Goal: Communication & Community: Answer question/provide support

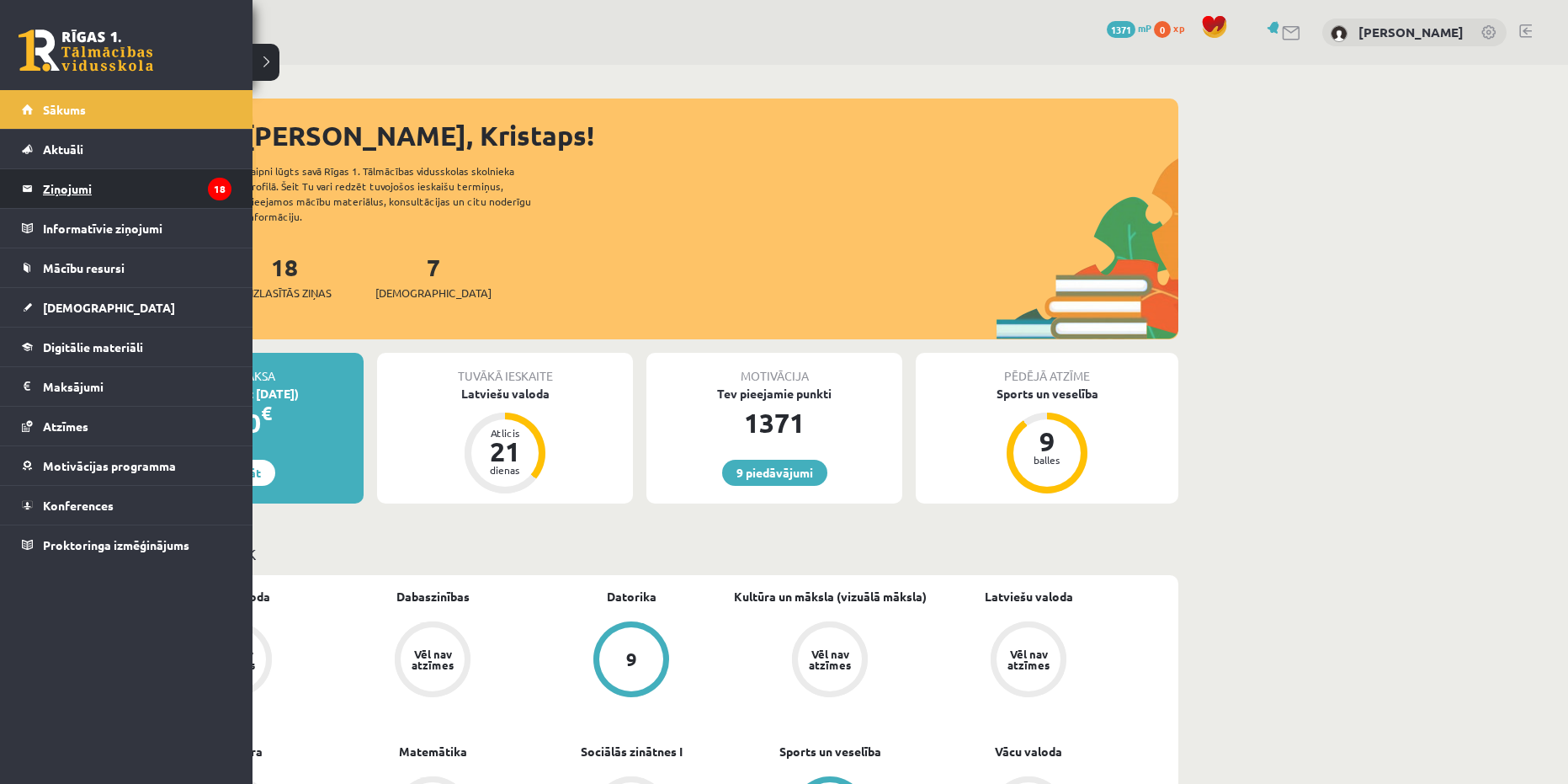
click at [103, 192] on legend "Ziņojumi 18" at bounding box center [137, 188] width 189 height 38
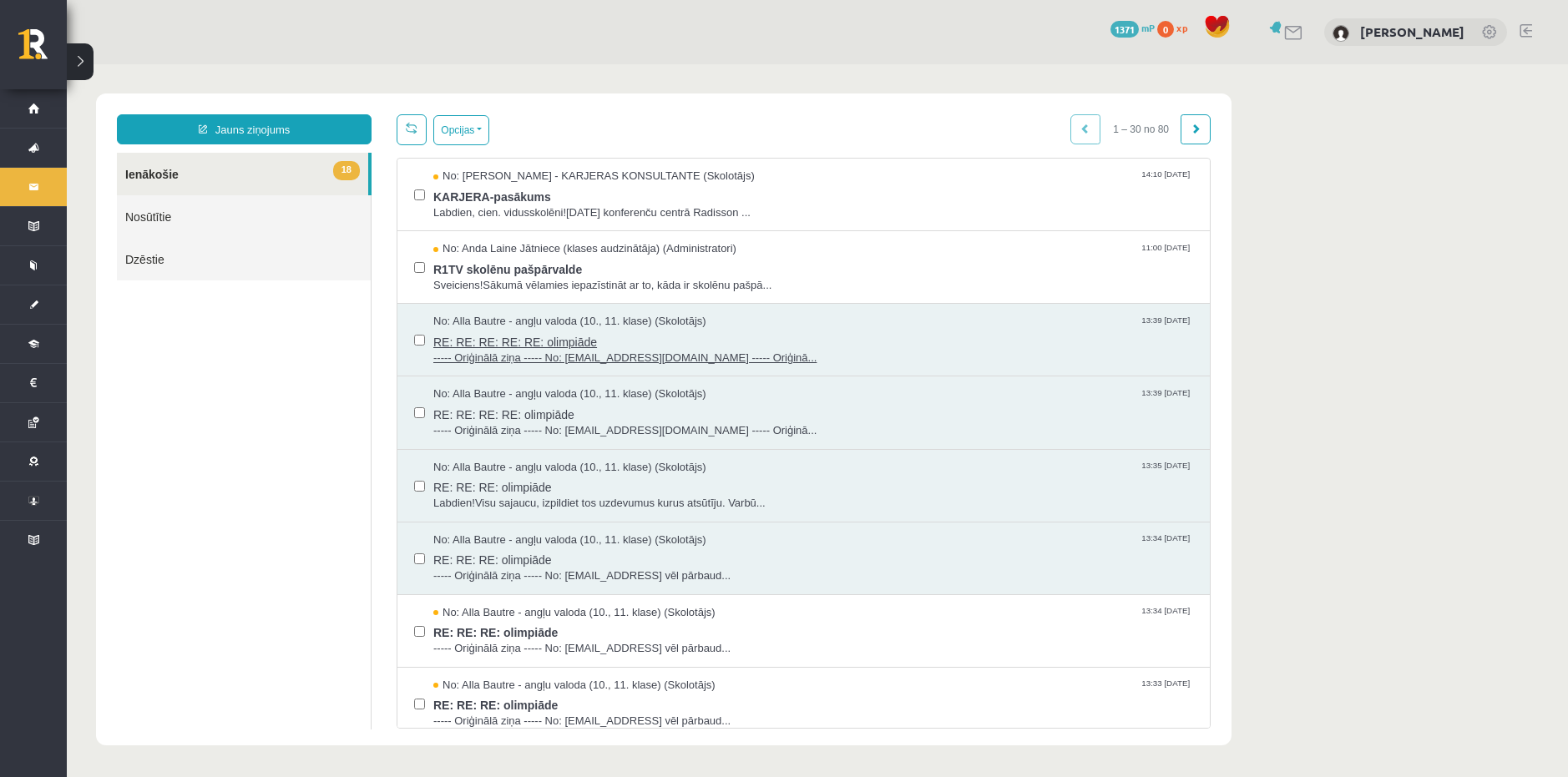
click at [884, 339] on span "RE: RE: RE: RE: RE: olimpiāde" at bounding box center [813, 340] width 760 height 20
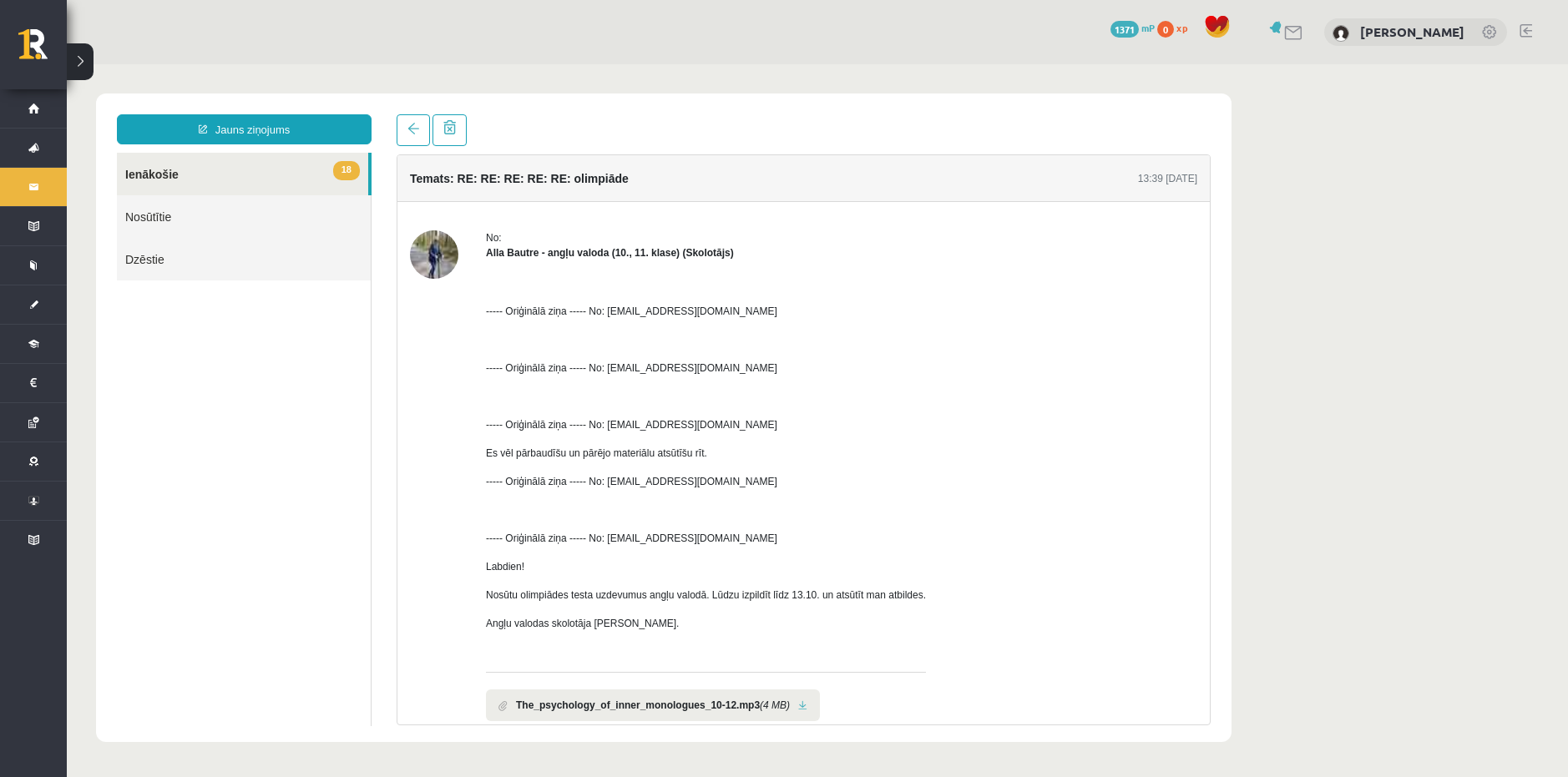
scroll to position [80, 0]
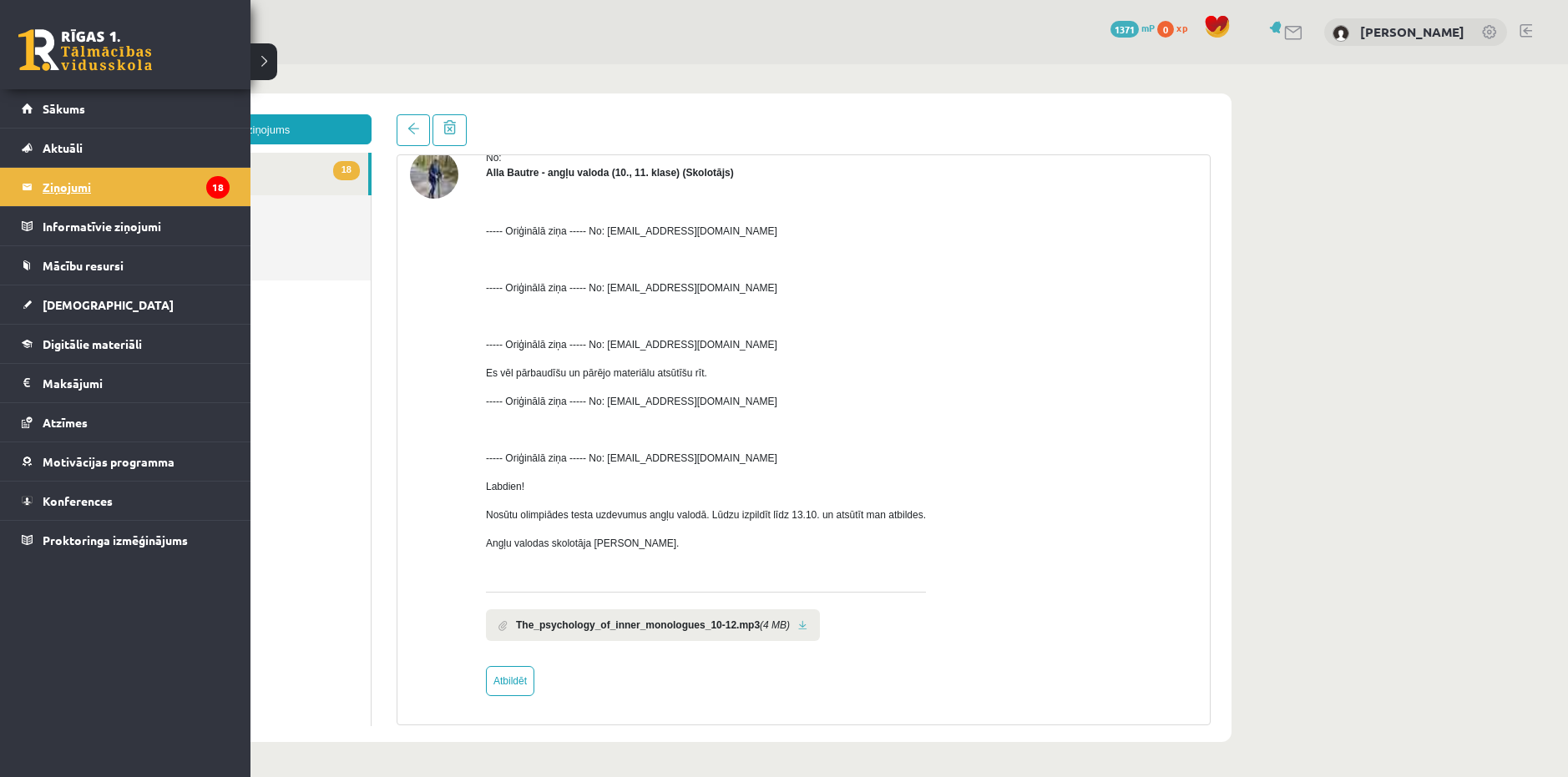
click at [78, 184] on legend "Ziņojumi 18" at bounding box center [136, 186] width 187 height 38
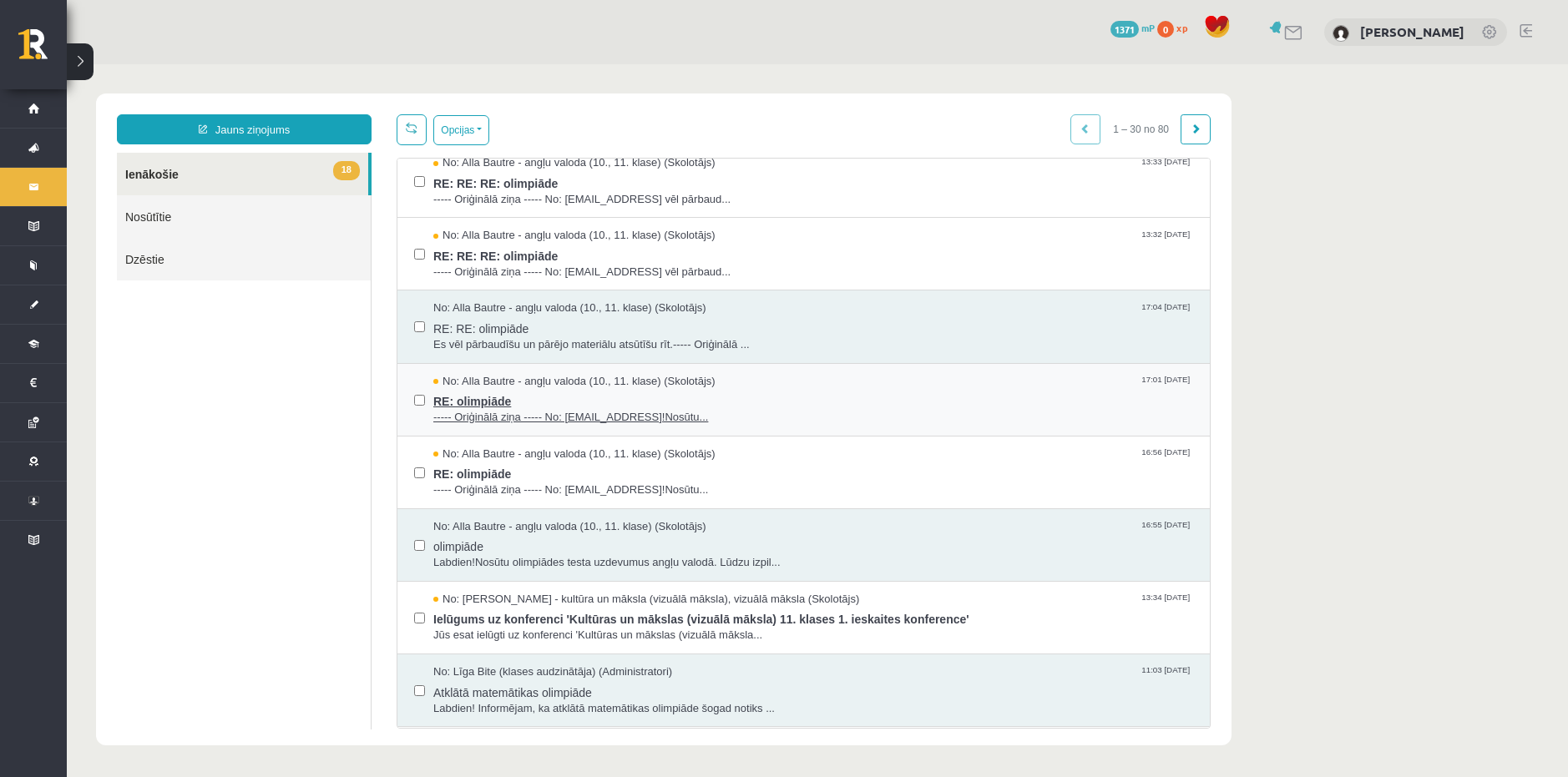
scroll to position [751, 0]
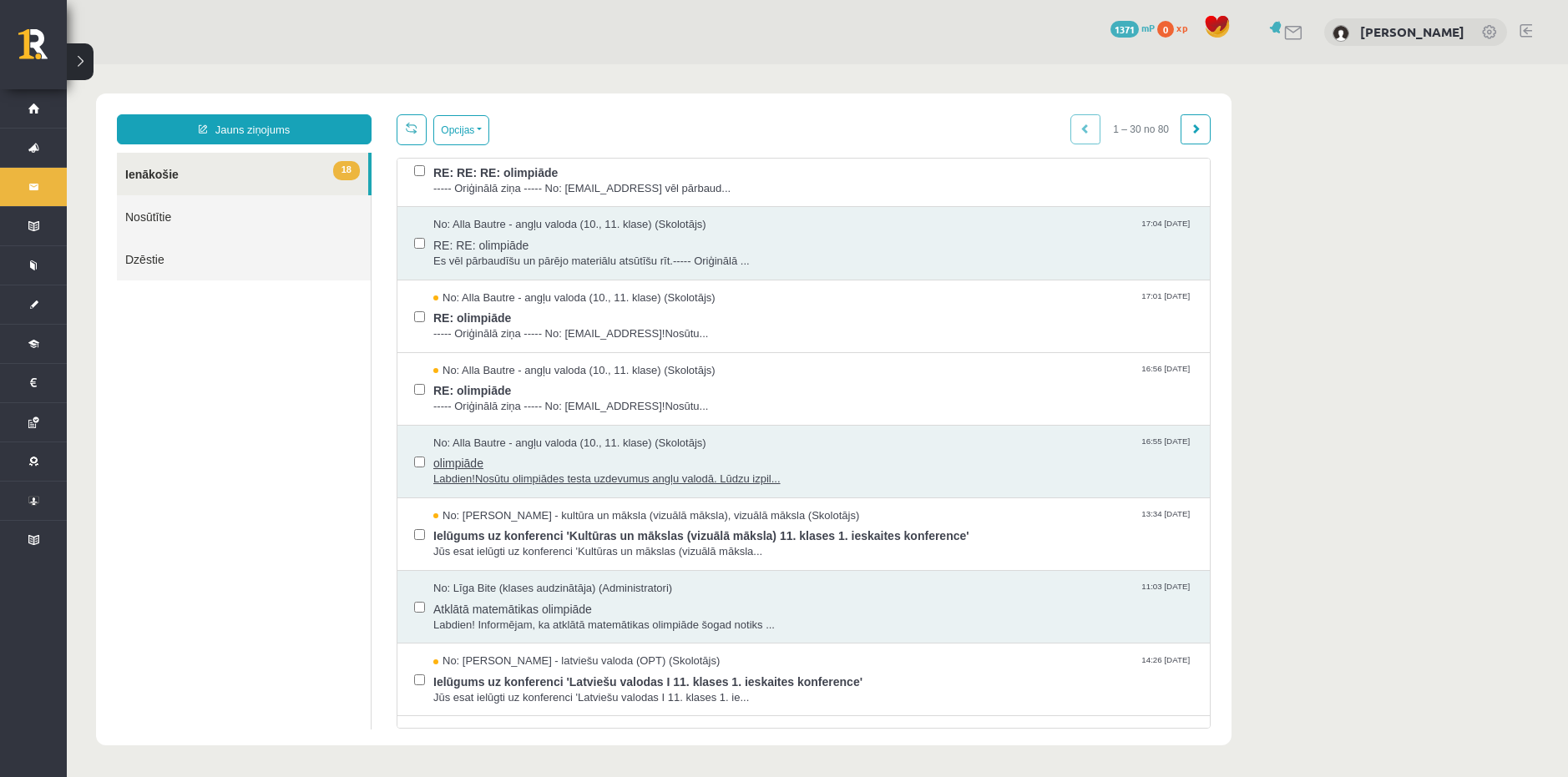
click at [663, 445] on span "No: Alla Bautre - angļu valoda (10., 11. klase) (Skolotājs)" at bounding box center [569, 443] width 273 height 16
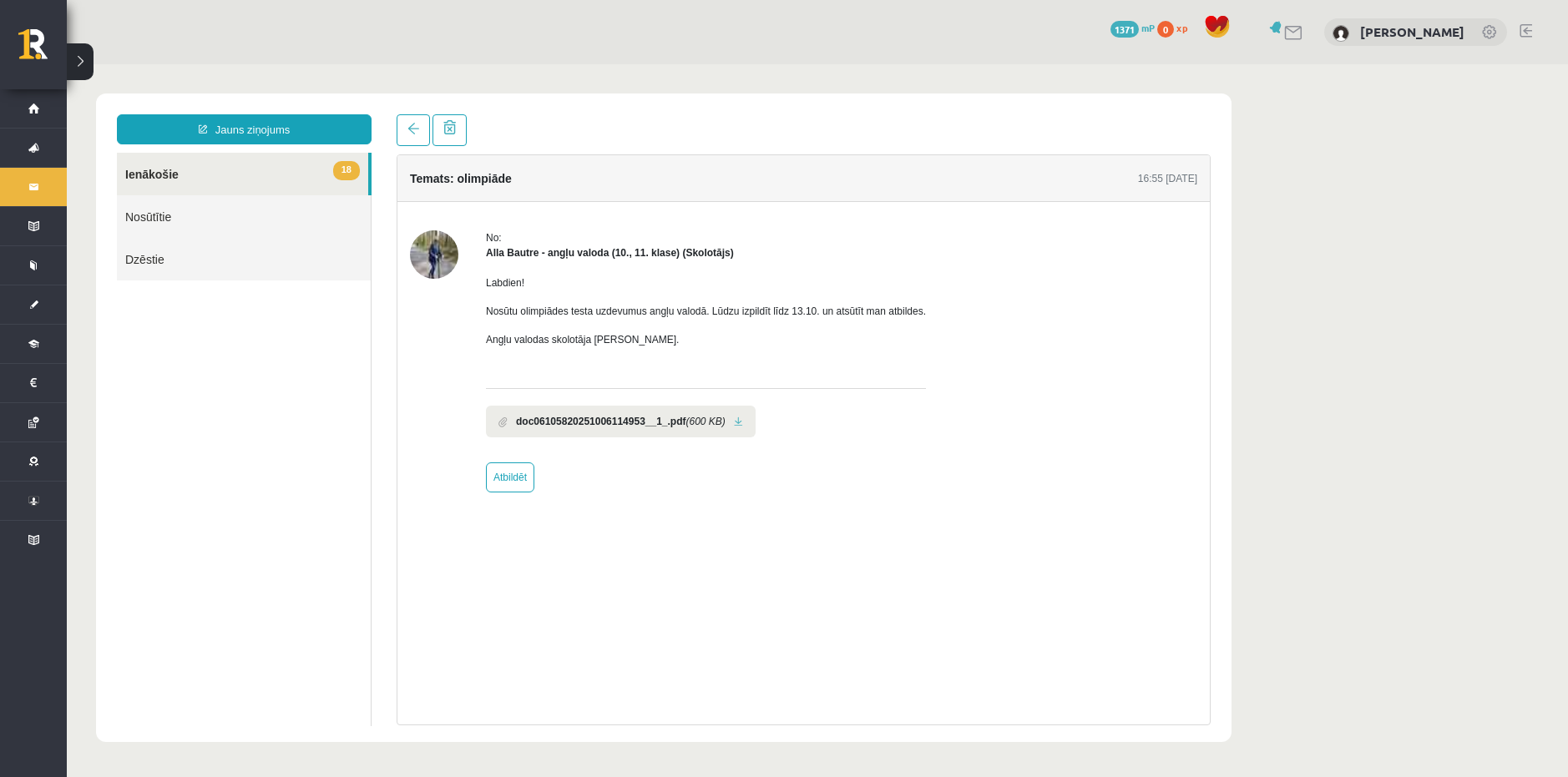
scroll to position [0, 0]
click at [511, 473] on link "Atbildēt" at bounding box center [510, 477] width 48 height 30
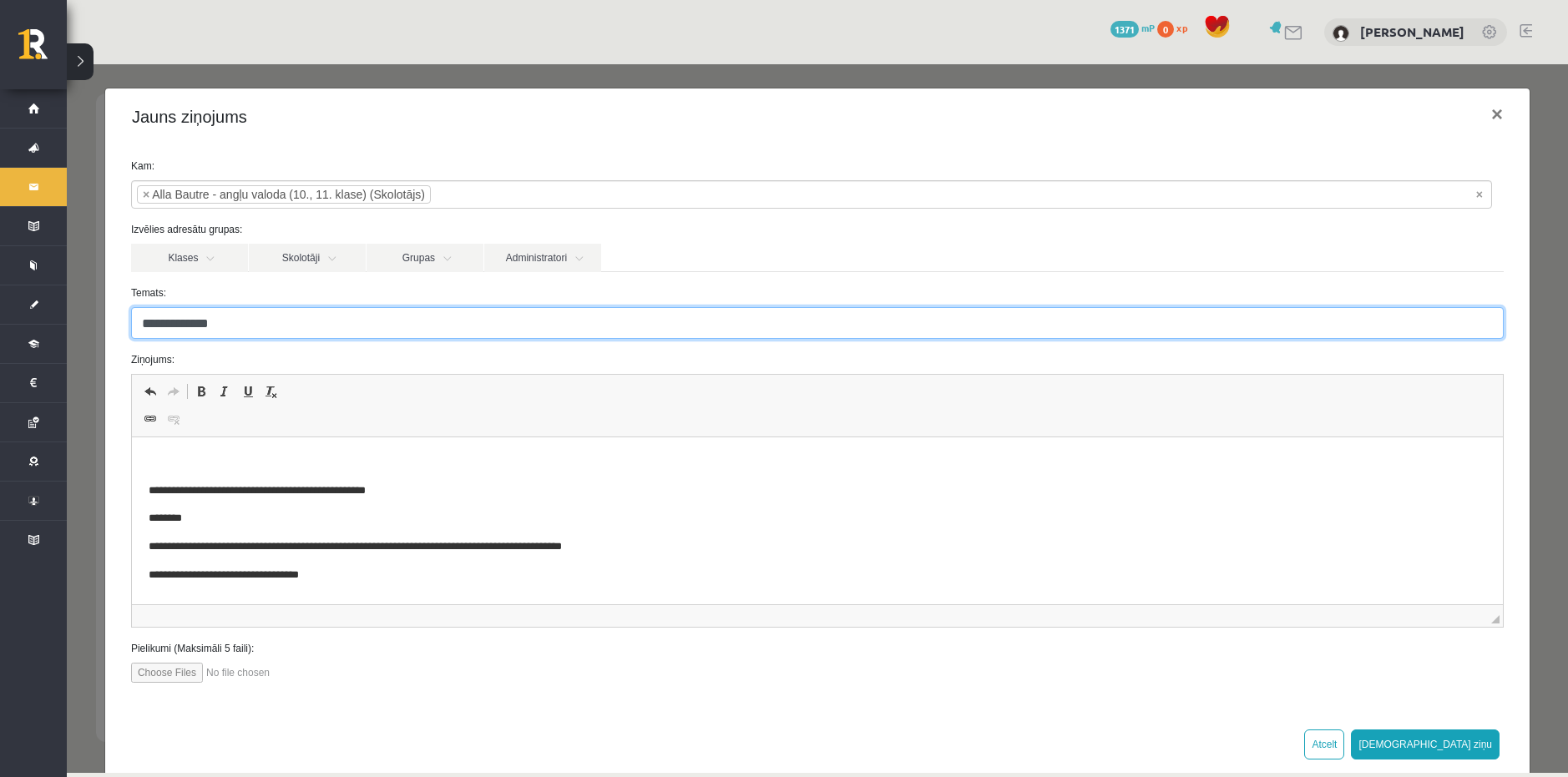
click at [279, 327] on input "**********" at bounding box center [818, 323] width 1372 height 32
type input "*"
click at [185, 327] on input "Temats:" at bounding box center [818, 323] width 1372 height 32
type input "*"
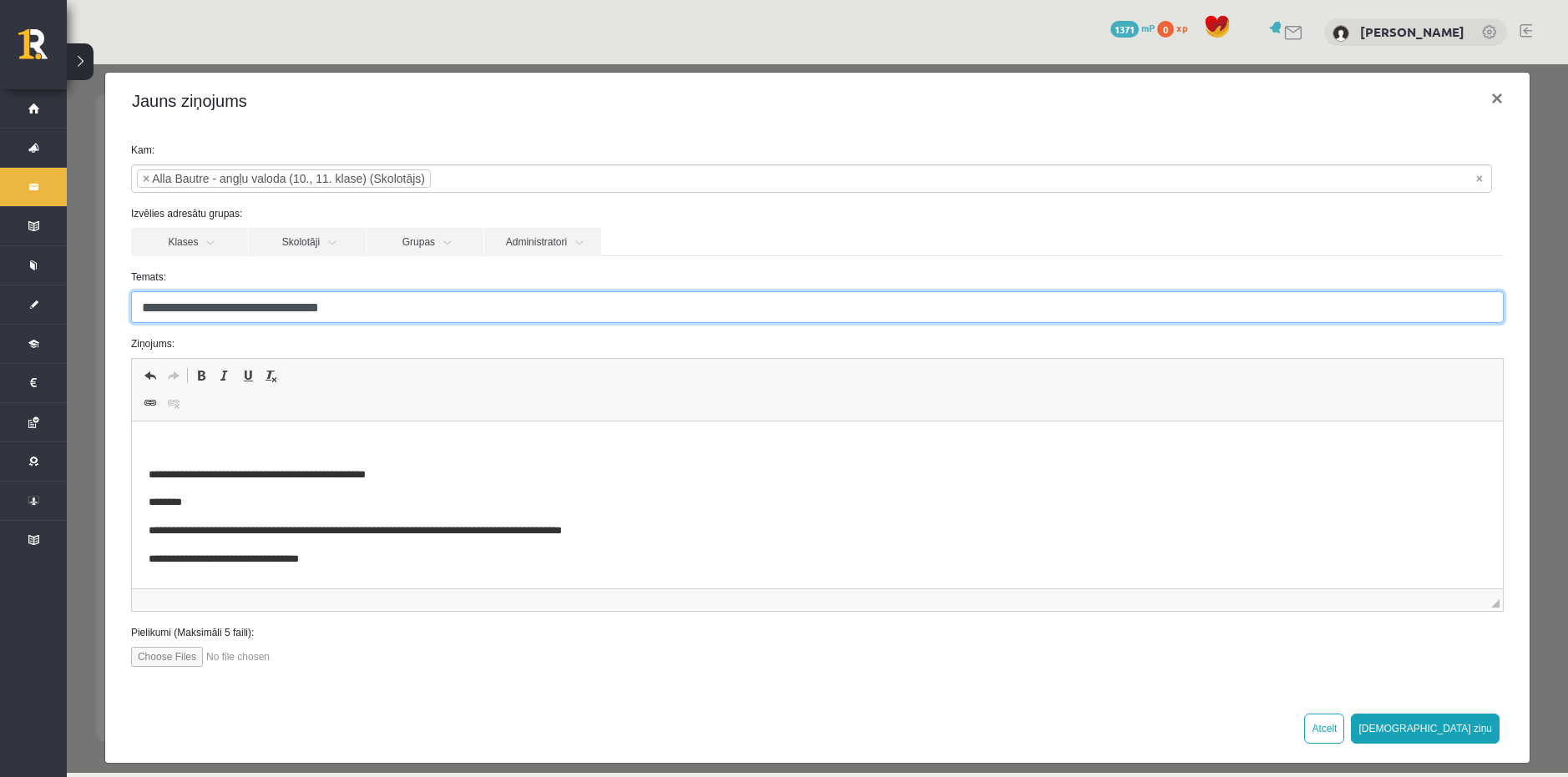
scroll to position [30, 0]
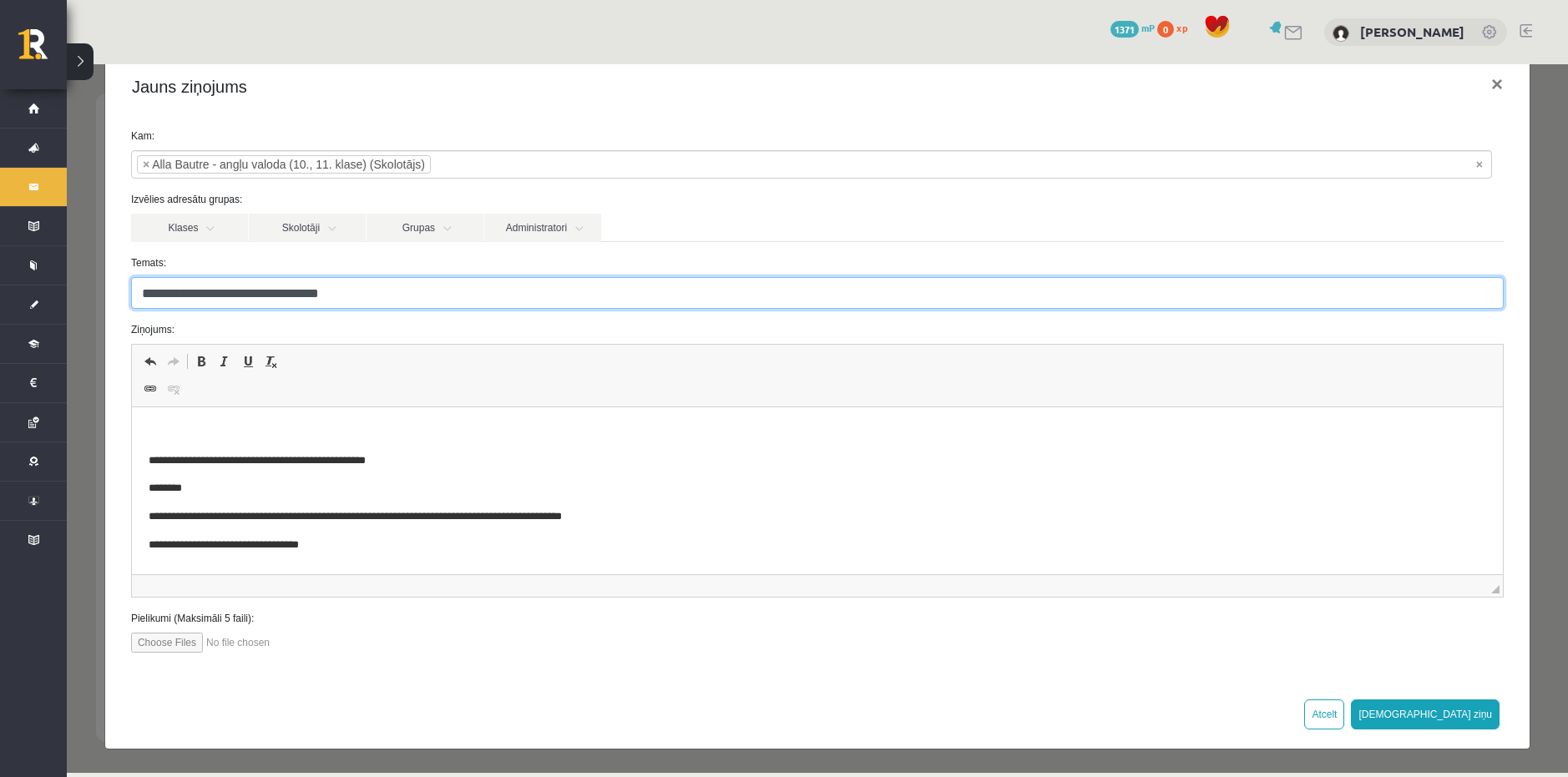
type input "**********"
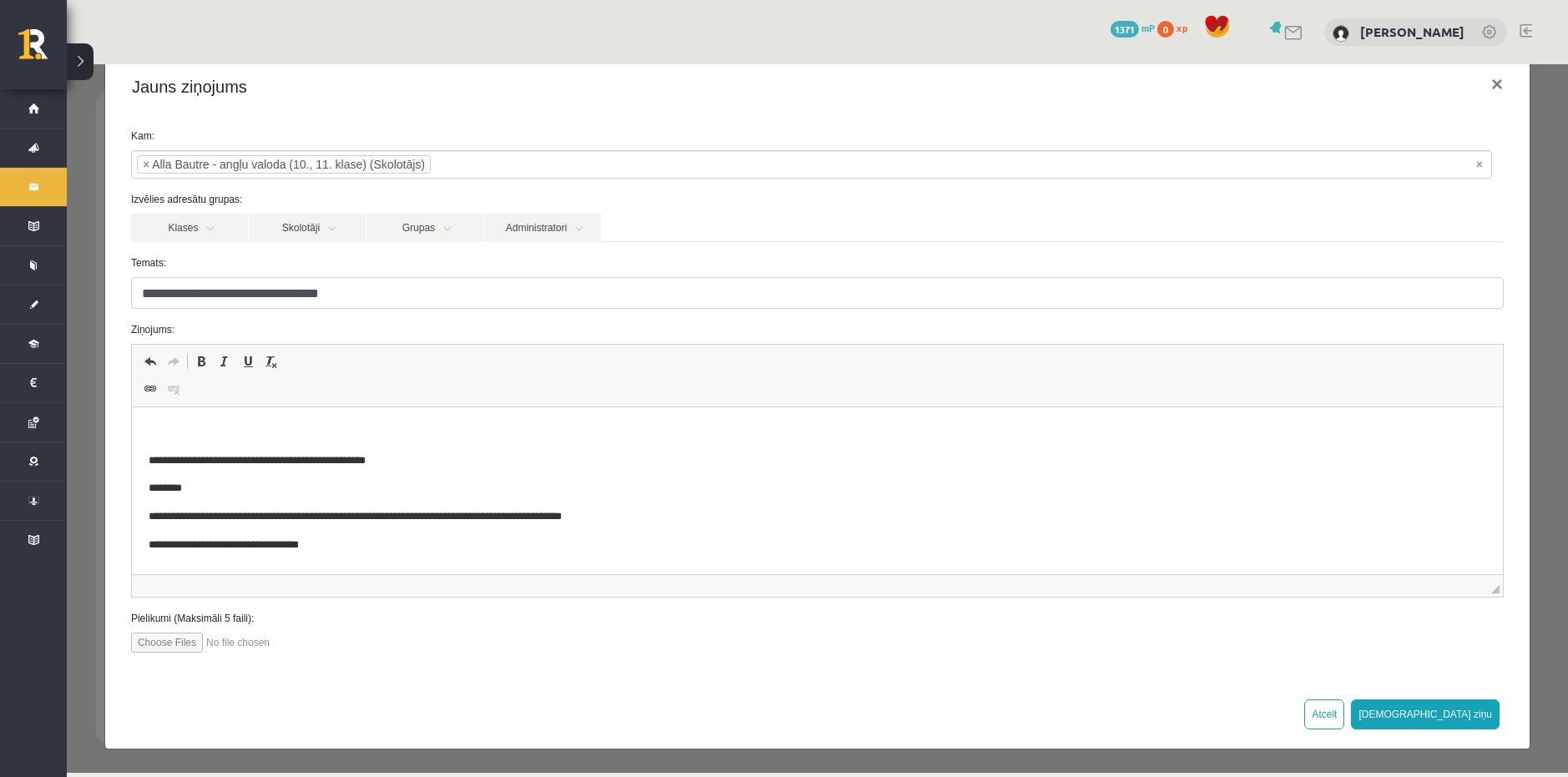
click at [400, 454] on p "**********" at bounding box center [811, 461] width 1326 height 18
click at [362, 556] on html "**********" at bounding box center [817, 489] width 1371 height 164
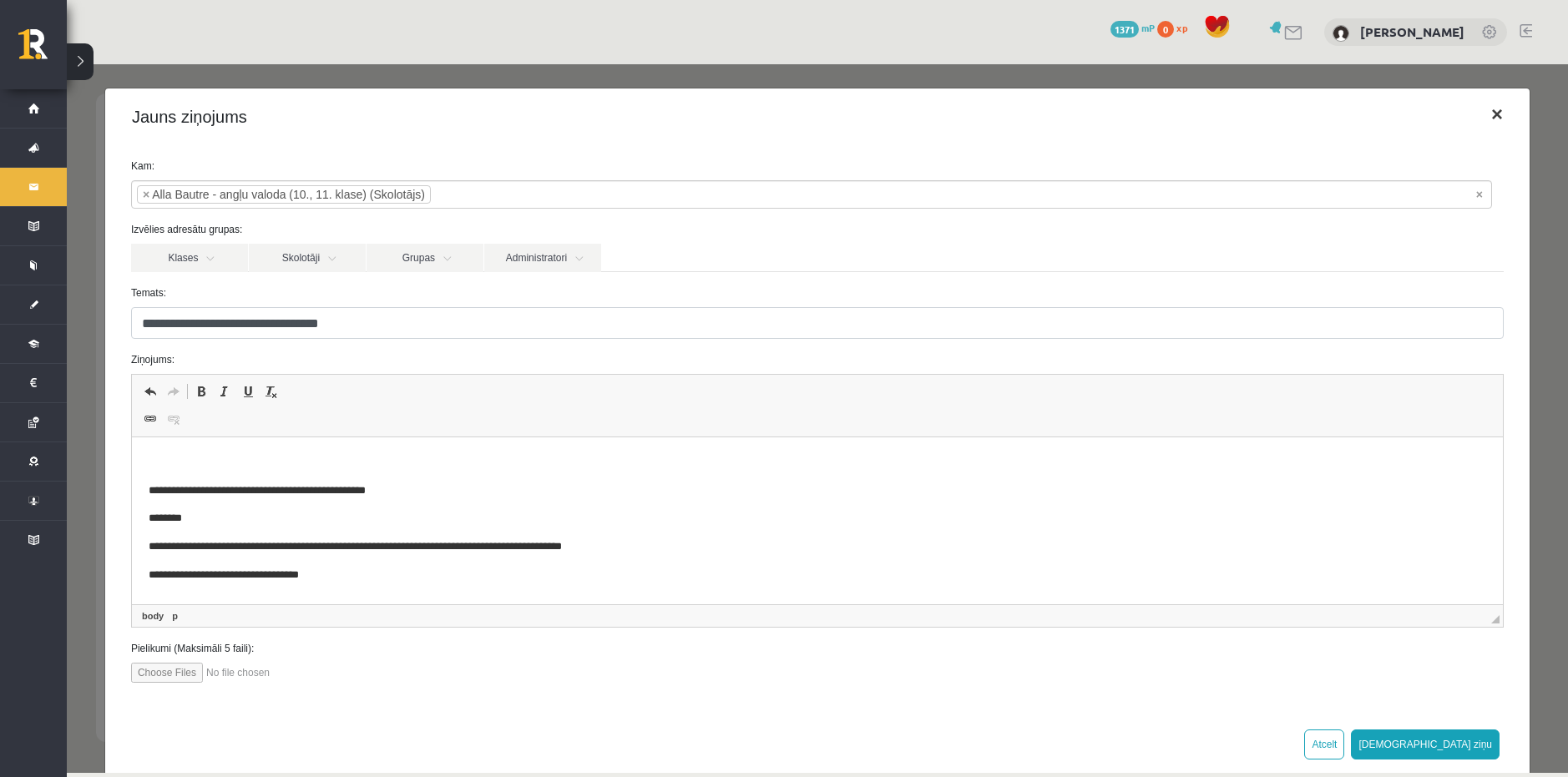
click at [1481, 112] on button "×" at bounding box center [1496, 114] width 38 height 47
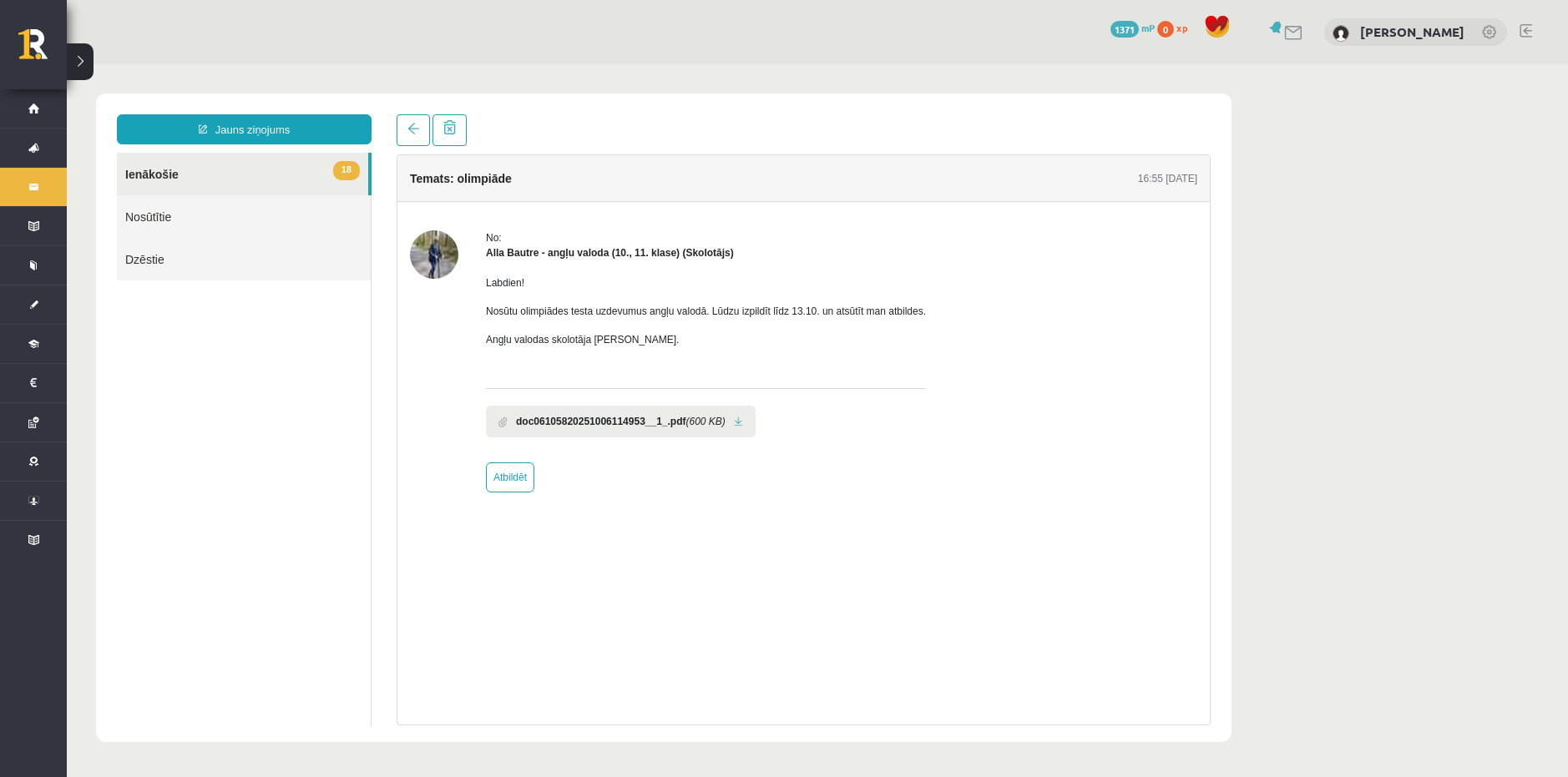
click at [364, 397] on ul "18 Ienākošie Nosūtītie Dzēstie" at bounding box center [244, 439] width 254 height 573
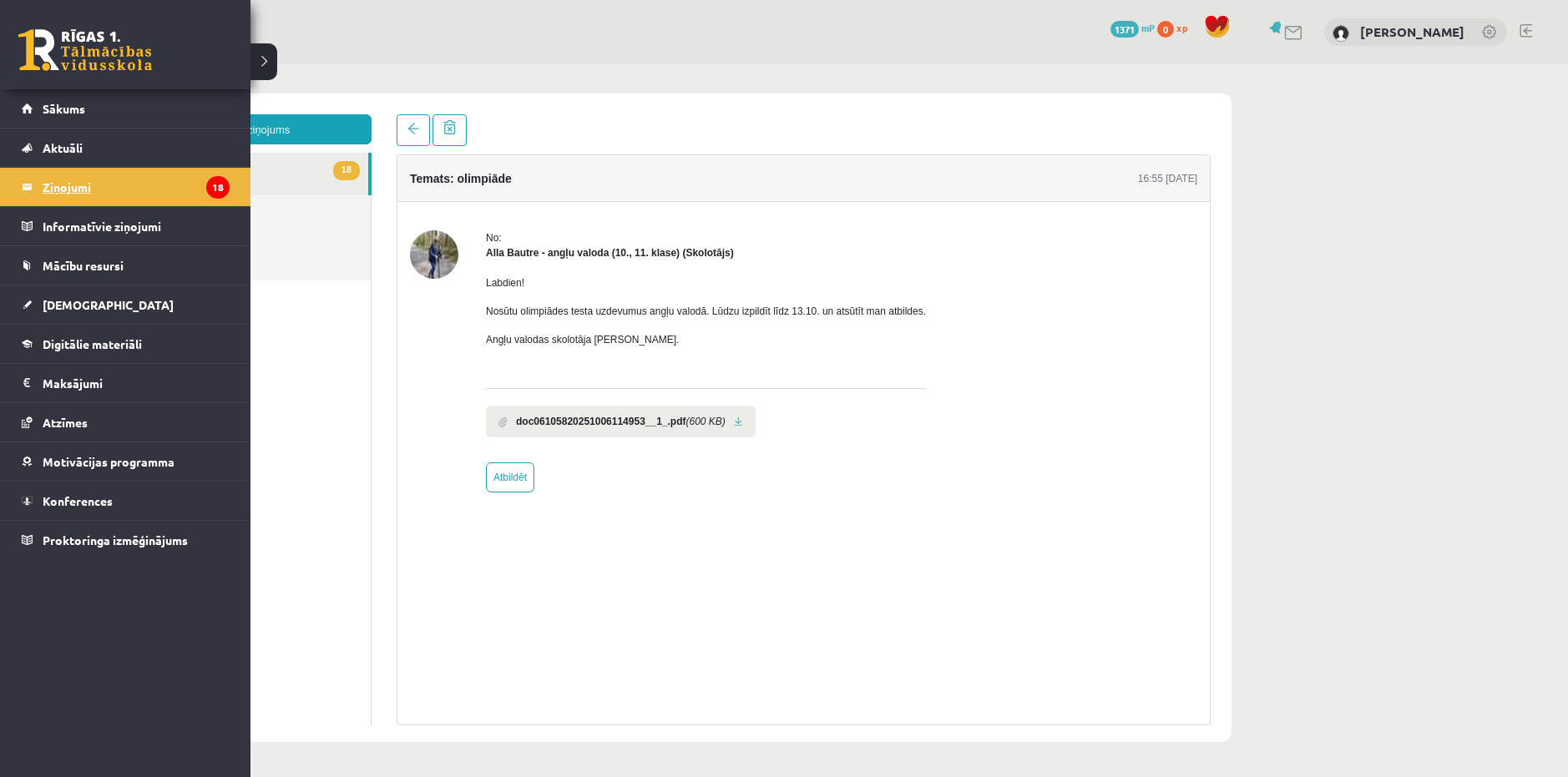
click at [89, 185] on legend "Ziņojumi 18" at bounding box center [136, 186] width 187 height 38
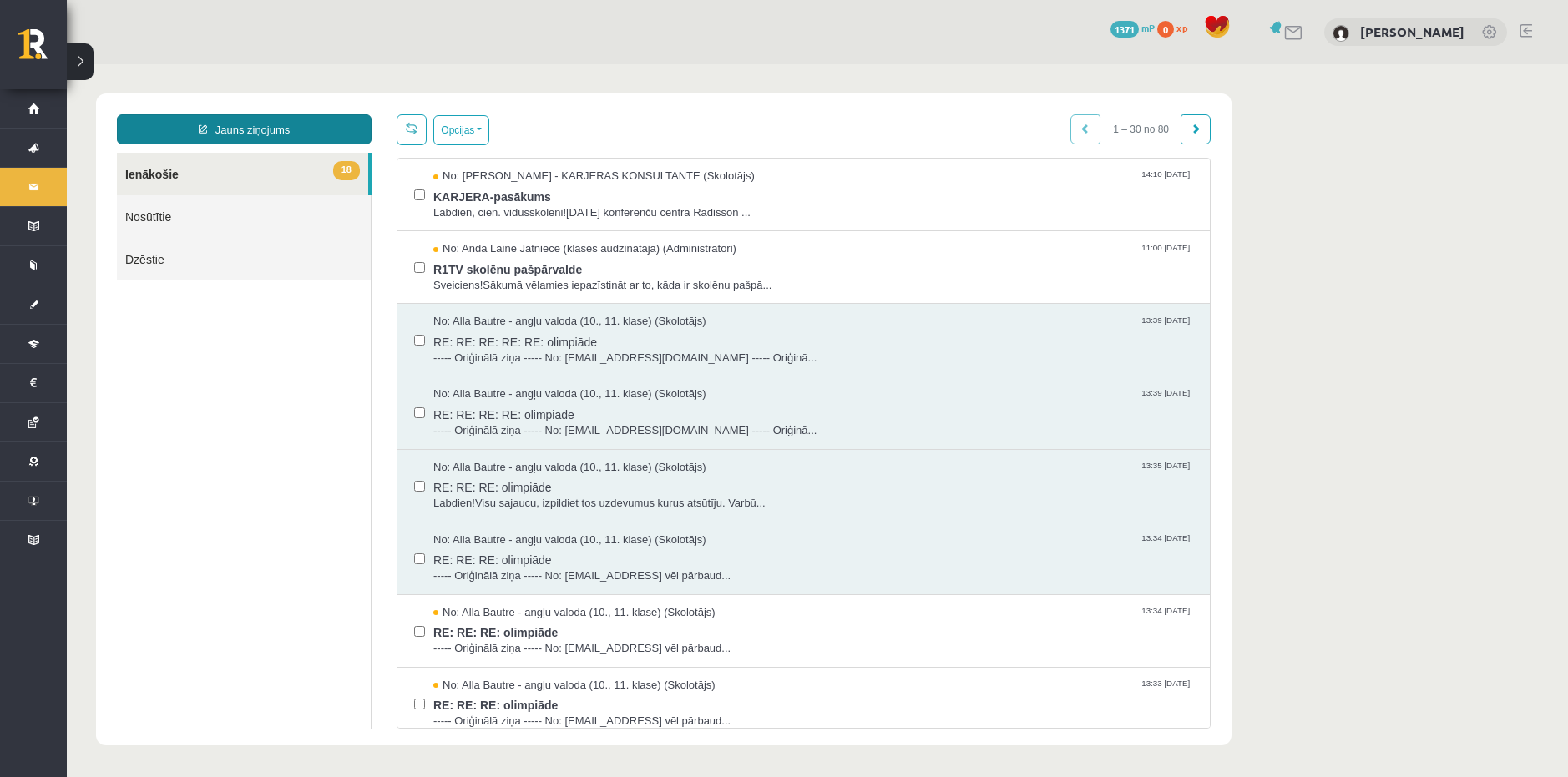
click at [257, 130] on link "Jauns ziņojums" at bounding box center [244, 129] width 254 height 30
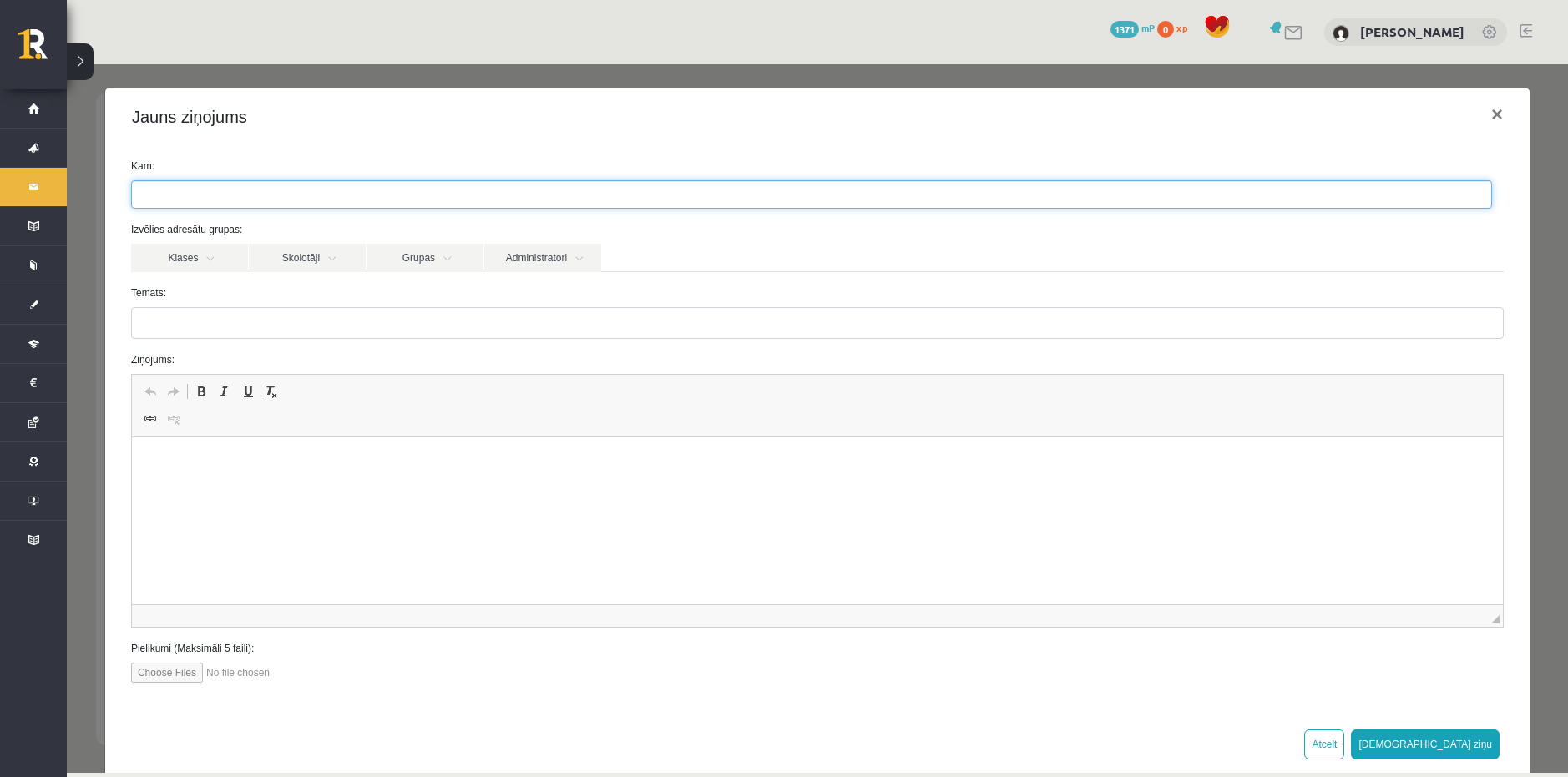
click at [226, 206] on ul at bounding box center [811, 194] width 1358 height 27
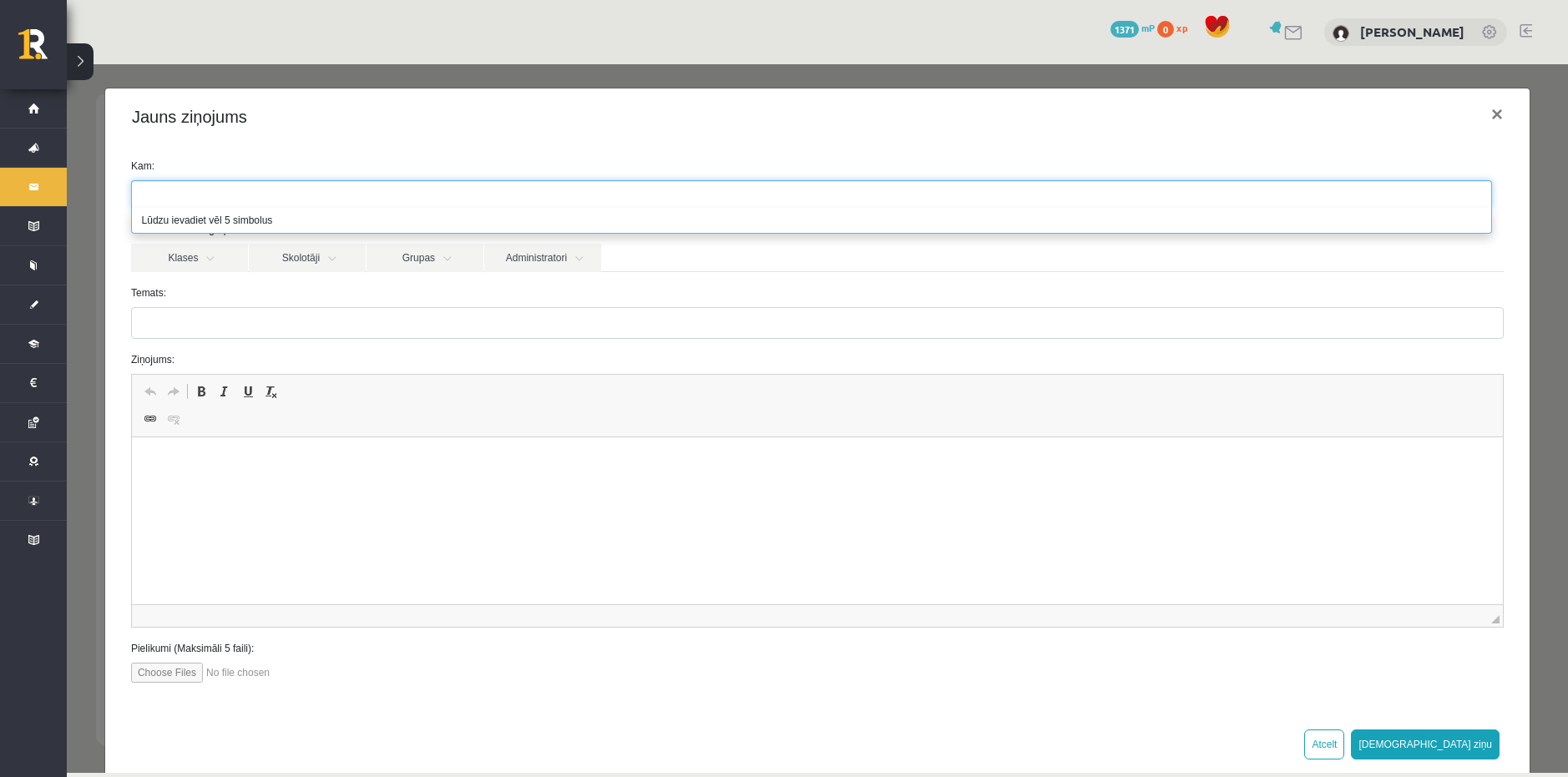
click at [239, 189] on ul at bounding box center [811, 194] width 1358 height 27
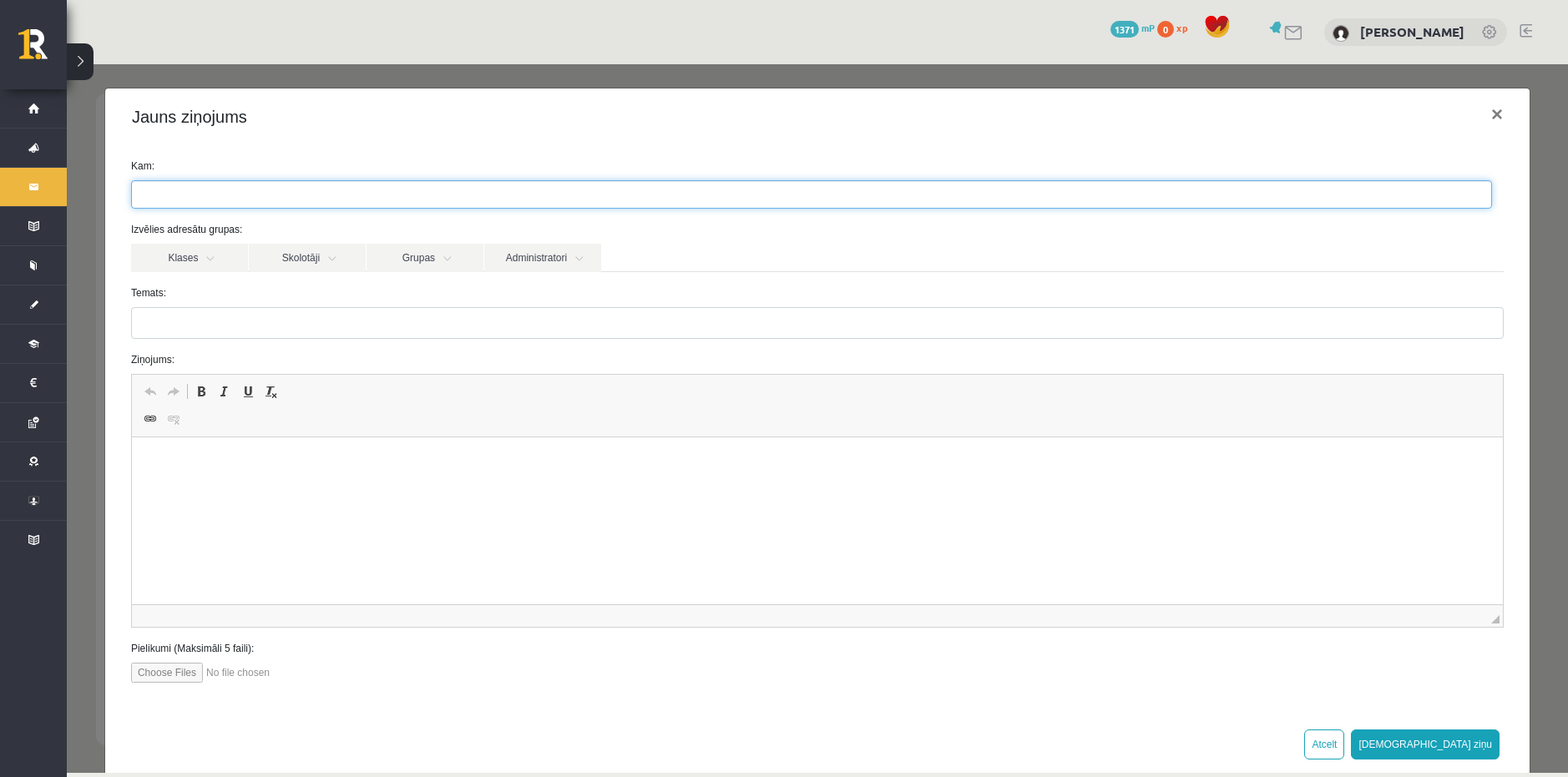
click at [239, 189] on ul at bounding box center [811, 194] width 1358 height 27
click at [323, 254] on link "Skolotāji" at bounding box center [307, 258] width 117 height 28
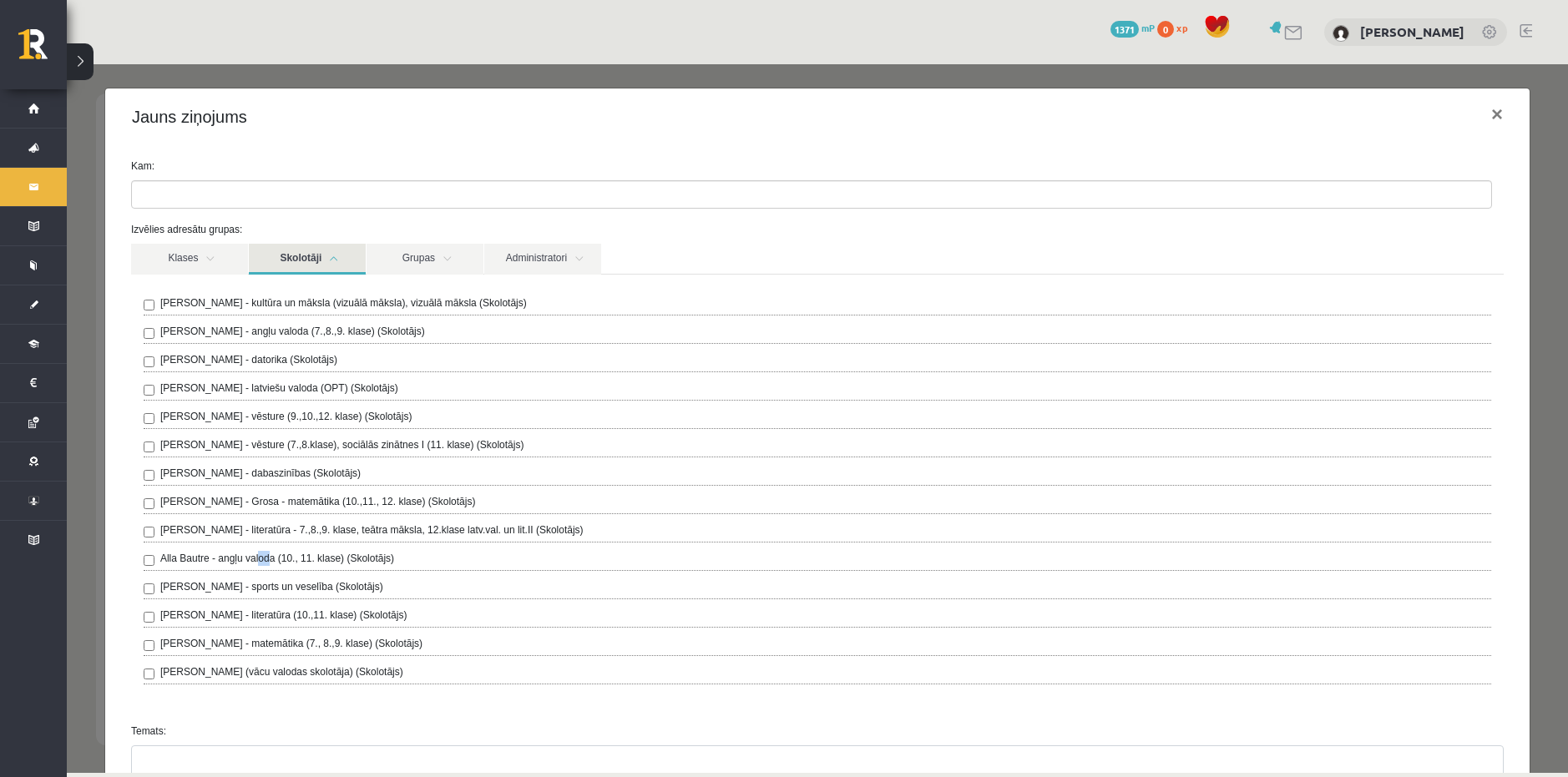
drag, startPoint x: 266, startPoint y: 559, endPoint x: 257, endPoint y: 560, distance: 9.1
click at [257, 560] on label "Alla Bautre - angļu valoda (10., 11. klase) (Skolotājs)" at bounding box center [277, 558] width 234 height 15
click at [197, 554] on label "Alla Bautre - angļu valoda (10., 11. klase) (Skolotājs)" at bounding box center [277, 558] width 234 height 15
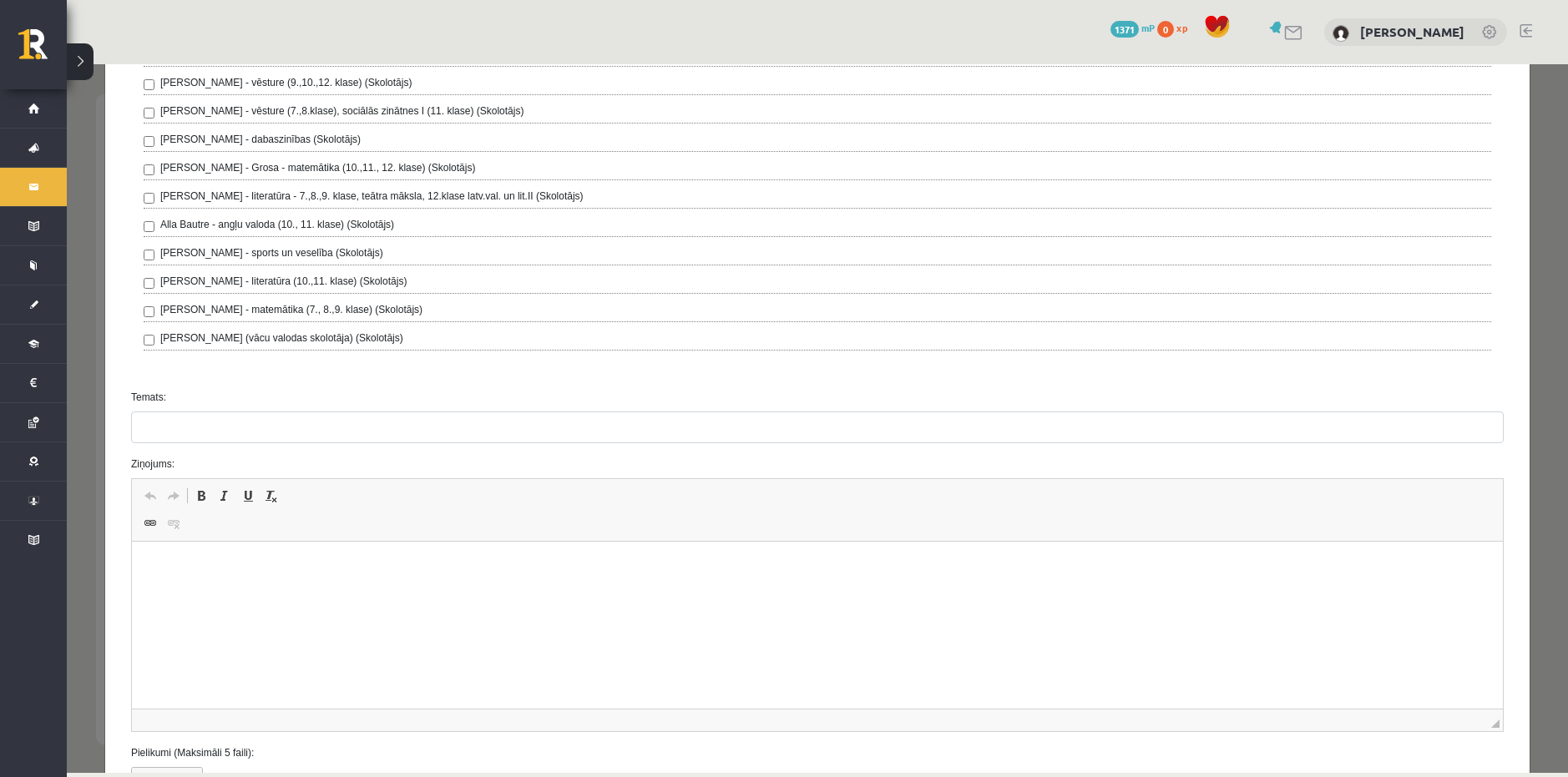
click at [403, 369] on div "[PERSON_NAME] - kultūra un māksla (vizuālā māksla), vizuālā māksla (Skolotājs) …" at bounding box center [818, 158] width 1372 height 435
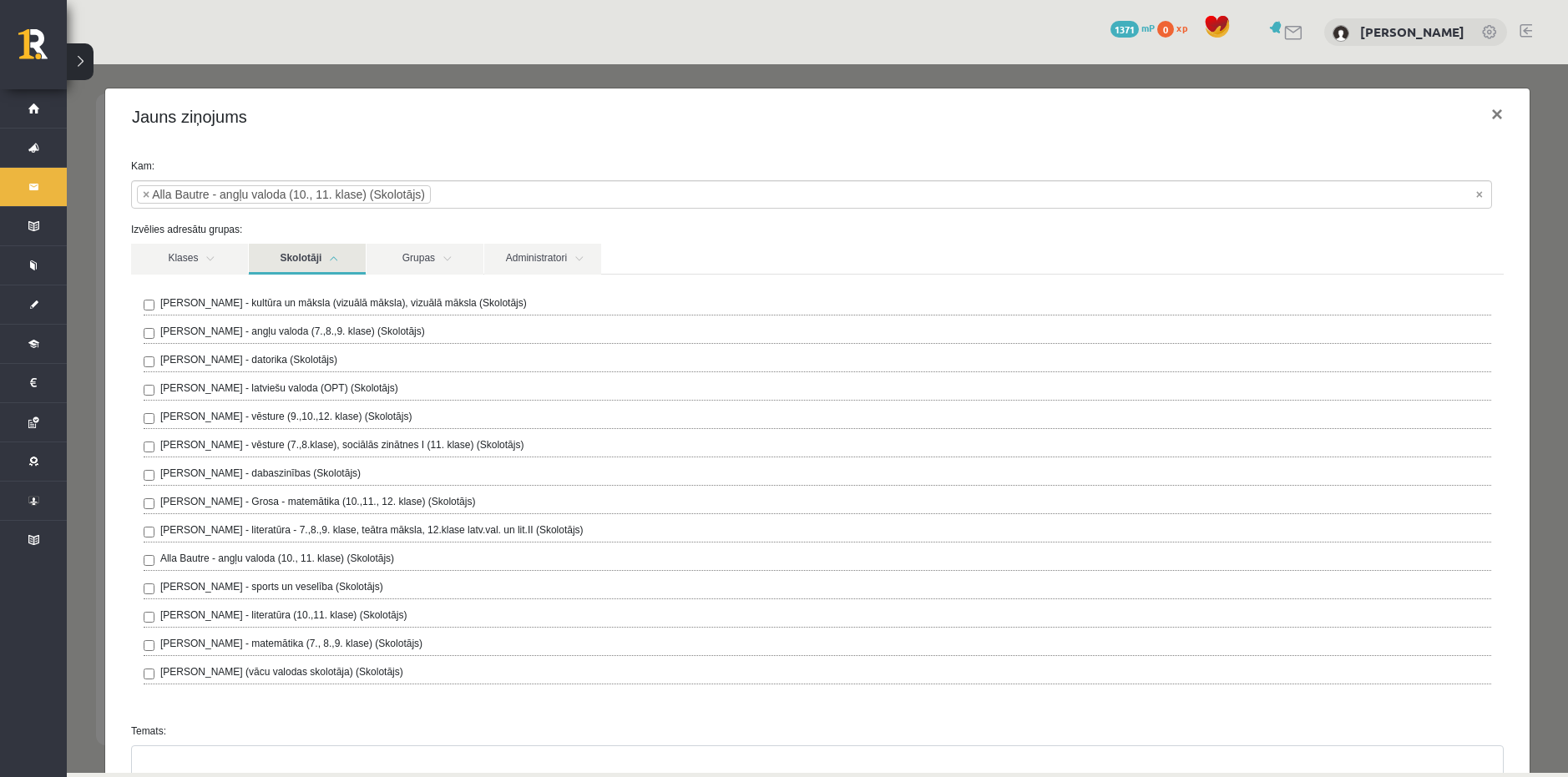
click at [314, 253] on link "Skolotāji" at bounding box center [307, 259] width 117 height 31
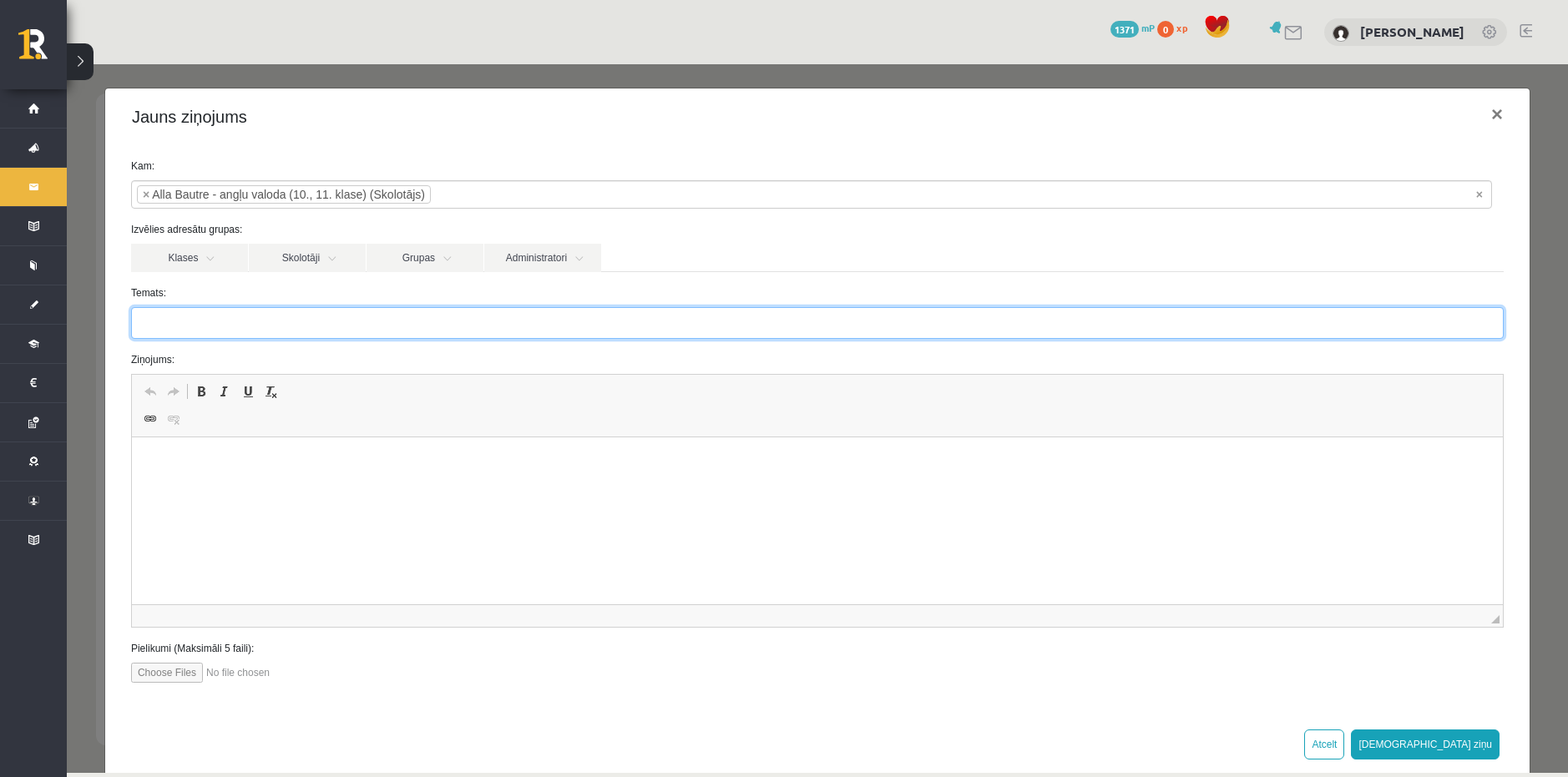
click at [320, 336] on input "Temats:" at bounding box center [818, 323] width 1372 height 32
click at [317, 334] on input "Temats:" at bounding box center [818, 323] width 1372 height 32
type input "**********"
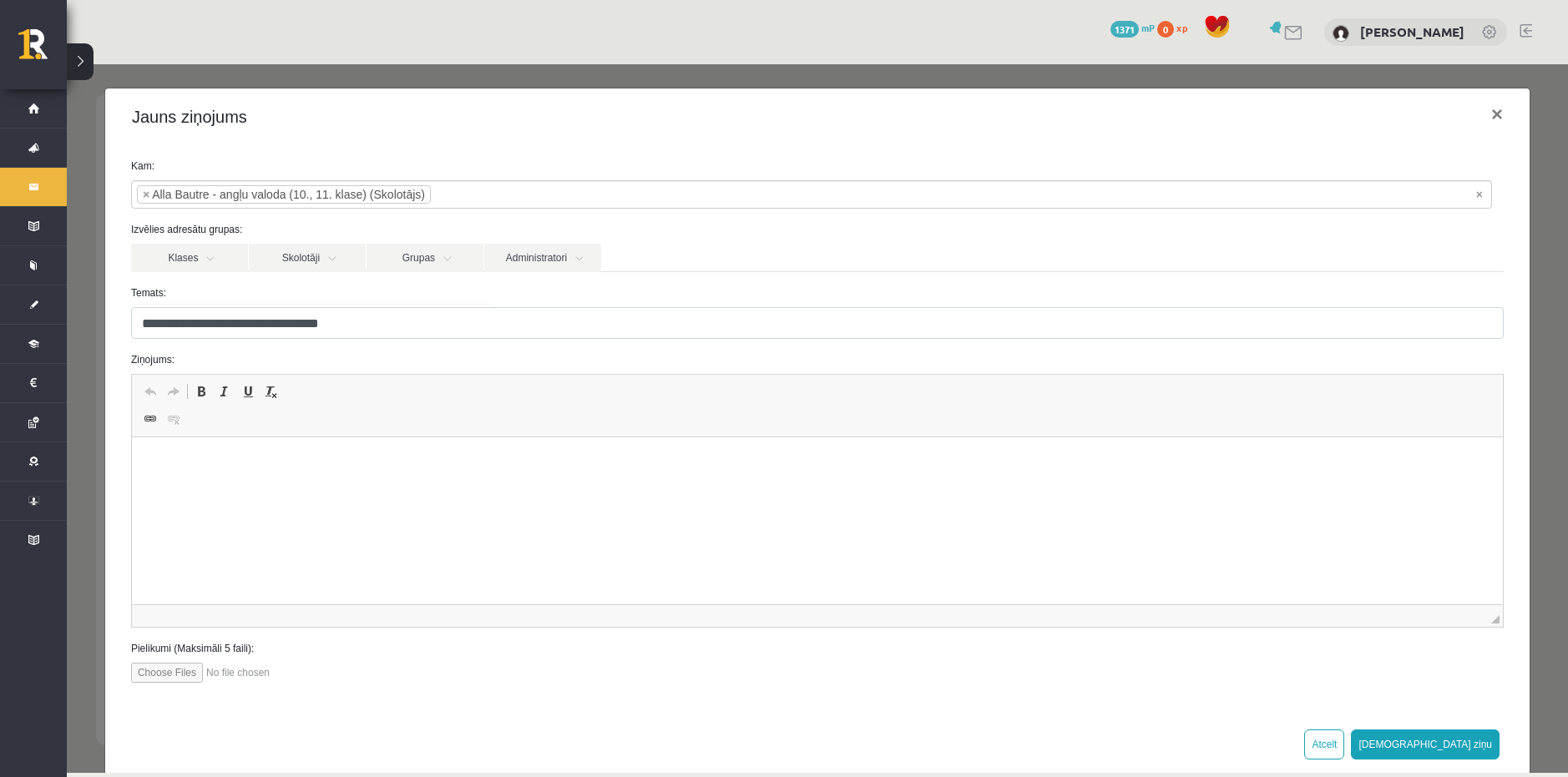
click at [303, 467] on p "Editor, wiswyg-editor-47434006585560-1760197311-465" at bounding box center [817, 462] width 1337 height 18
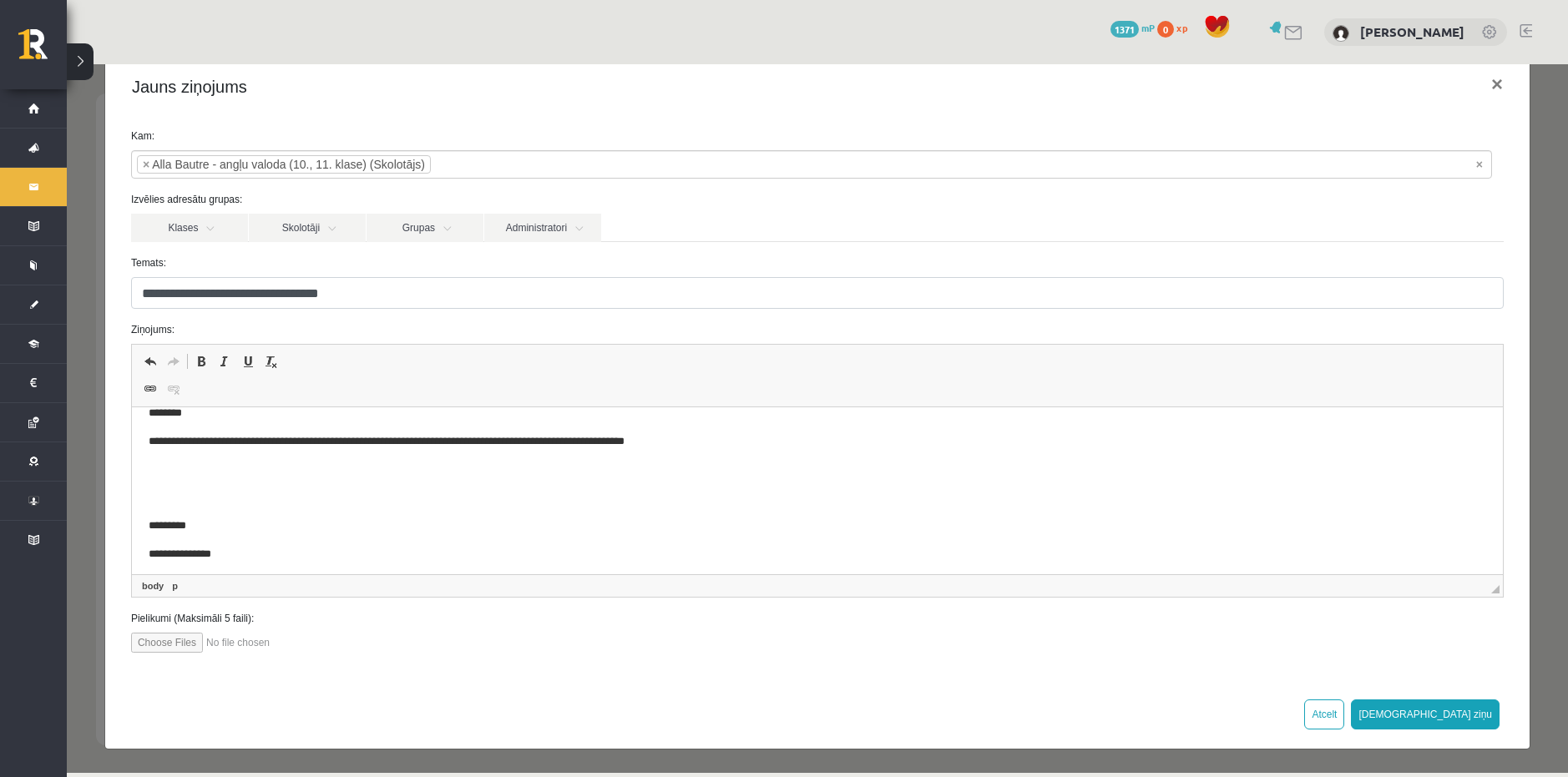
scroll to position [25, 0]
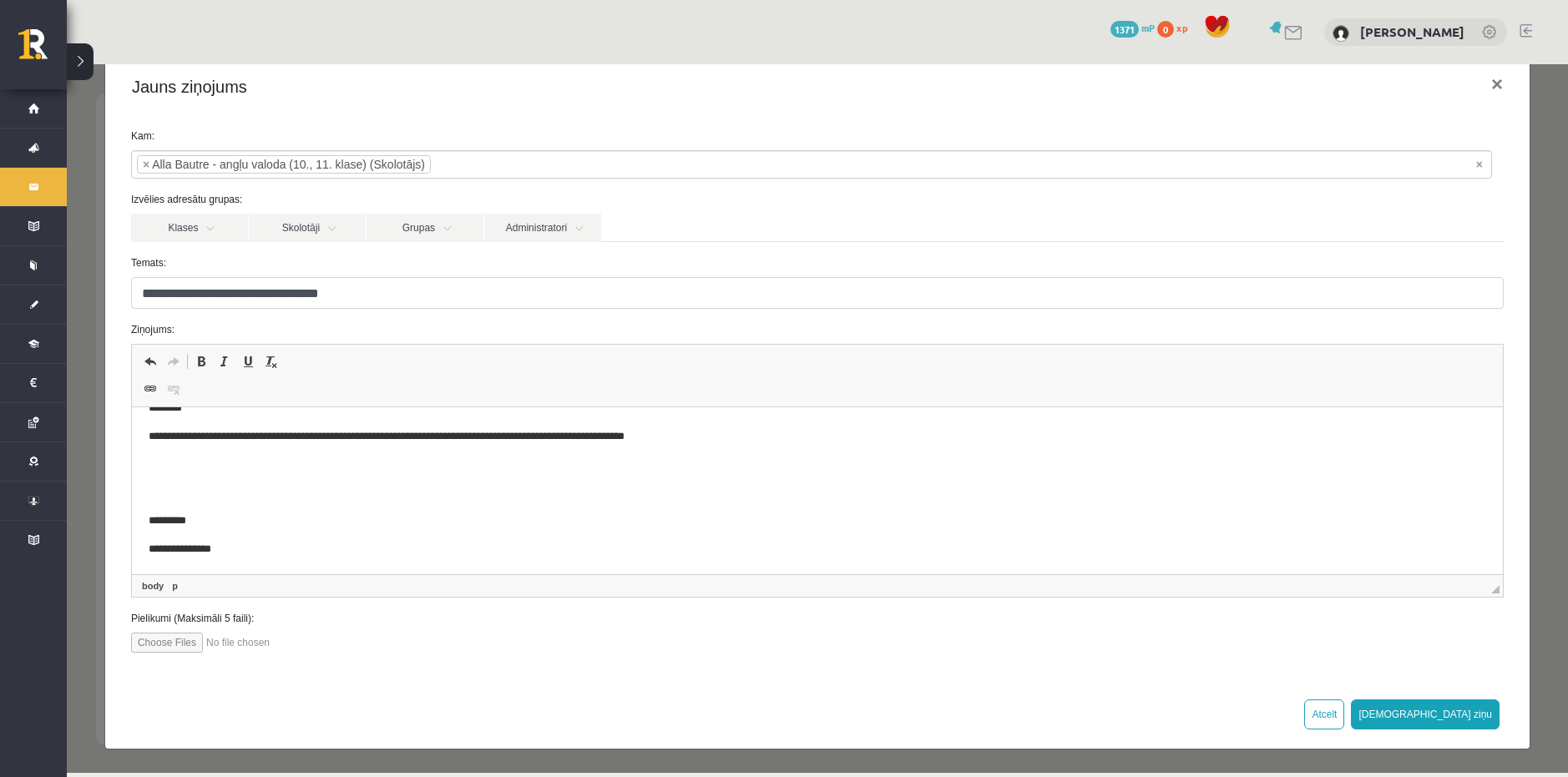
click at [156, 646] on input "file" at bounding box center [225, 643] width 189 height 20
click at [352, 515] on p "*********" at bounding box center [804, 520] width 1313 height 18
click at [335, 531] on body "**********" at bounding box center [817, 477] width 1337 height 157
click at [166, 649] on input "file" at bounding box center [225, 643] width 189 height 20
click at [166, 645] on input "file" at bounding box center [225, 643] width 189 height 20
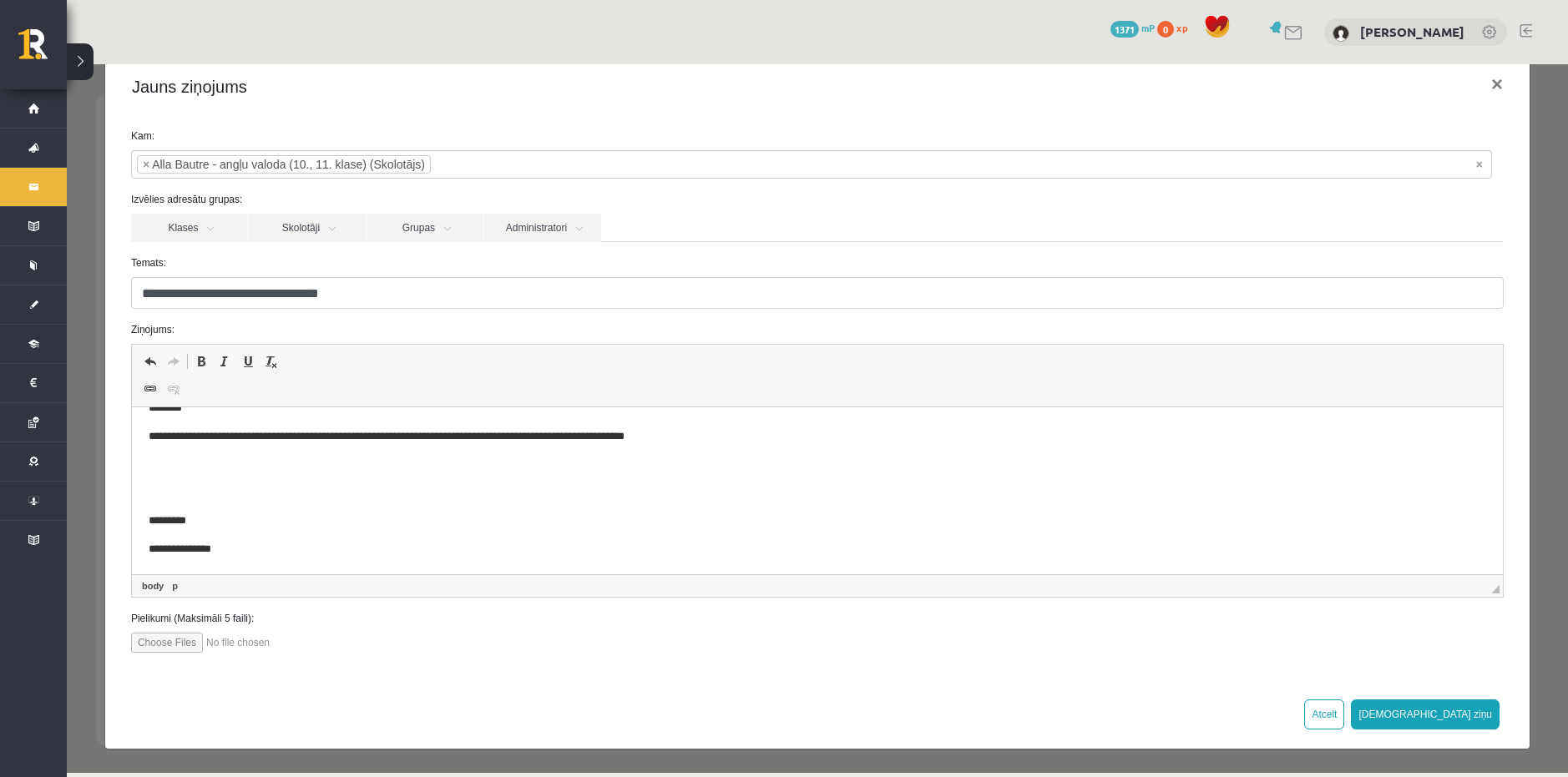
click at [149, 644] on input "file" at bounding box center [225, 643] width 189 height 20
click at [171, 641] on input "file" at bounding box center [225, 643] width 189 height 20
click at [174, 640] on input "file" at bounding box center [225, 643] width 189 height 20
type input "**********"
click at [240, 638] on input "file" at bounding box center [225, 643] width 189 height 20
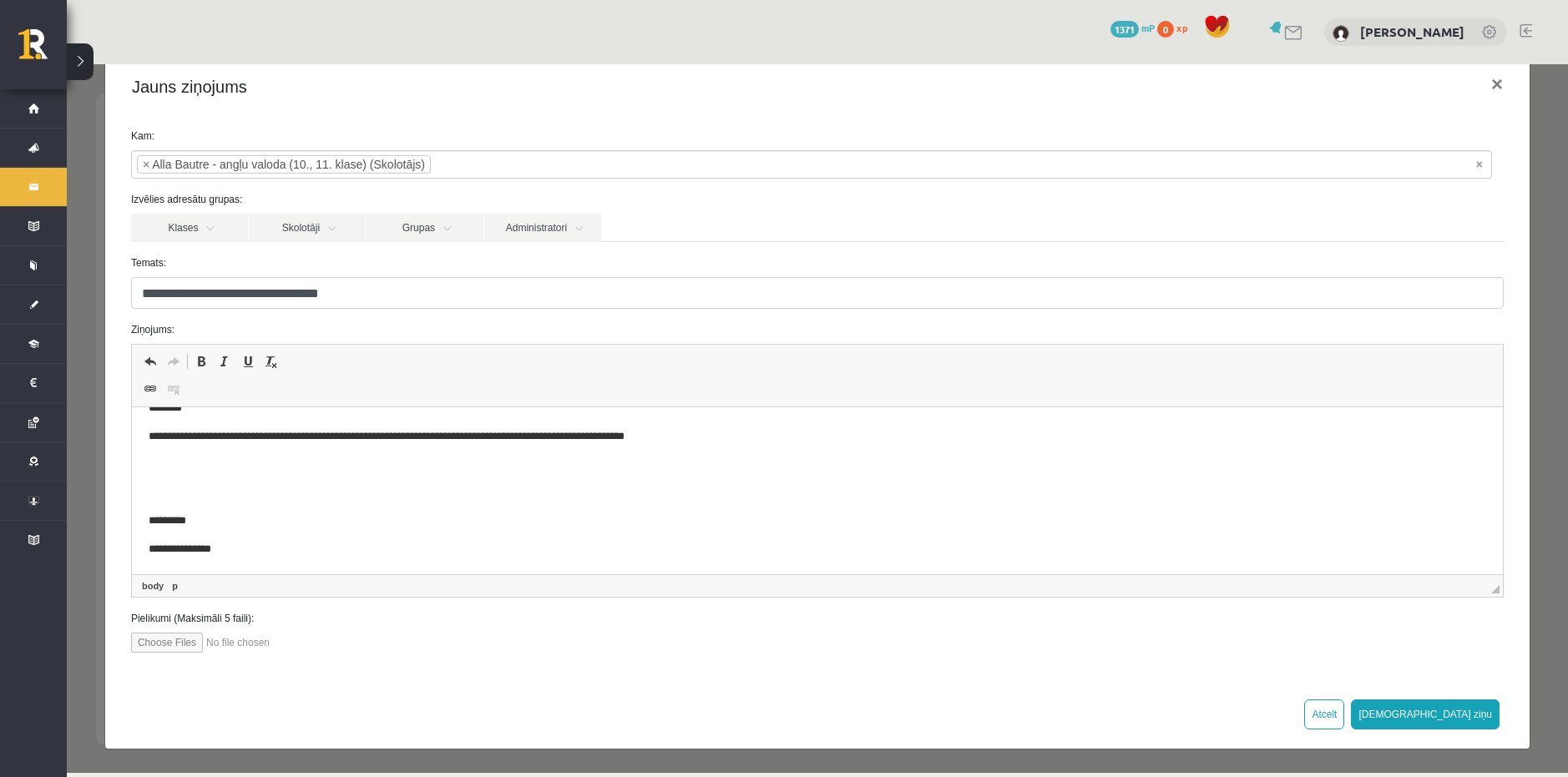
click at [162, 645] on input "file" at bounding box center [225, 643] width 189 height 20
type input "**********"
click at [238, 641] on input "file" at bounding box center [225, 643] width 189 height 20
click at [227, 639] on input "file" at bounding box center [225, 643] width 189 height 20
click at [250, 646] on input "file" at bounding box center [225, 643] width 189 height 20
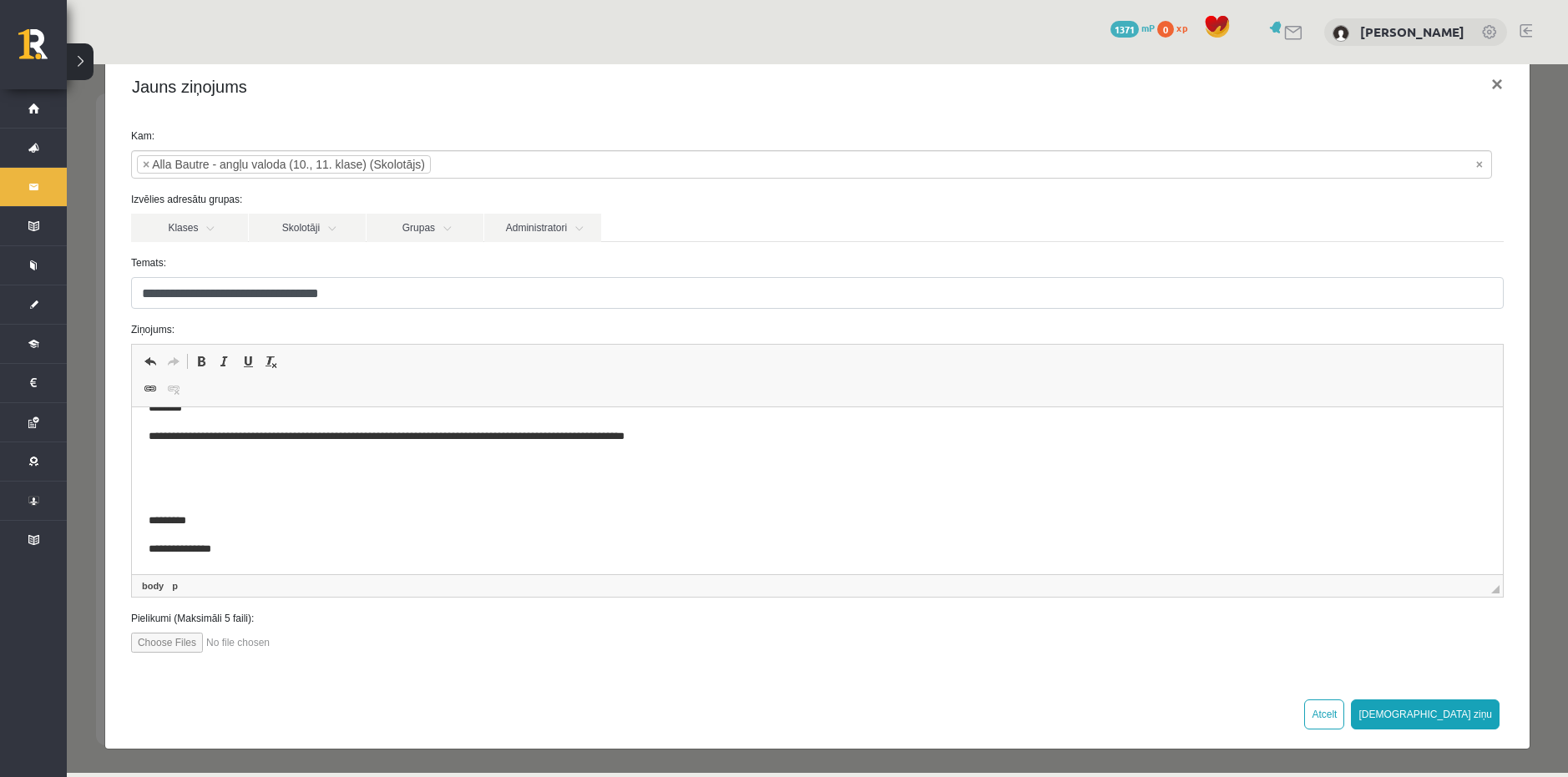
click at [161, 619] on label "Pielikumi (Maksimāli 5 faili):" at bounding box center [817, 618] width 1398 height 15
click at [205, 613] on label "Pielikumi (Maksimāli 5 faili):" at bounding box center [817, 618] width 1398 height 15
click at [277, 624] on label "Pielikumi (Maksimāli 5 faili):" at bounding box center [817, 618] width 1398 height 15
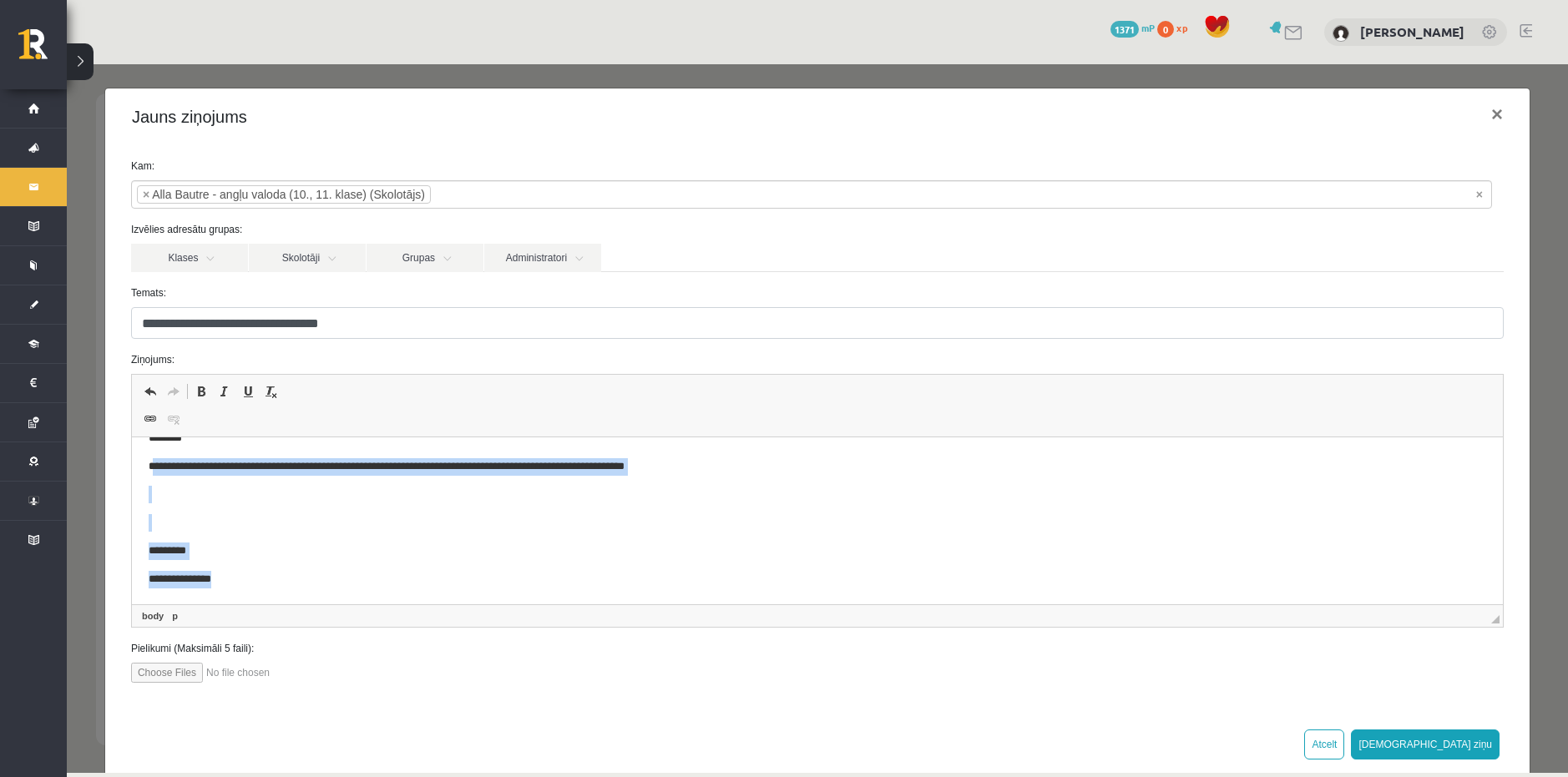
scroll to position [0, 0]
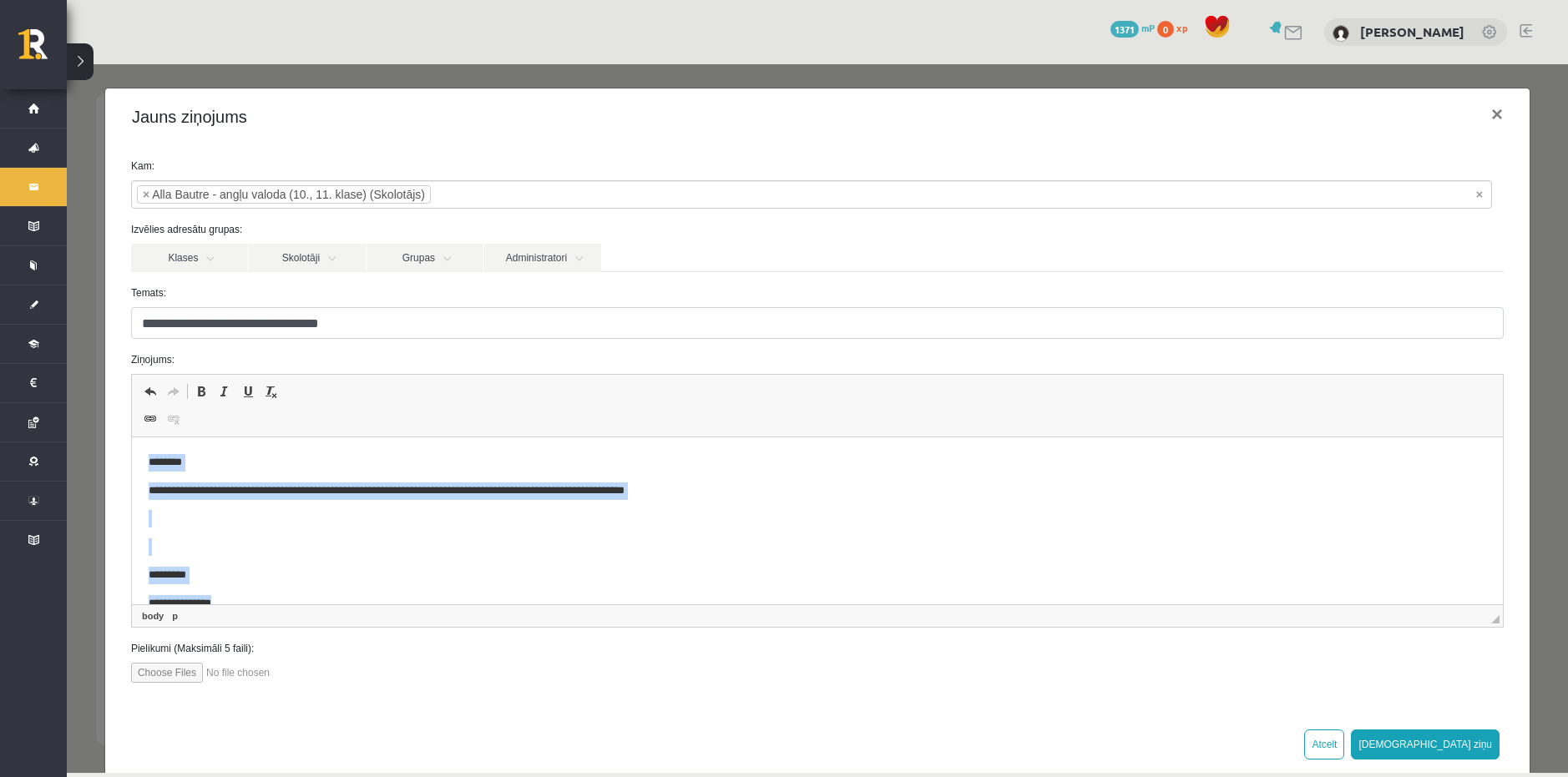
drag, startPoint x: 260, startPoint y: 592, endPoint x: 193, endPoint y: 839, distance: 255.9
click at [131, 455] on html "**********" at bounding box center [817, 532] width 1371 height 191
copy body "**********"
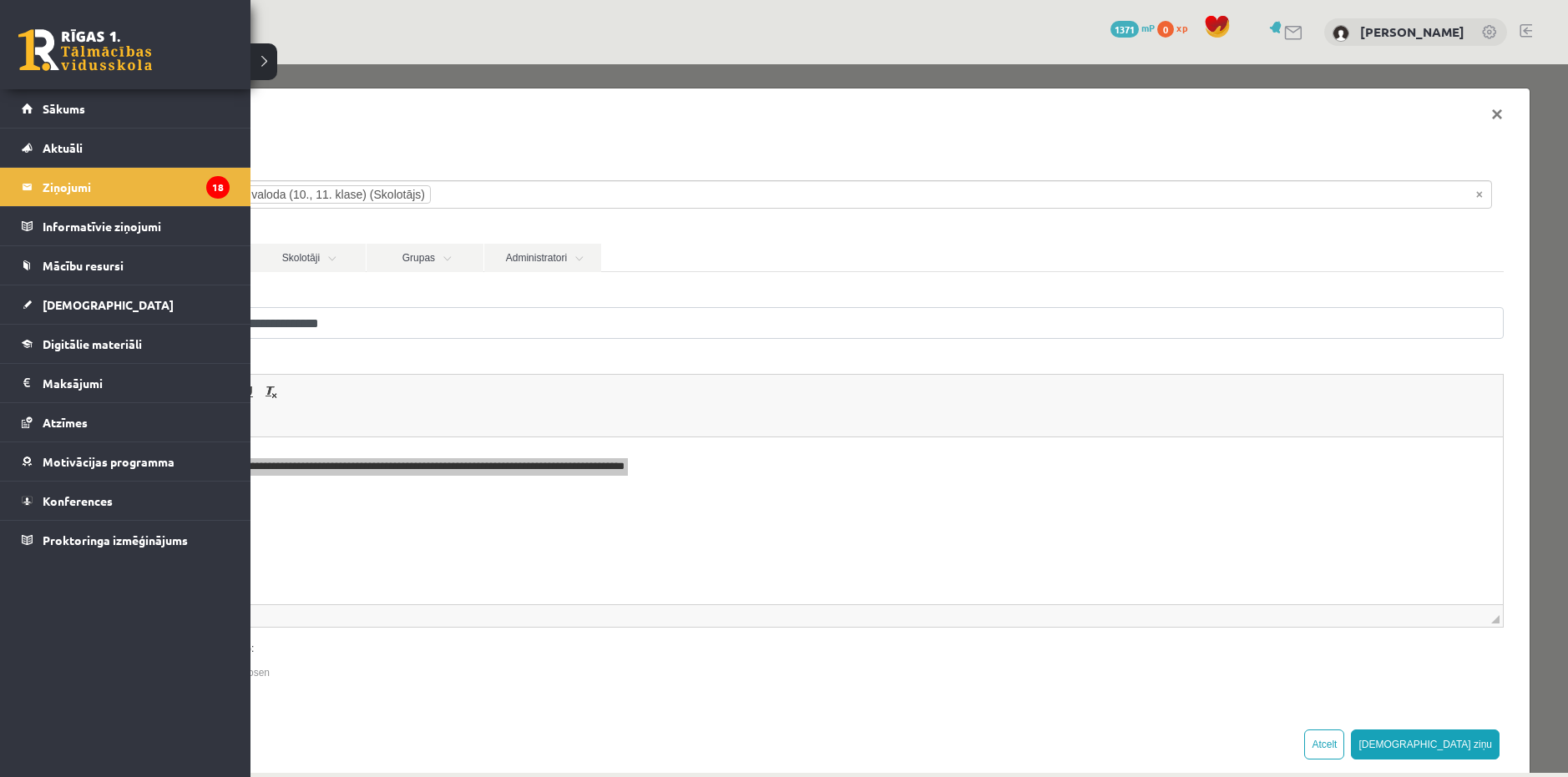
click at [61, 48] on link at bounding box center [85, 49] width 133 height 42
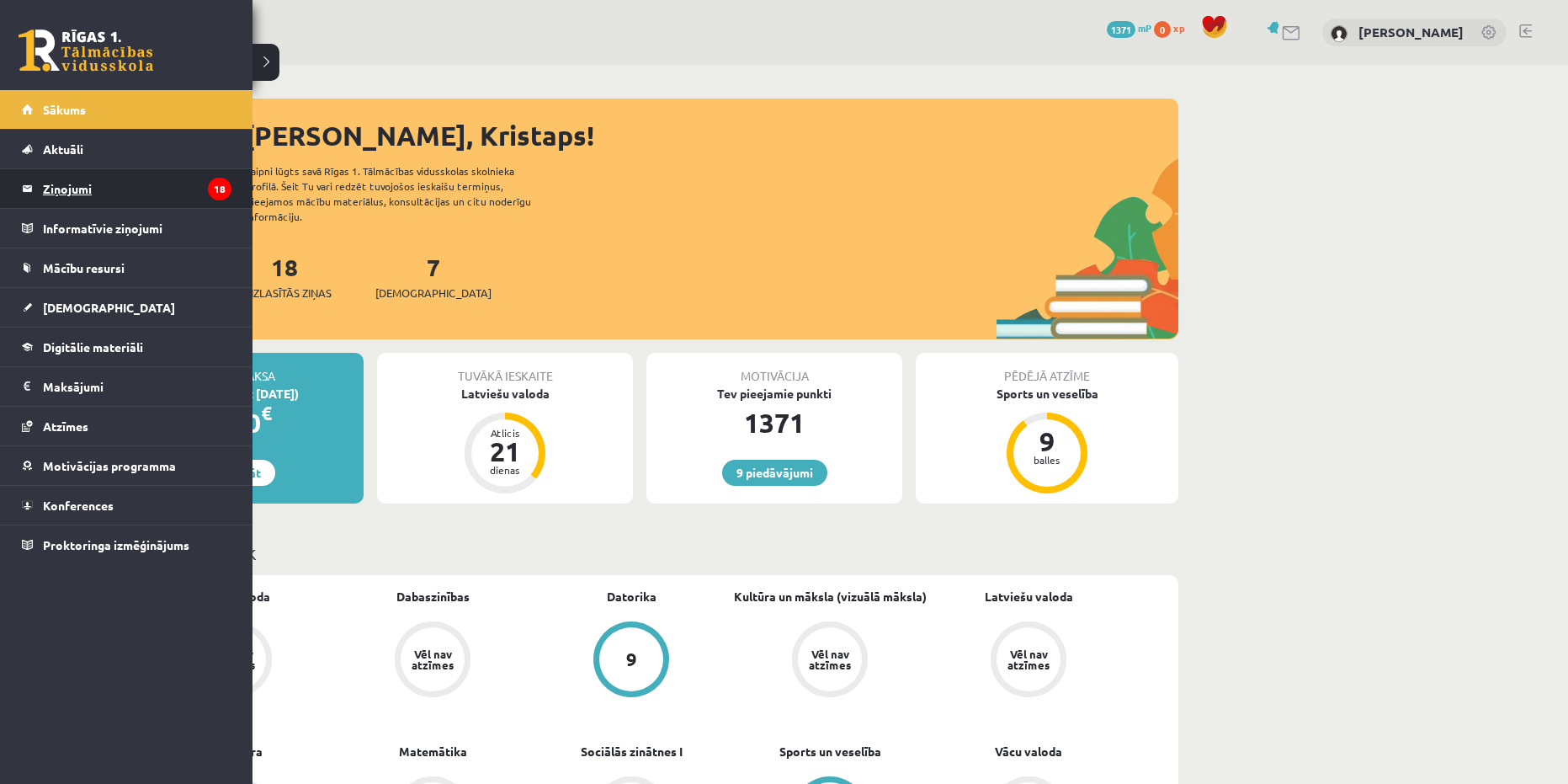
click at [84, 190] on legend "Ziņojumi 18" at bounding box center [137, 188] width 189 height 38
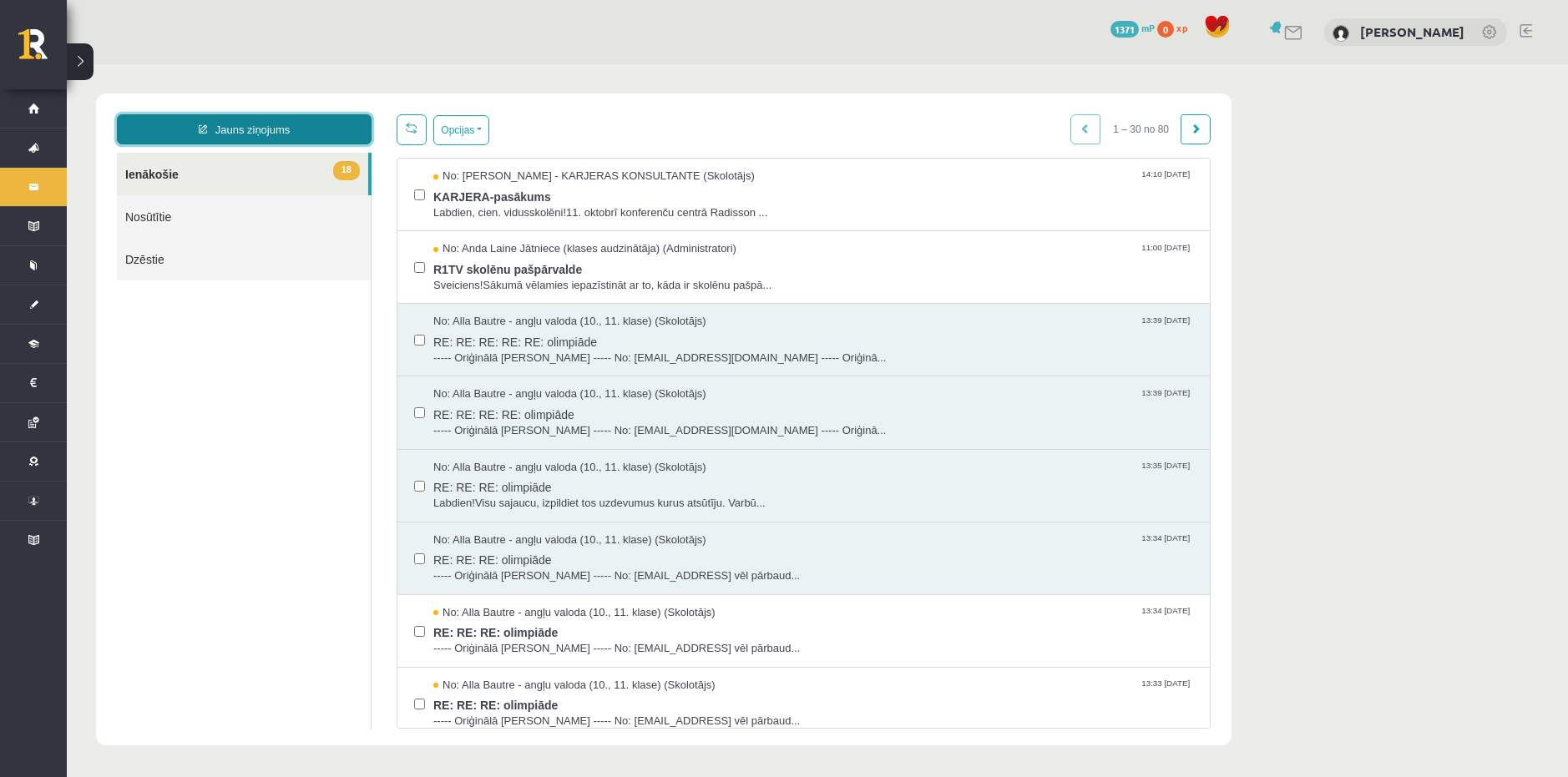
click at [198, 134] on link "Jauns ziņojums" at bounding box center [244, 129] width 254 height 30
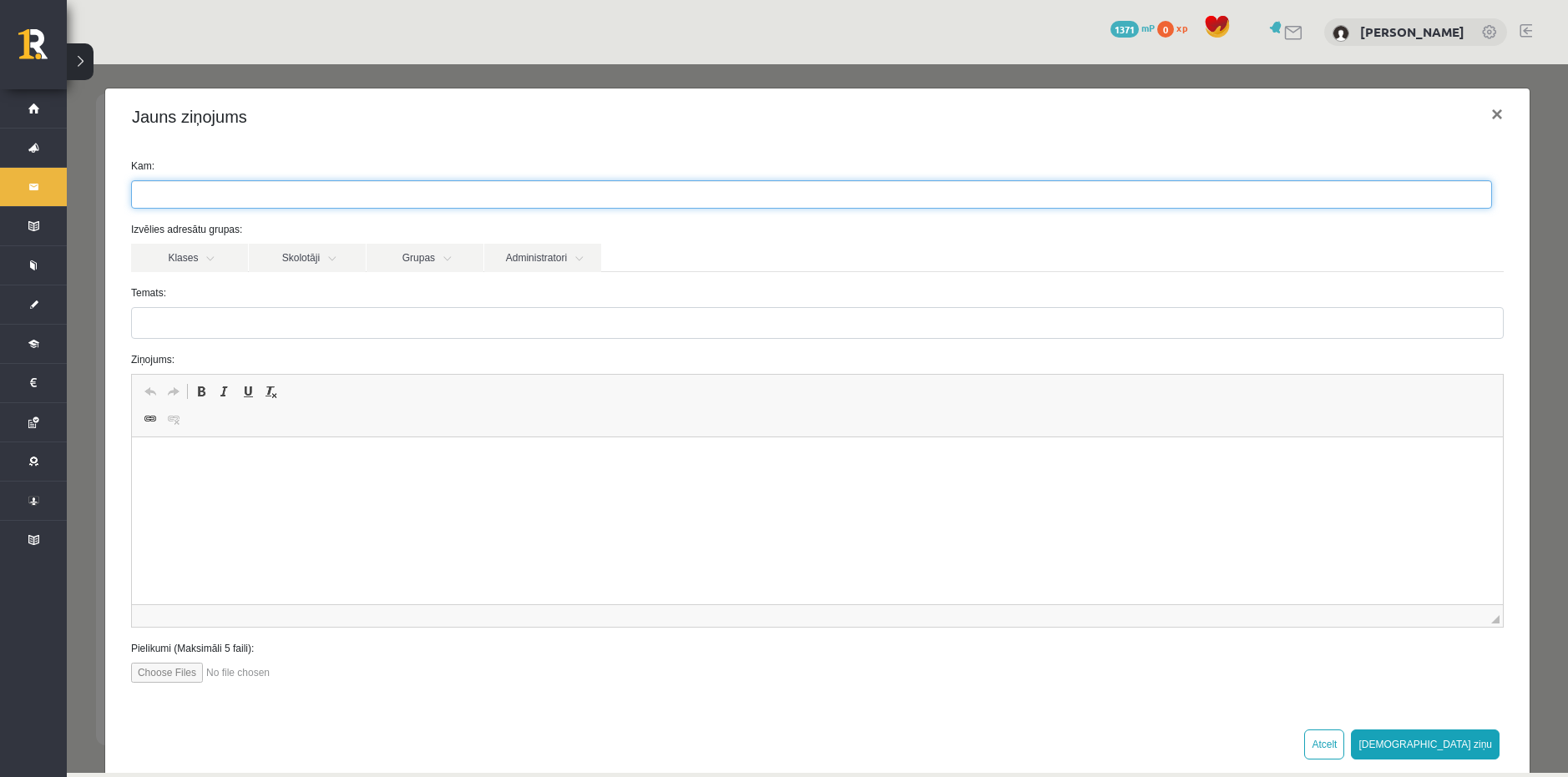
click at [196, 195] on ul at bounding box center [811, 194] width 1358 height 27
click at [290, 261] on link "Skolotāji" at bounding box center [307, 258] width 117 height 28
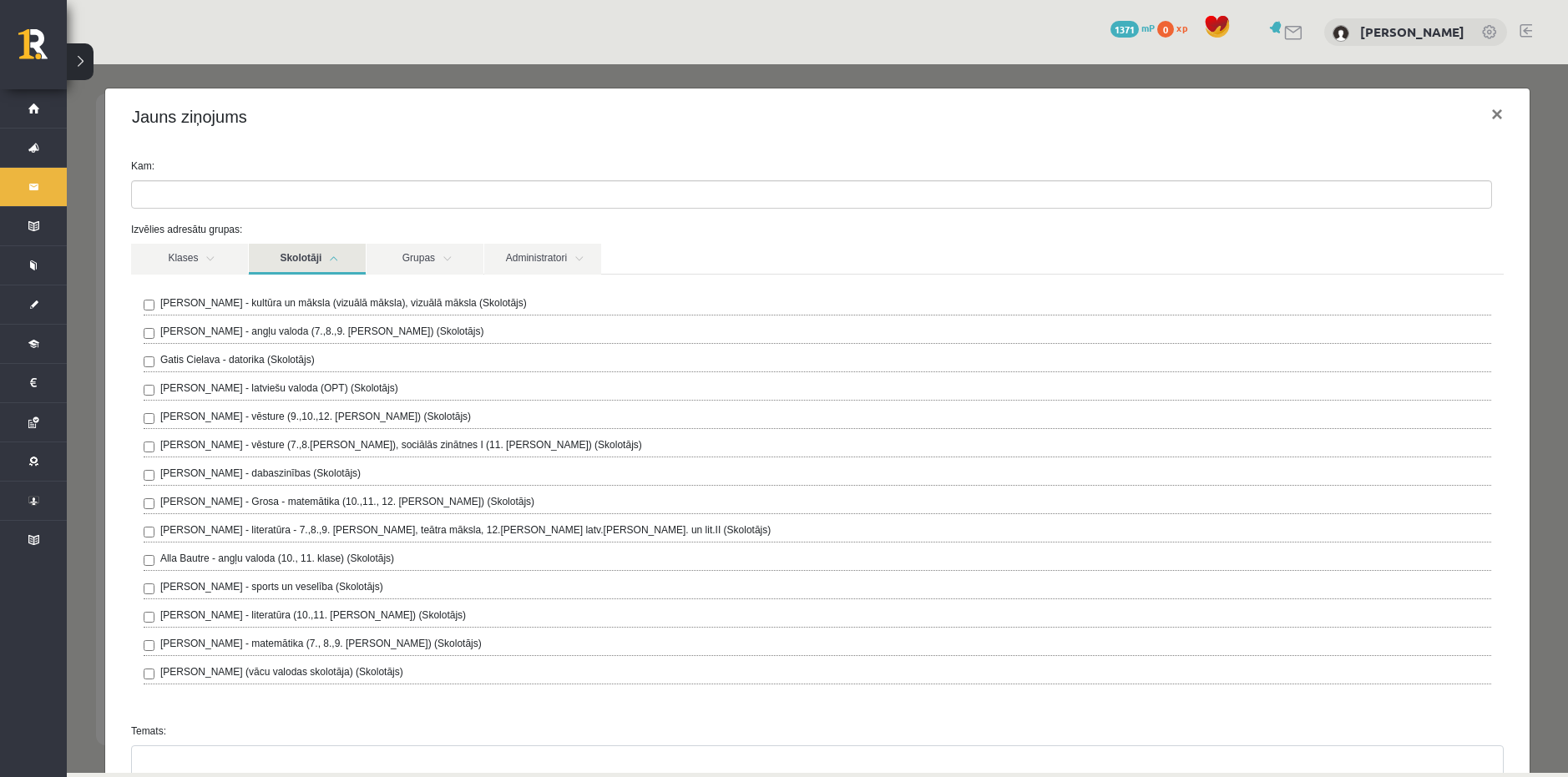
click at [212, 557] on label "Alla Bautre - angļu valoda (10., 11. klase) (Skolotājs)" at bounding box center [277, 558] width 234 height 15
click at [291, 254] on link "Skolotāji" at bounding box center [307, 259] width 117 height 31
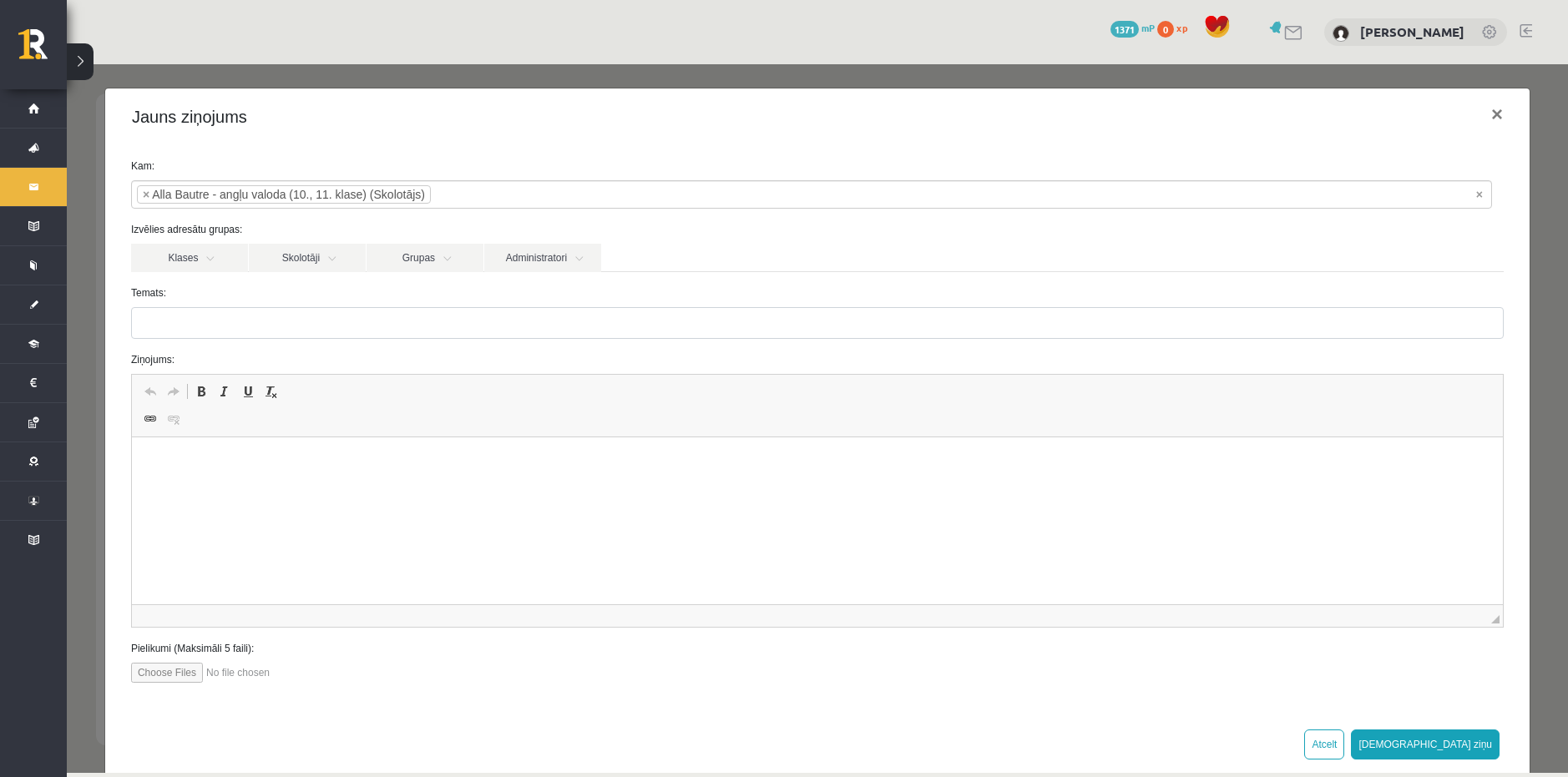
scroll to position [30, 0]
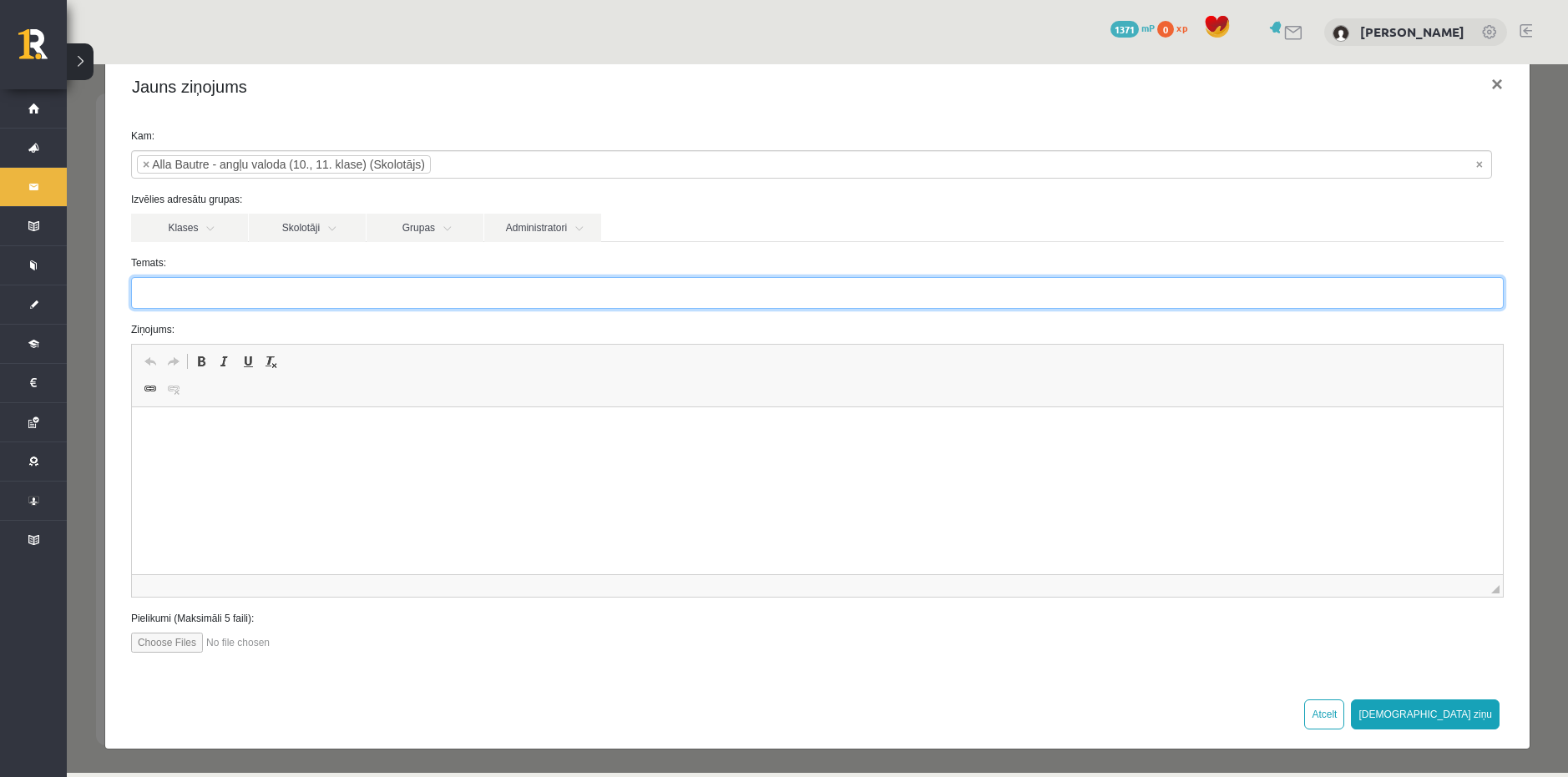
click at [191, 289] on input "Temats:" at bounding box center [818, 293] width 1372 height 32
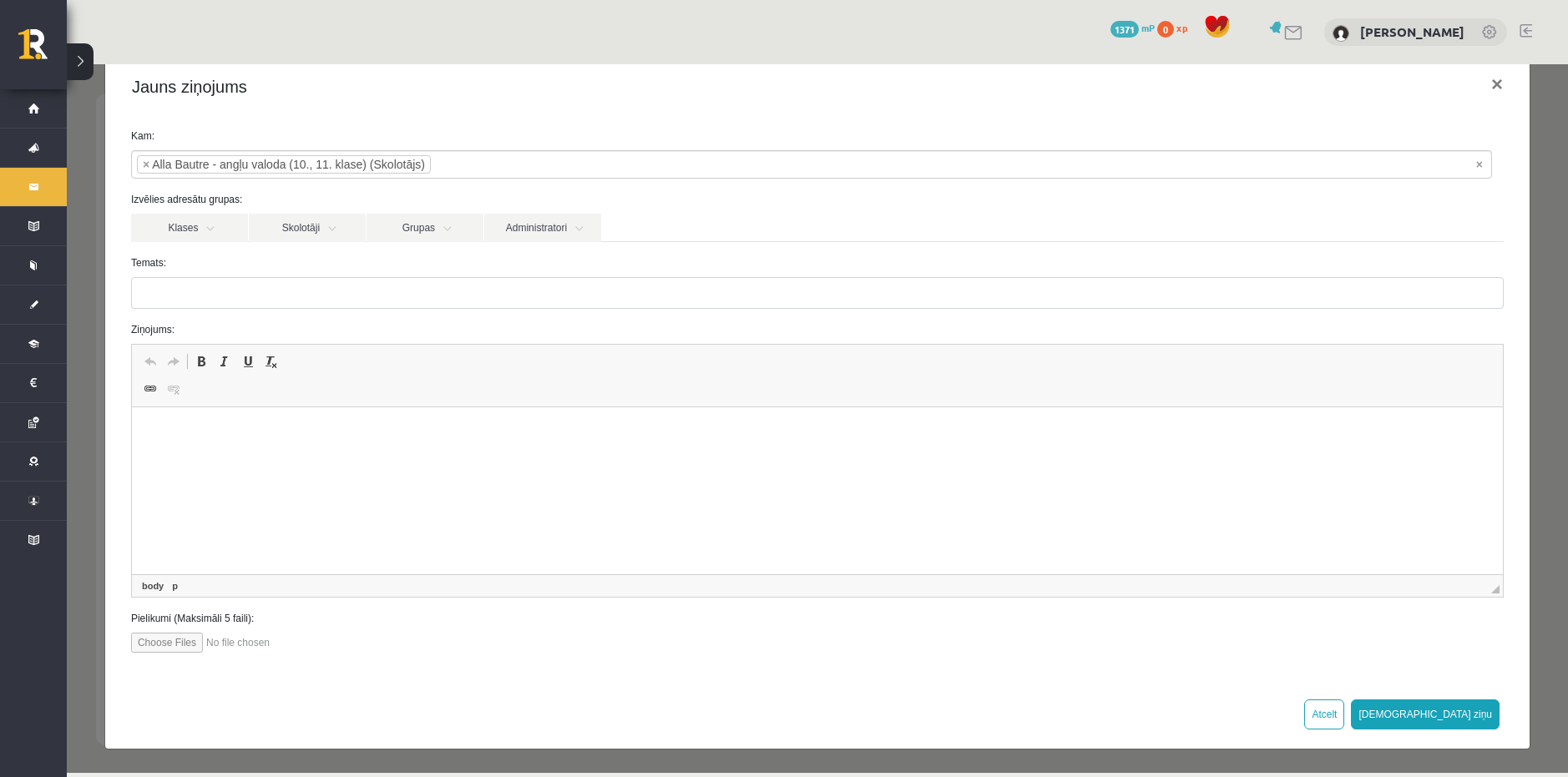
click at [183, 438] on p "Editor, wiswyg-editor-47434029654480-1760197717-403" at bounding box center [817, 432] width 1337 height 18
drag, startPoint x: 201, startPoint y: 271, endPoint x: 197, endPoint y: 279, distance: 8.9
click at [200, 273] on div "Temats:" at bounding box center [817, 281] width 1398 height 53
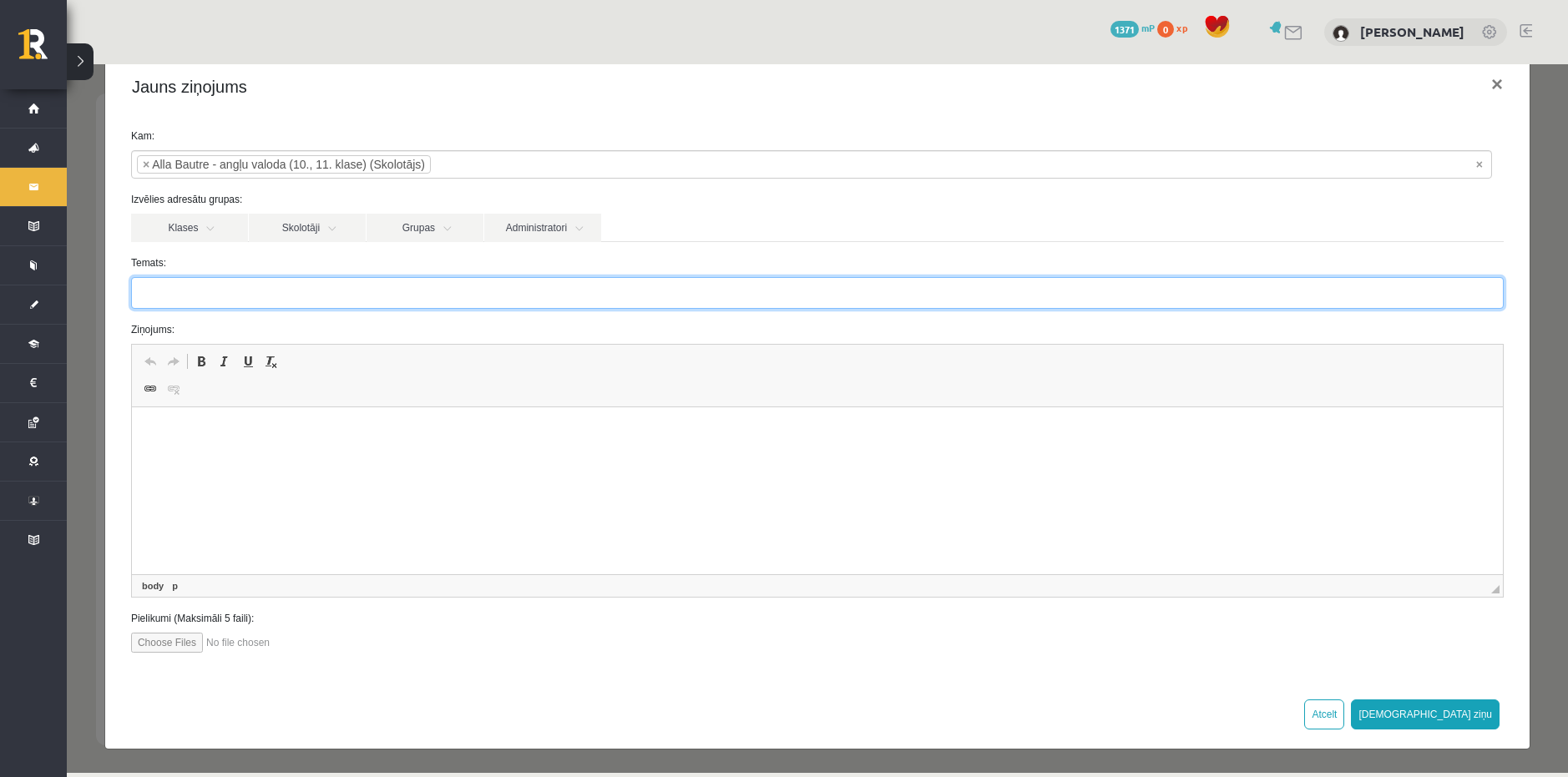
click at [197, 279] on input "Temats:" at bounding box center [818, 293] width 1372 height 32
type input "**********"
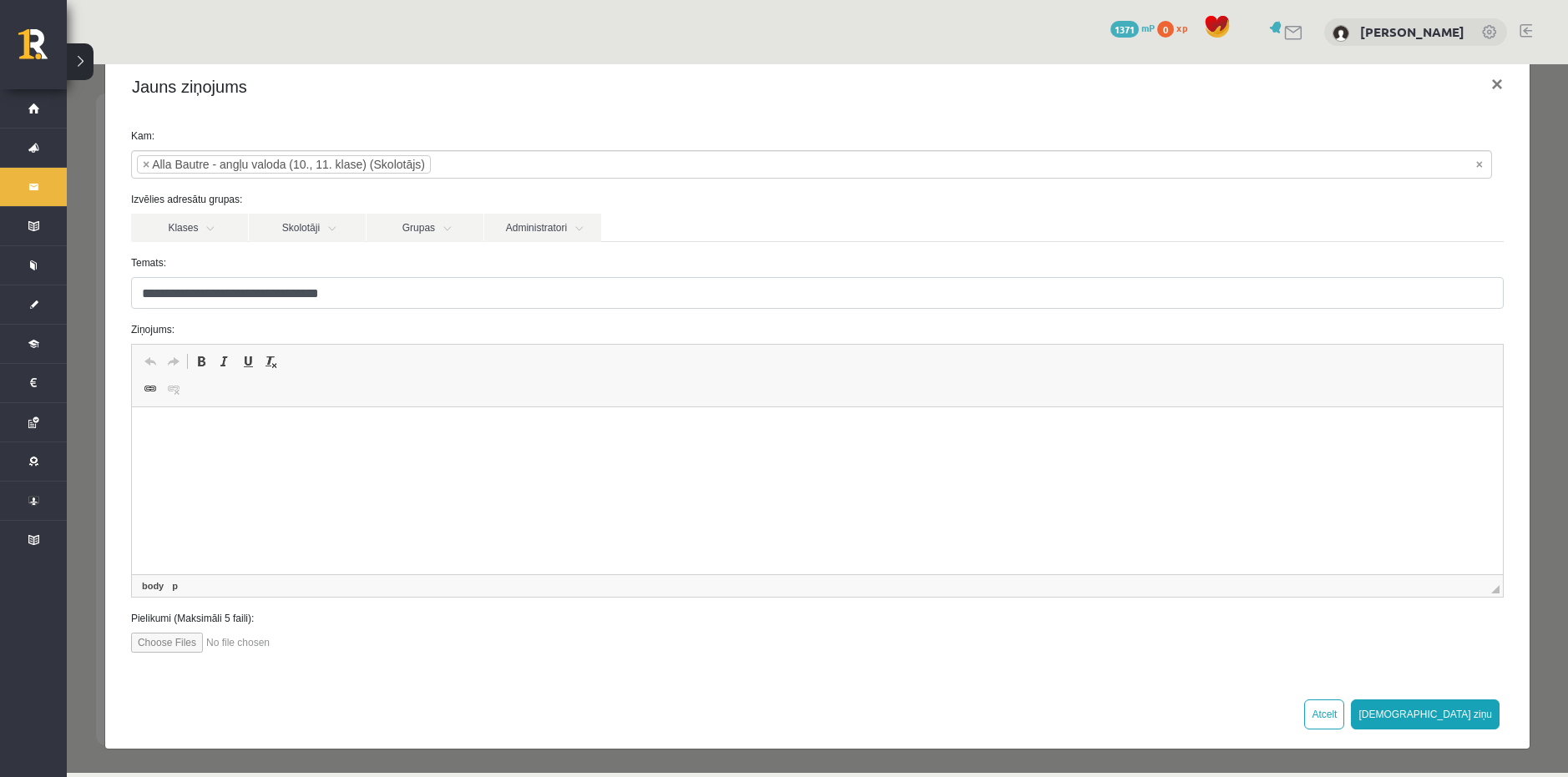
click at [183, 448] on html at bounding box center [817, 432] width 1371 height 51
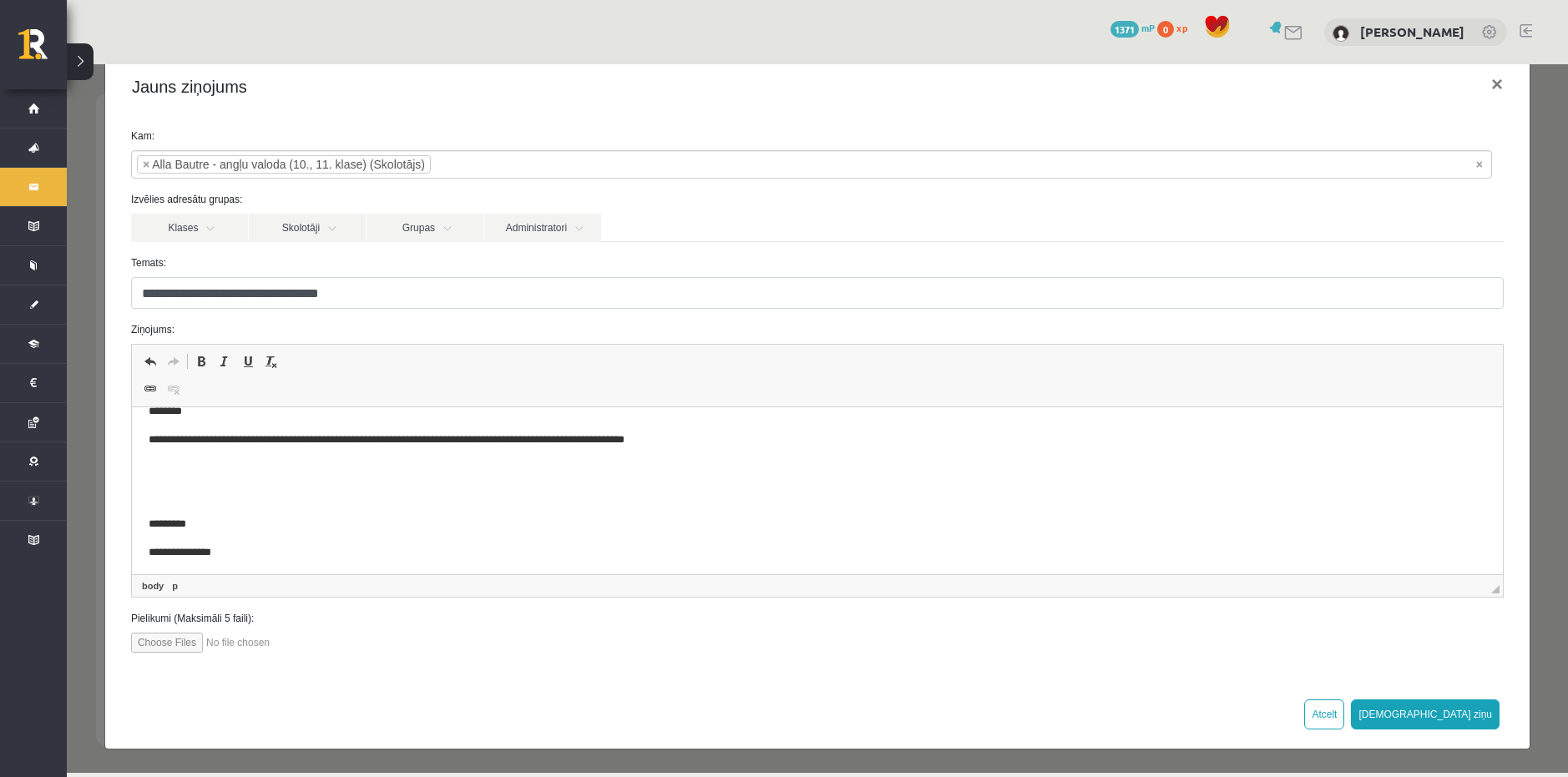
scroll to position [25, 0]
click at [166, 644] on input "file" at bounding box center [225, 643] width 189 height 20
click at [149, 644] on input "file" at bounding box center [225, 643] width 189 height 20
click at [157, 640] on input "file" at bounding box center [225, 643] width 189 height 20
click at [142, 649] on input "file" at bounding box center [225, 643] width 189 height 20
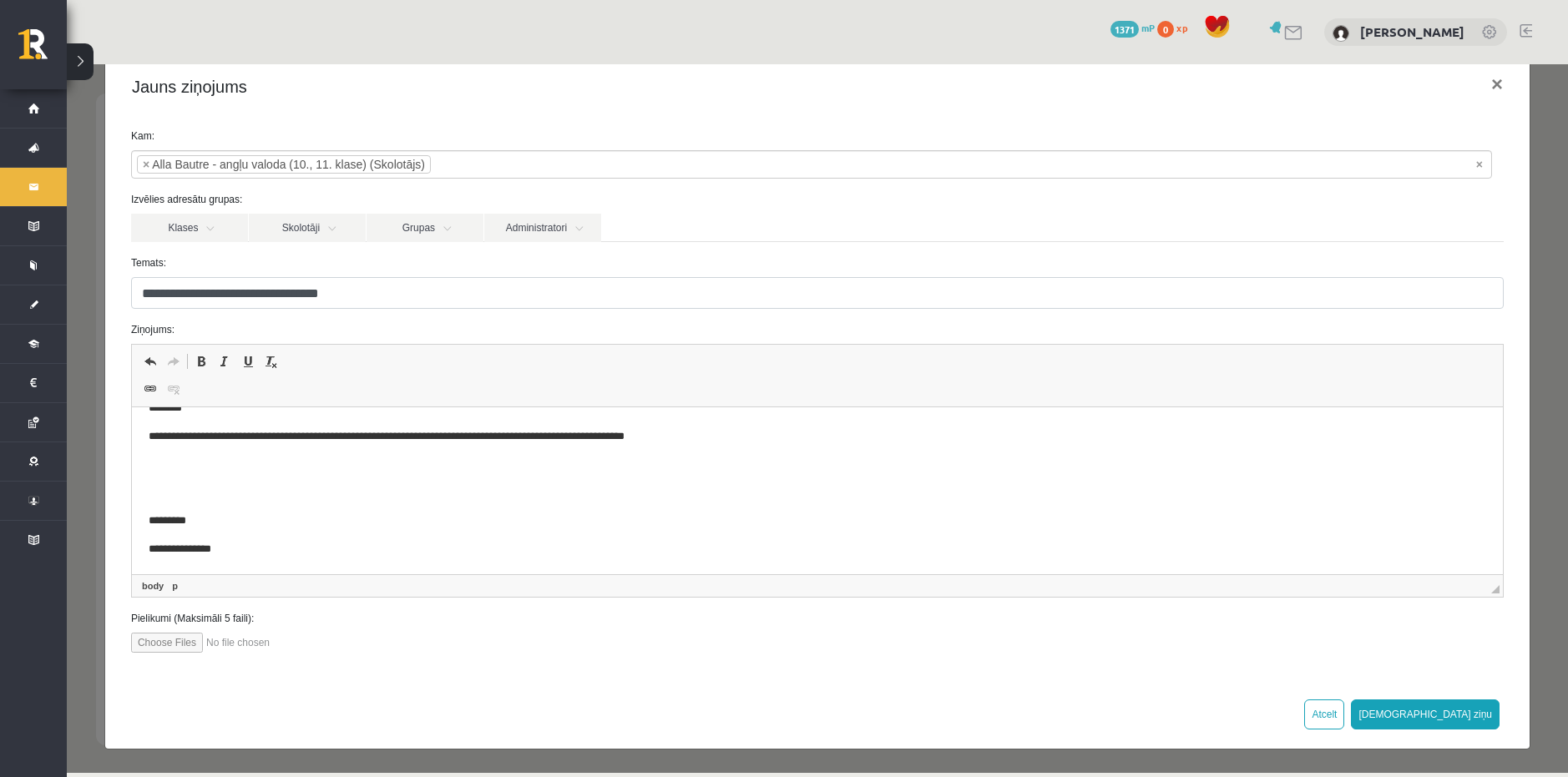
click at [149, 651] on input "file" at bounding box center [225, 643] width 189 height 20
type input "**********"
click at [1459, 714] on button "[DEMOGRAPHIC_DATA] ziņu" at bounding box center [1425, 714] width 149 height 30
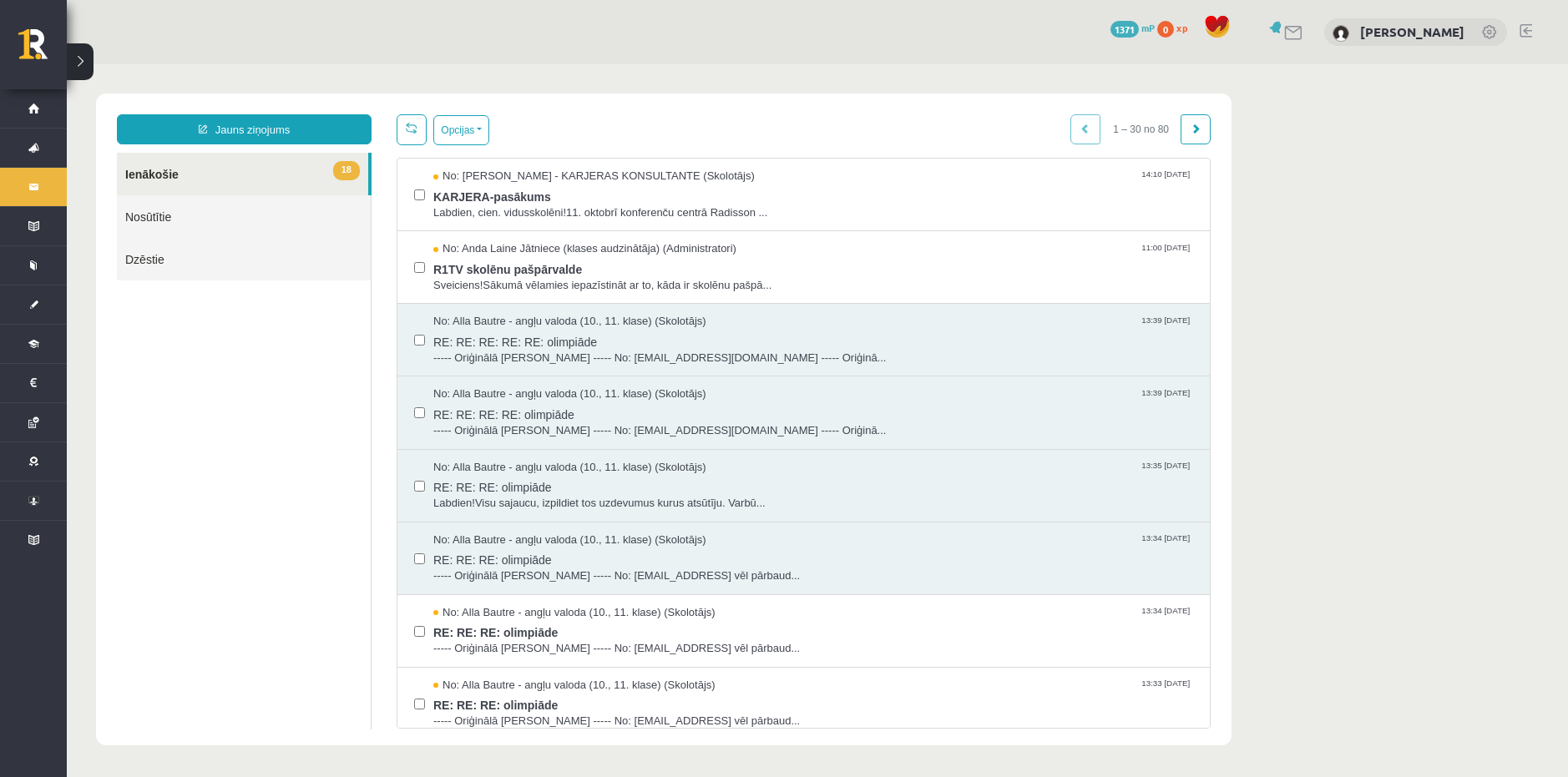
scroll to position [0, 0]
drag, startPoint x: 209, startPoint y: 212, endPoint x: 142, endPoint y: 223, distance: 67.9
click at [170, 220] on link "Nosūtītie" at bounding box center [244, 217] width 254 height 43
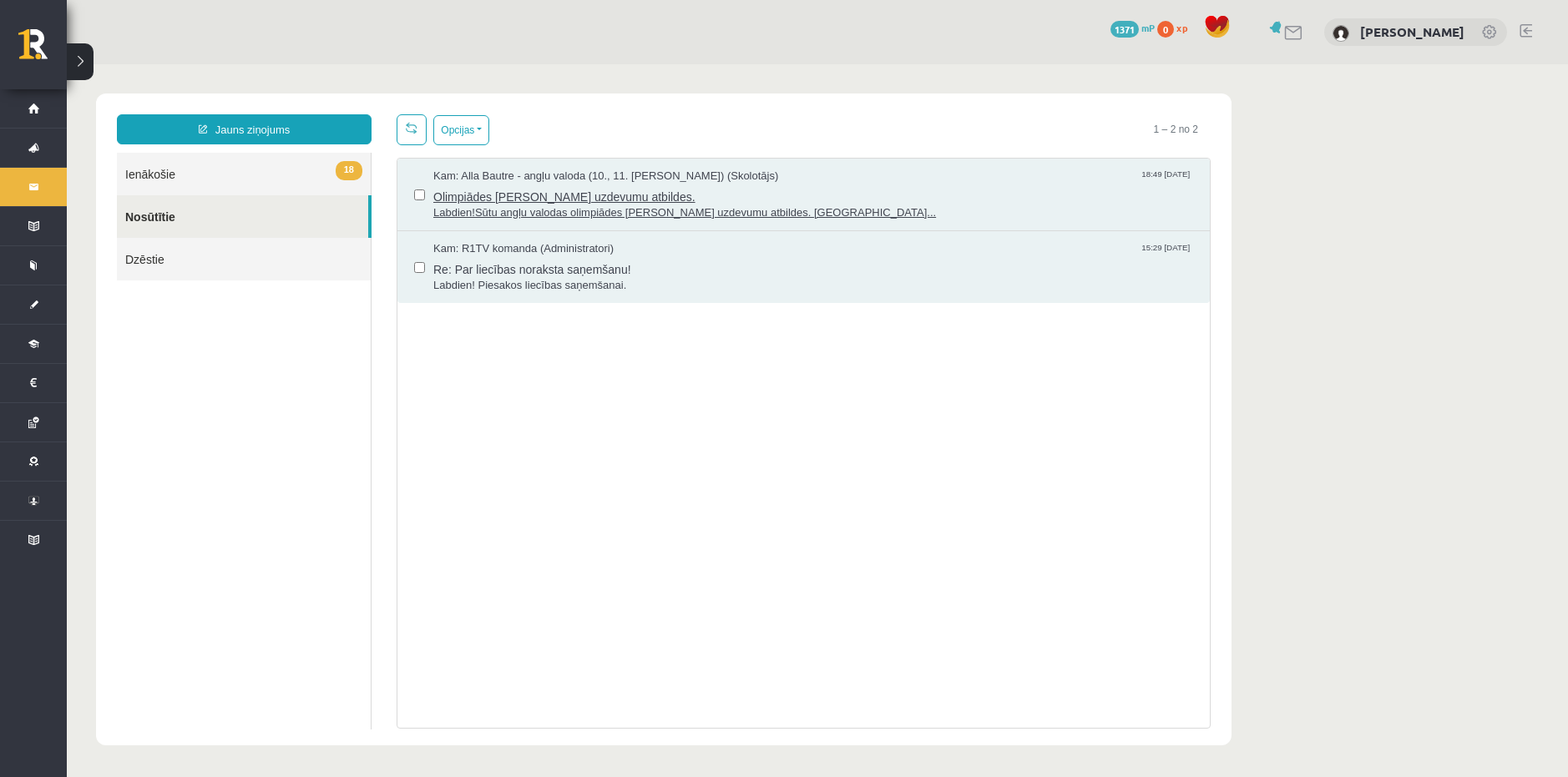
click at [696, 180] on span "Kam: Alla Bautre - angļu valoda (10., 11. klase) (Skolotājs)" at bounding box center [605, 176] width 345 height 16
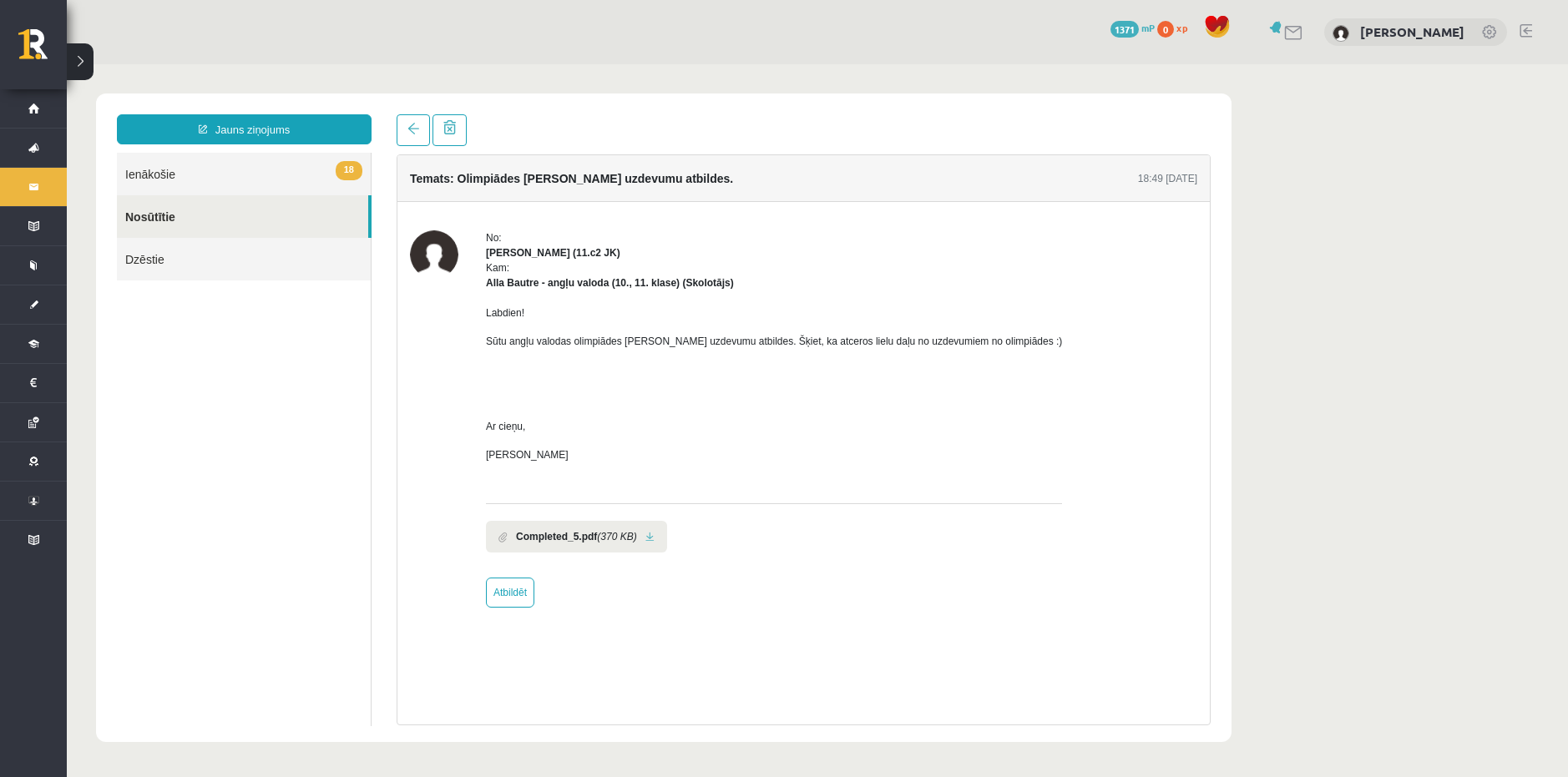
click at [546, 534] on b "Completed_5.pdf" at bounding box center [556, 536] width 81 height 15
click at [506, 537] on span at bounding box center [503, 537] width 9 height 11
click at [561, 538] on b "Completed_5.pdf" at bounding box center [556, 536] width 81 height 15
click at [571, 538] on b "Completed_5.pdf" at bounding box center [556, 536] width 81 height 15
click at [645, 531] on link at bounding box center [650, 537] width 9 height 11
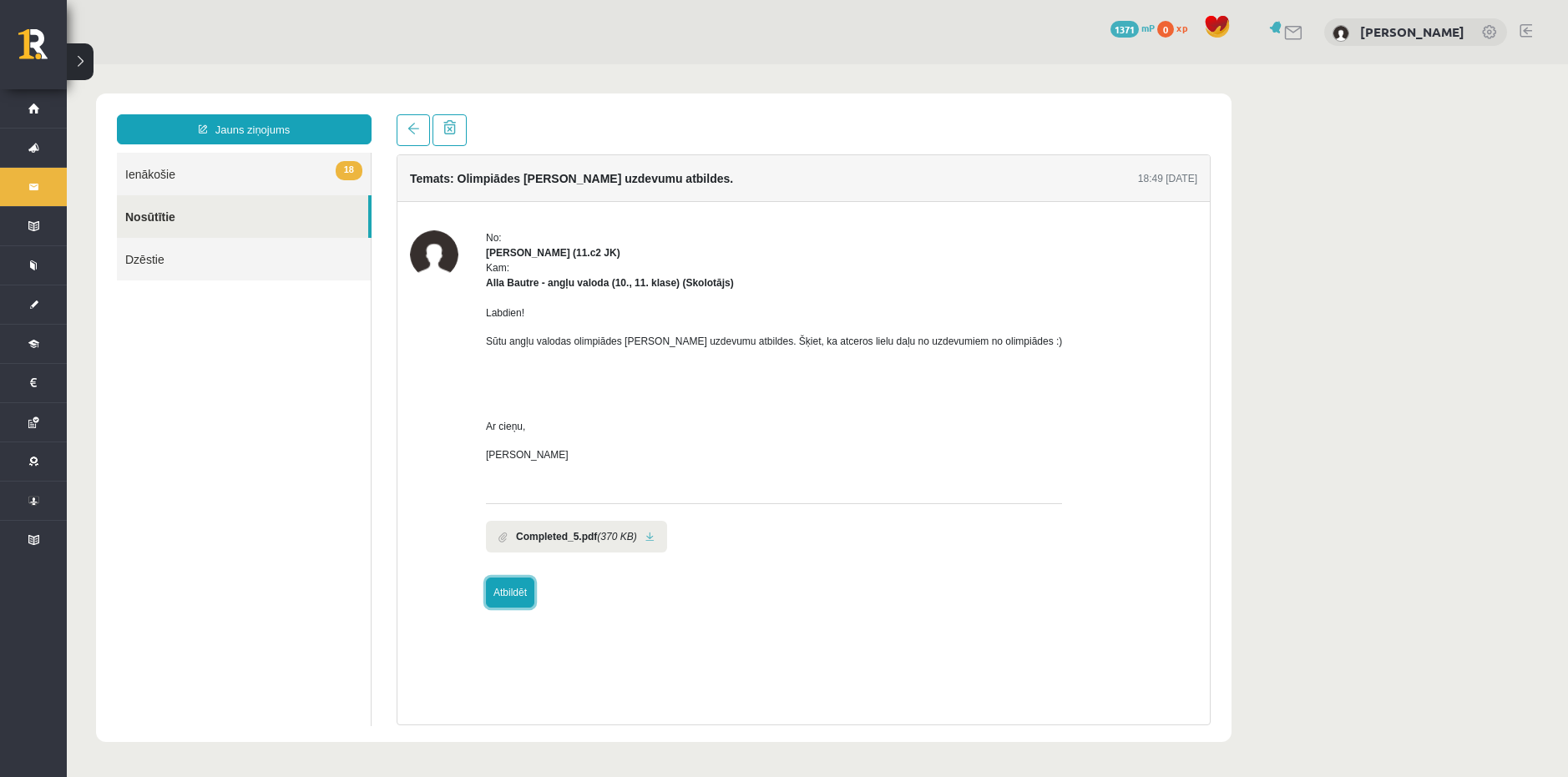
click at [508, 596] on link "Atbildēt" at bounding box center [510, 592] width 48 height 30
type input "**********"
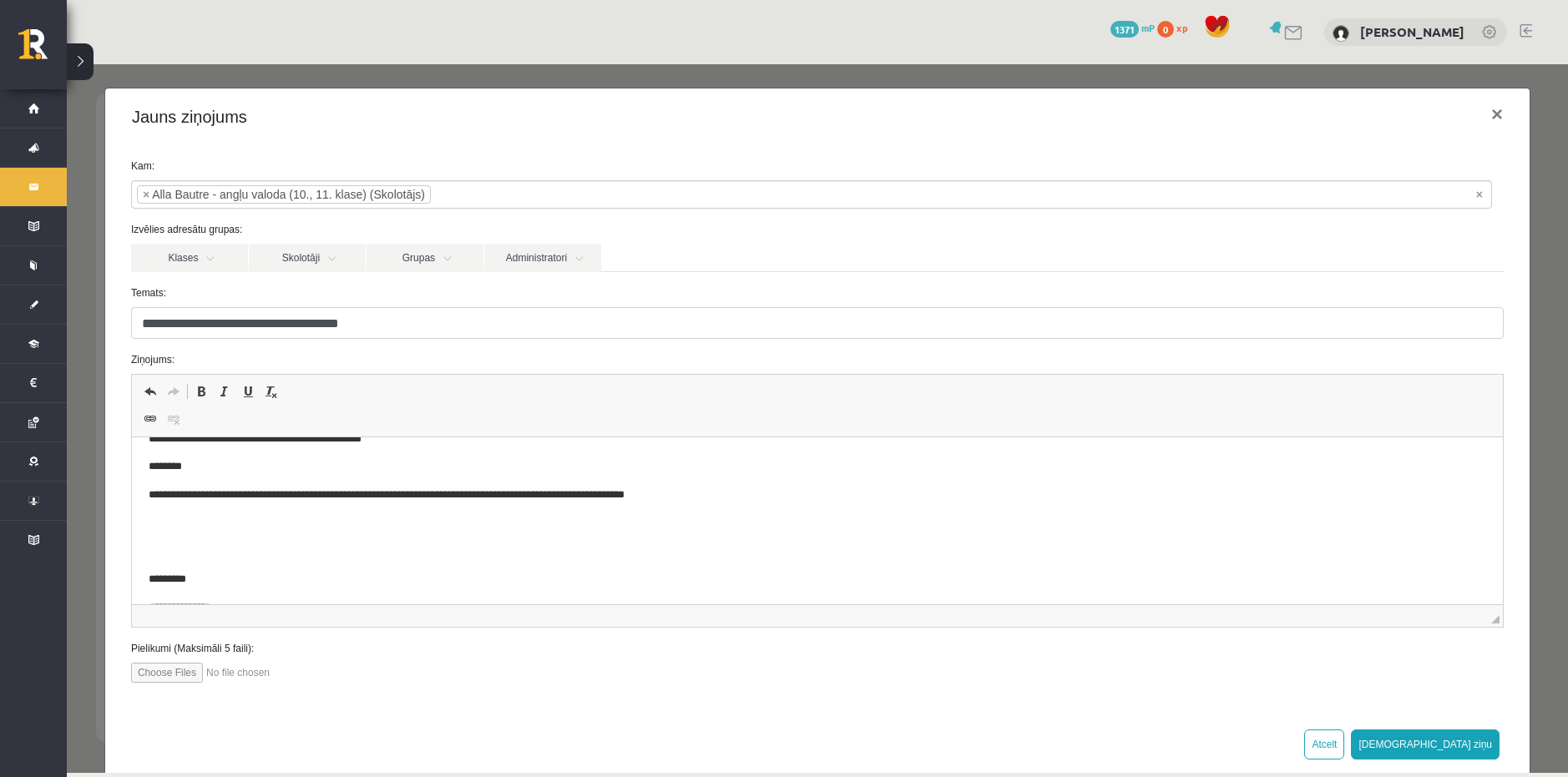
scroll to position [81, 0]
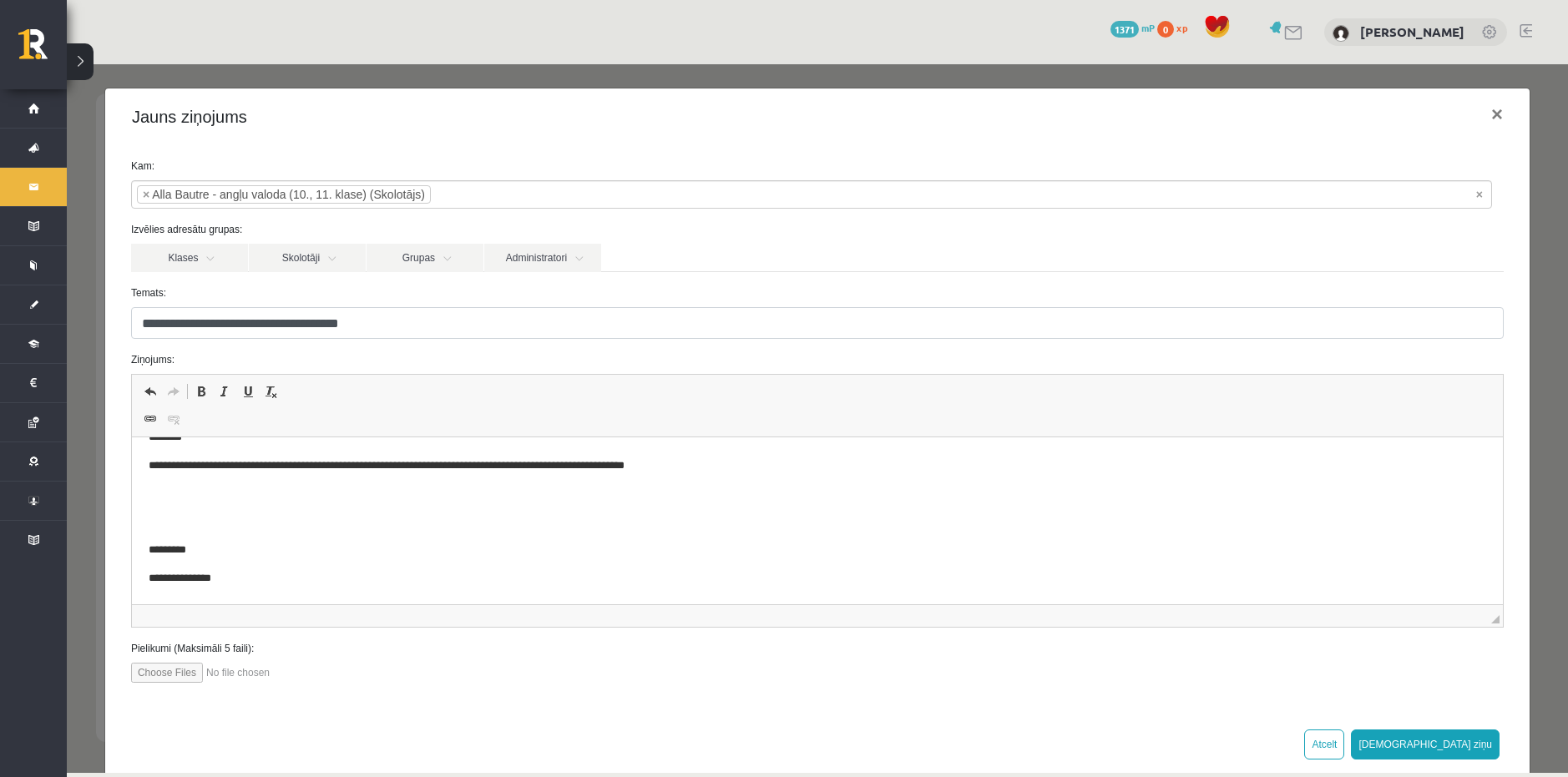
click at [156, 674] on input "file" at bounding box center [225, 673] width 189 height 20
type input "**********"
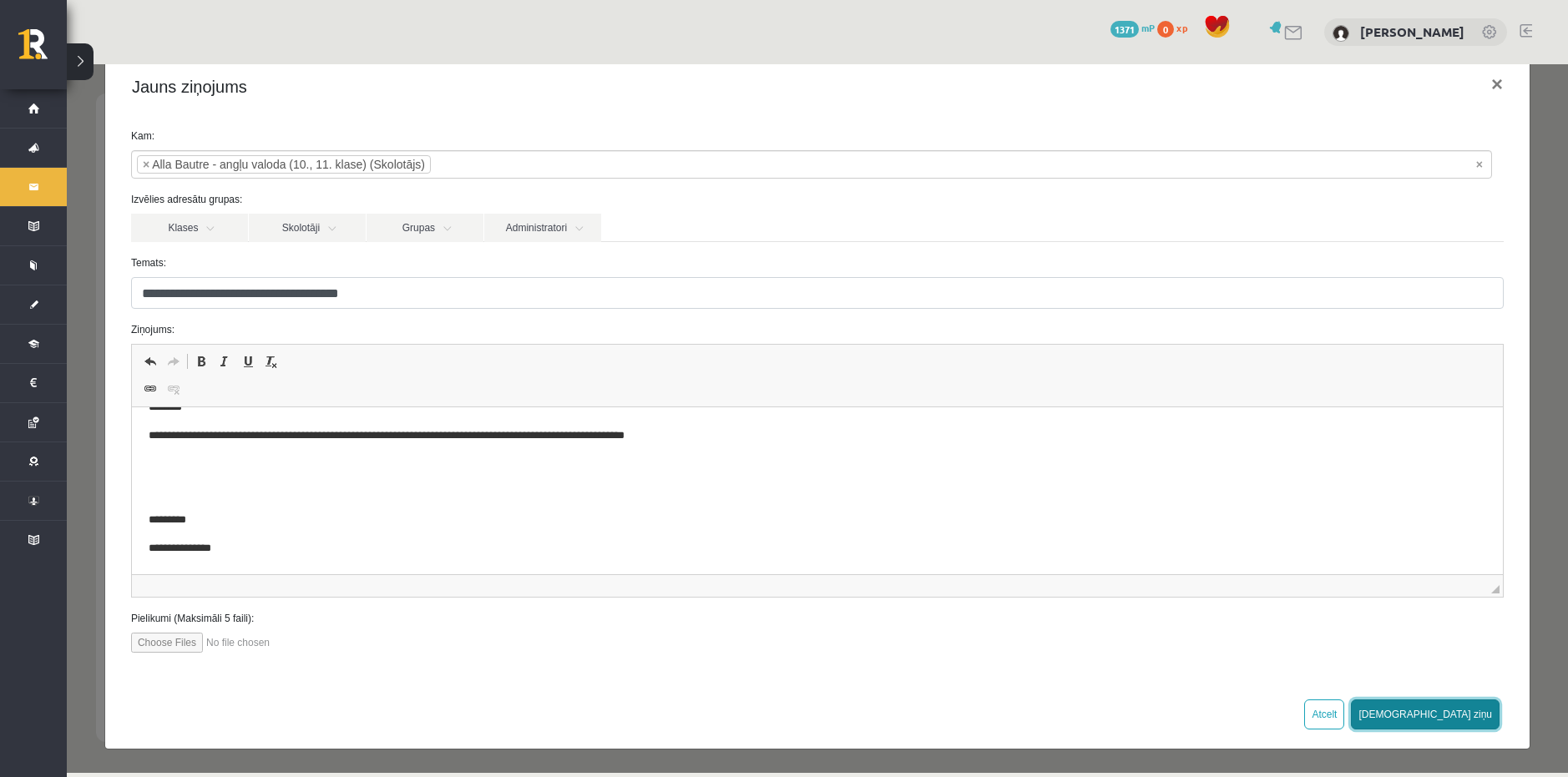
click at [1455, 711] on button "[DEMOGRAPHIC_DATA] ziņu" at bounding box center [1425, 714] width 149 height 30
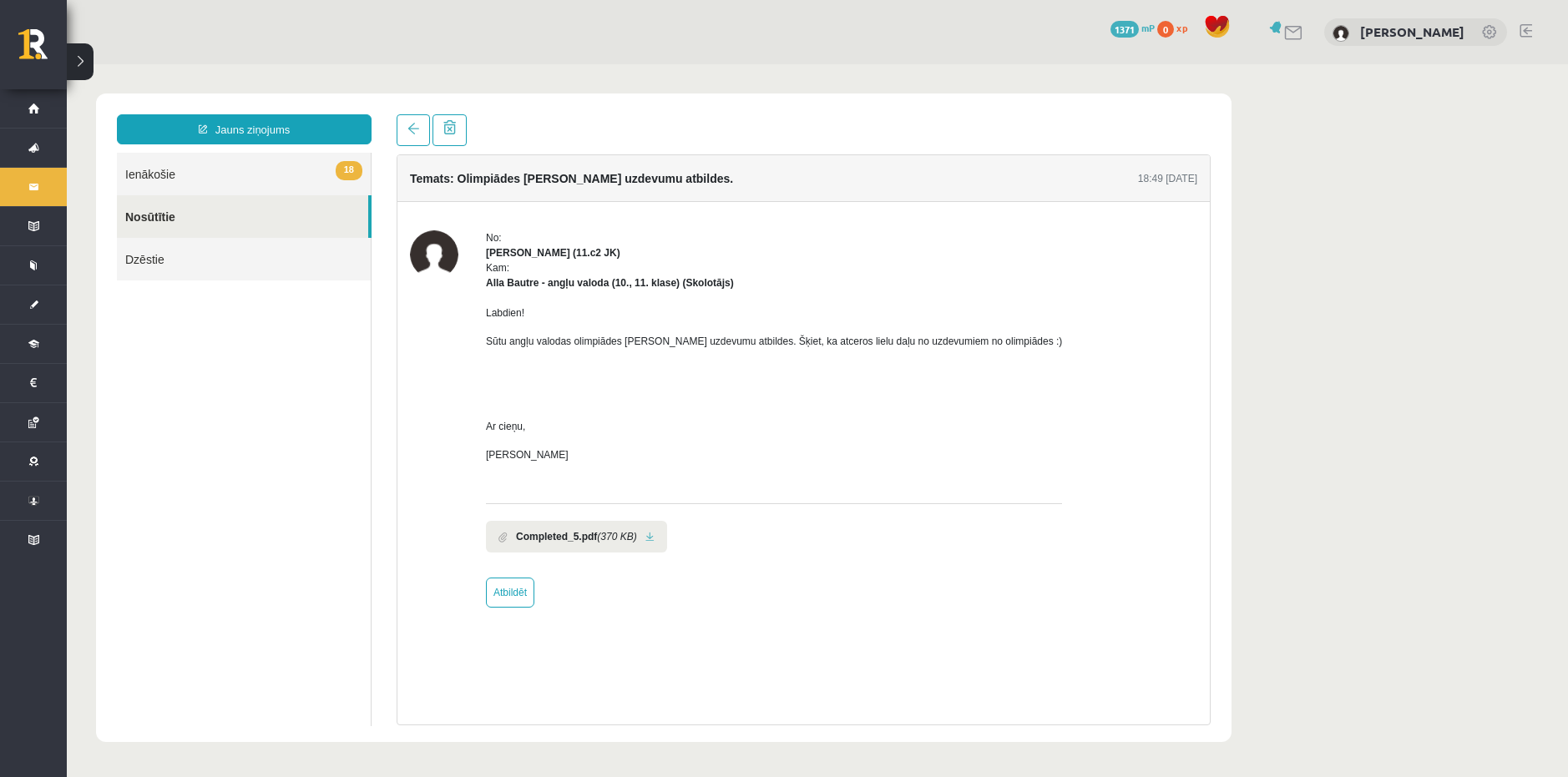
scroll to position [0, 0]
click at [173, 210] on link "Nosūtītie" at bounding box center [243, 217] width 251 height 43
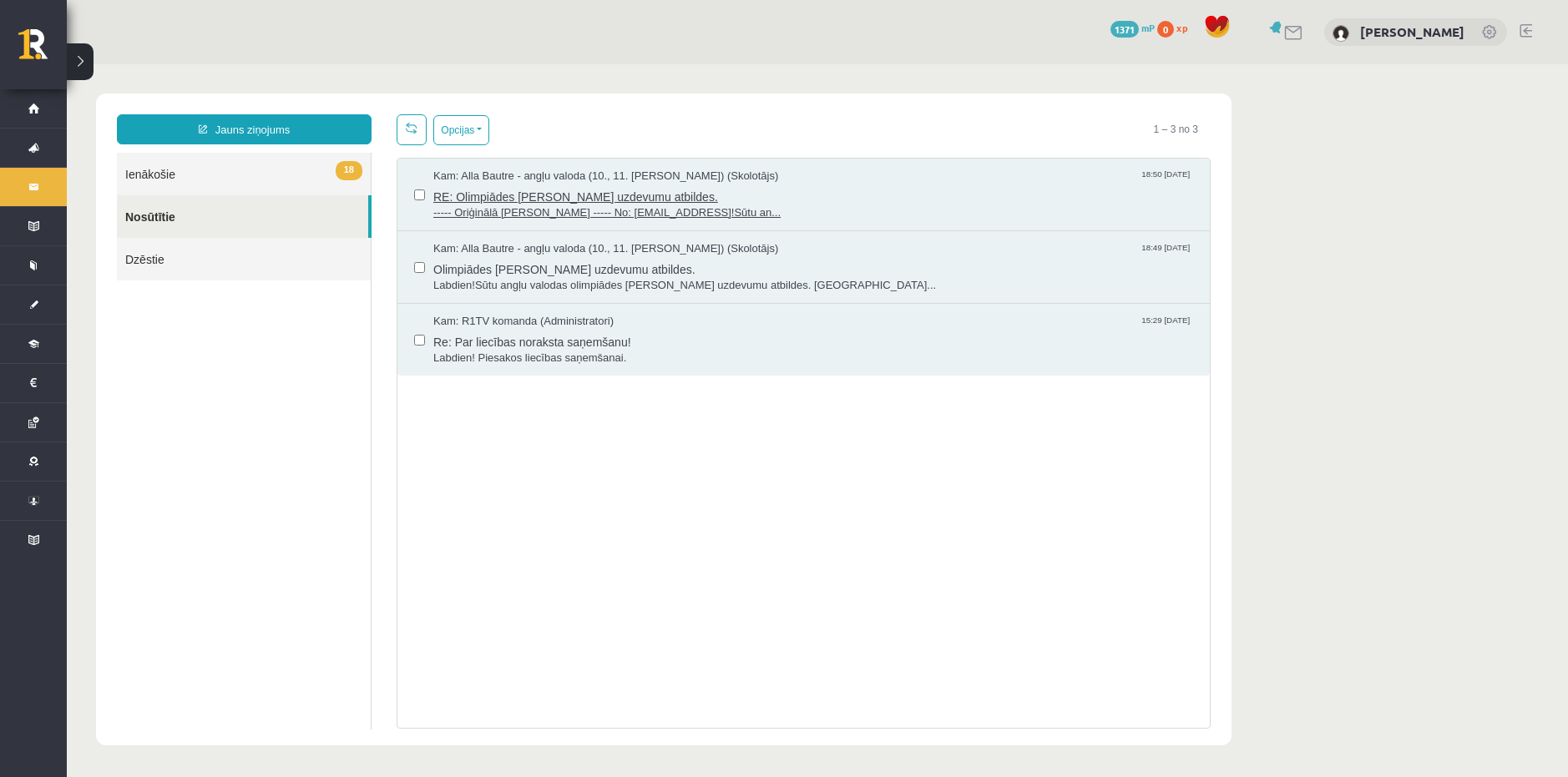
click at [643, 194] on span "RE: Olimpiādes testa uzdevumu atbildes." at bounding box center [813, 194] width 760 height 20
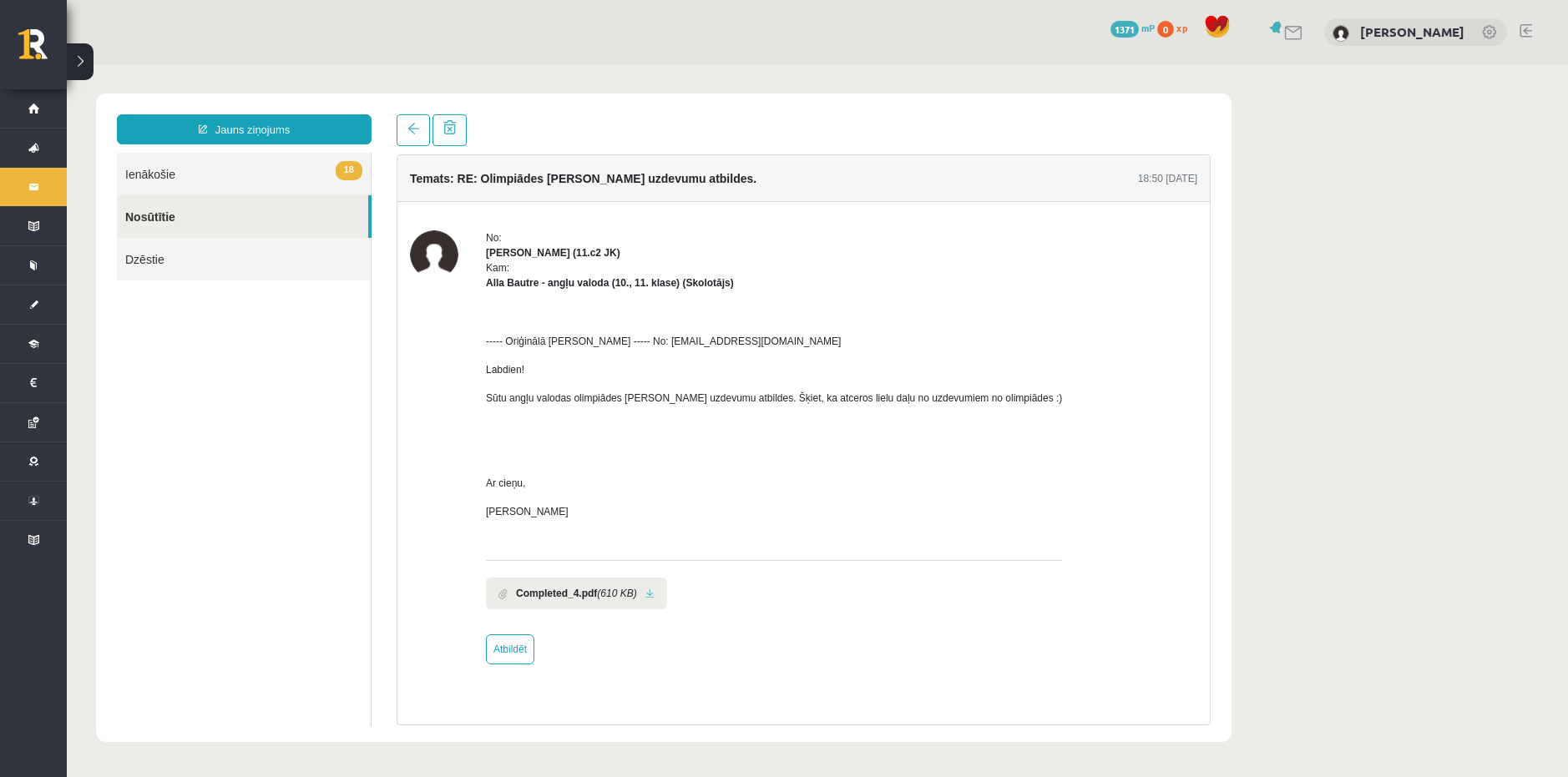
click at [538, 459] on p at bounding box center [774, 455] width 576 height 15
click at [166, 259] on link "Dzēstie" at bounding box center [244, 259] width 254 height 43
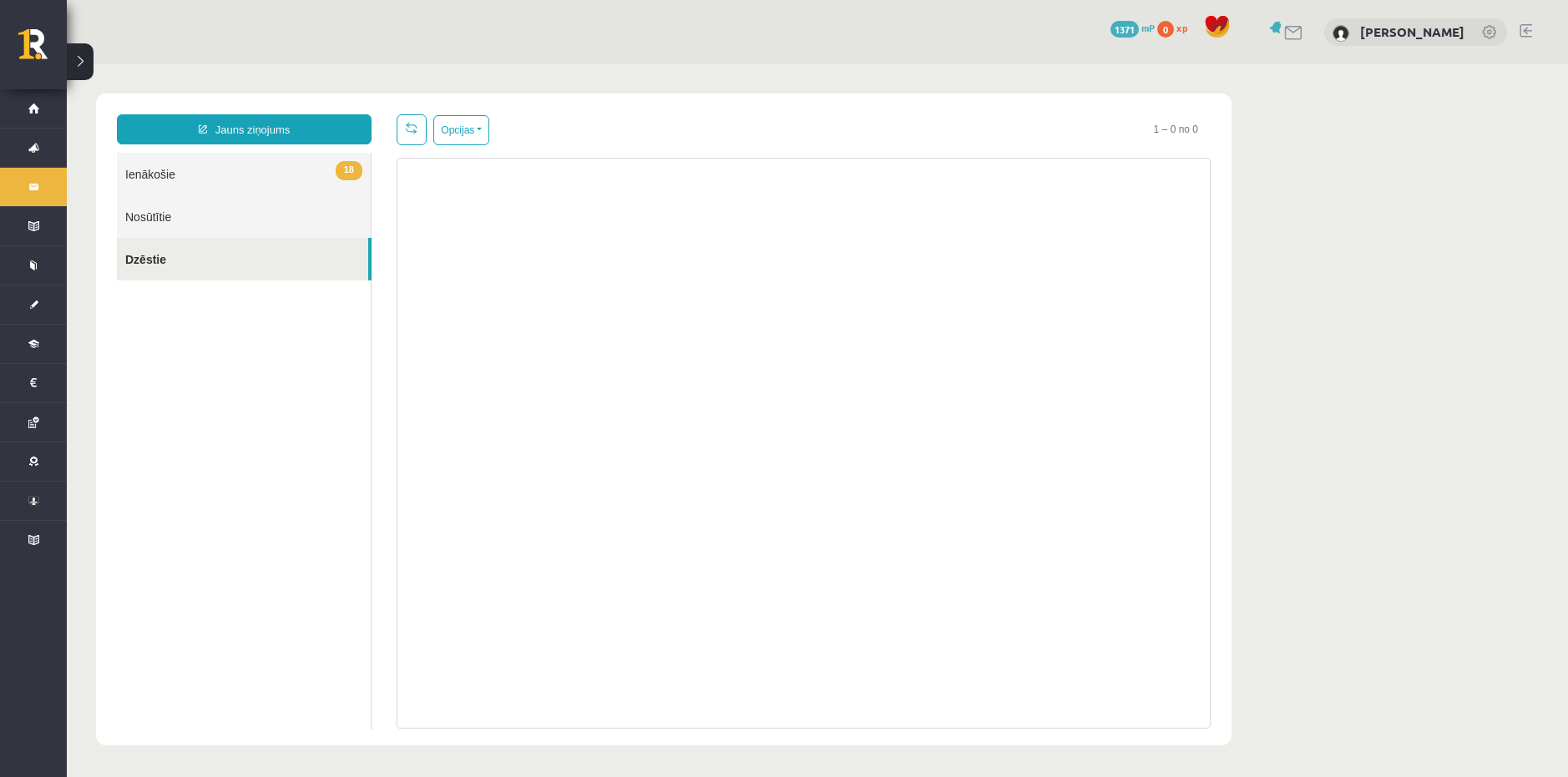
click at [185, 177] on link "18 Ienākošie" at bounding box center [244, 174] width 254 height 43
click at [185, 222] on link "Nosūtītie" at bounding box center [244, 217] width 254 height 43
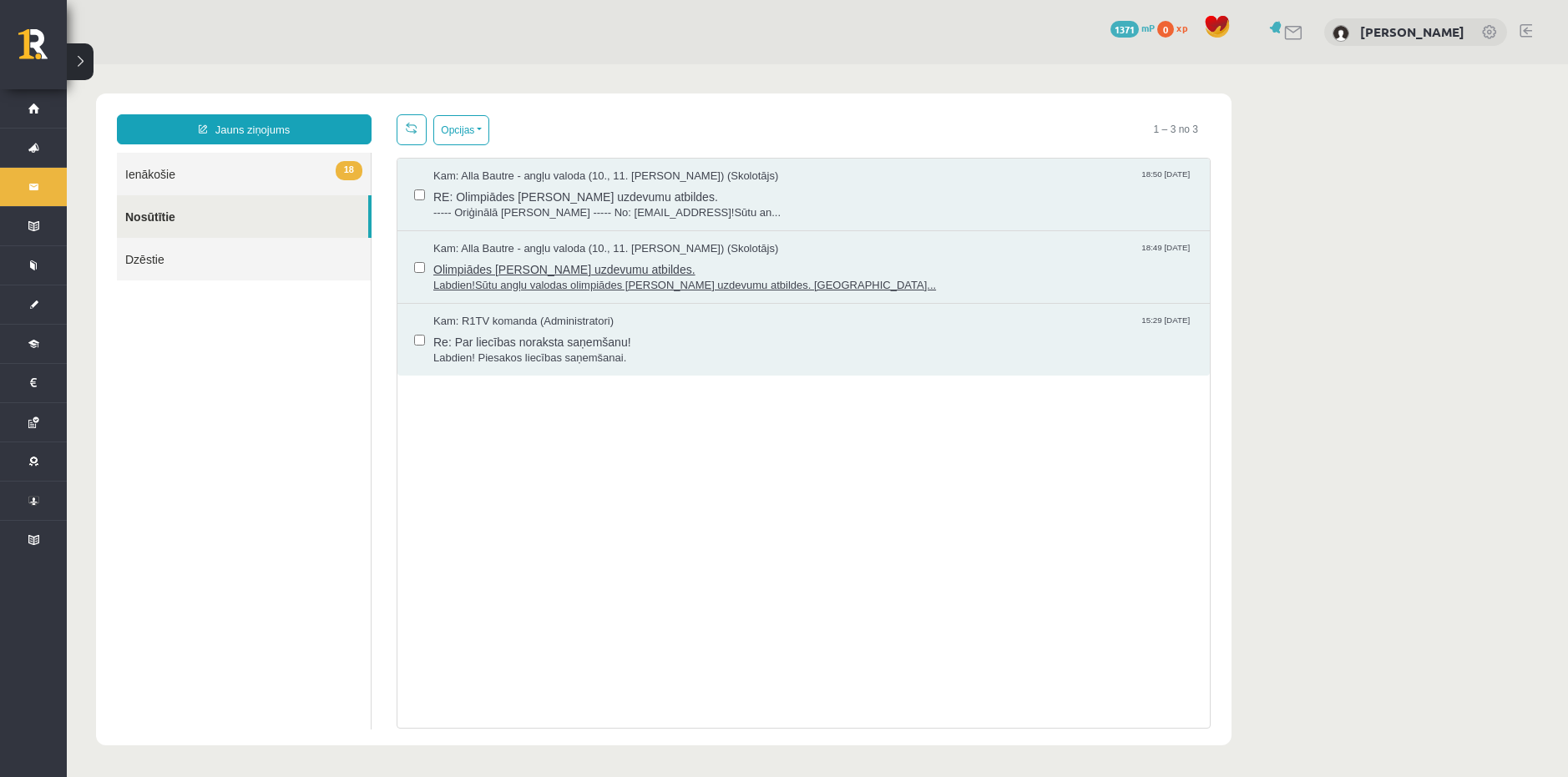
click at [629, 261] on span "Olimpiādes testa uzdevumu atbildes." at bounding box center [813, 267] width 760 height 20
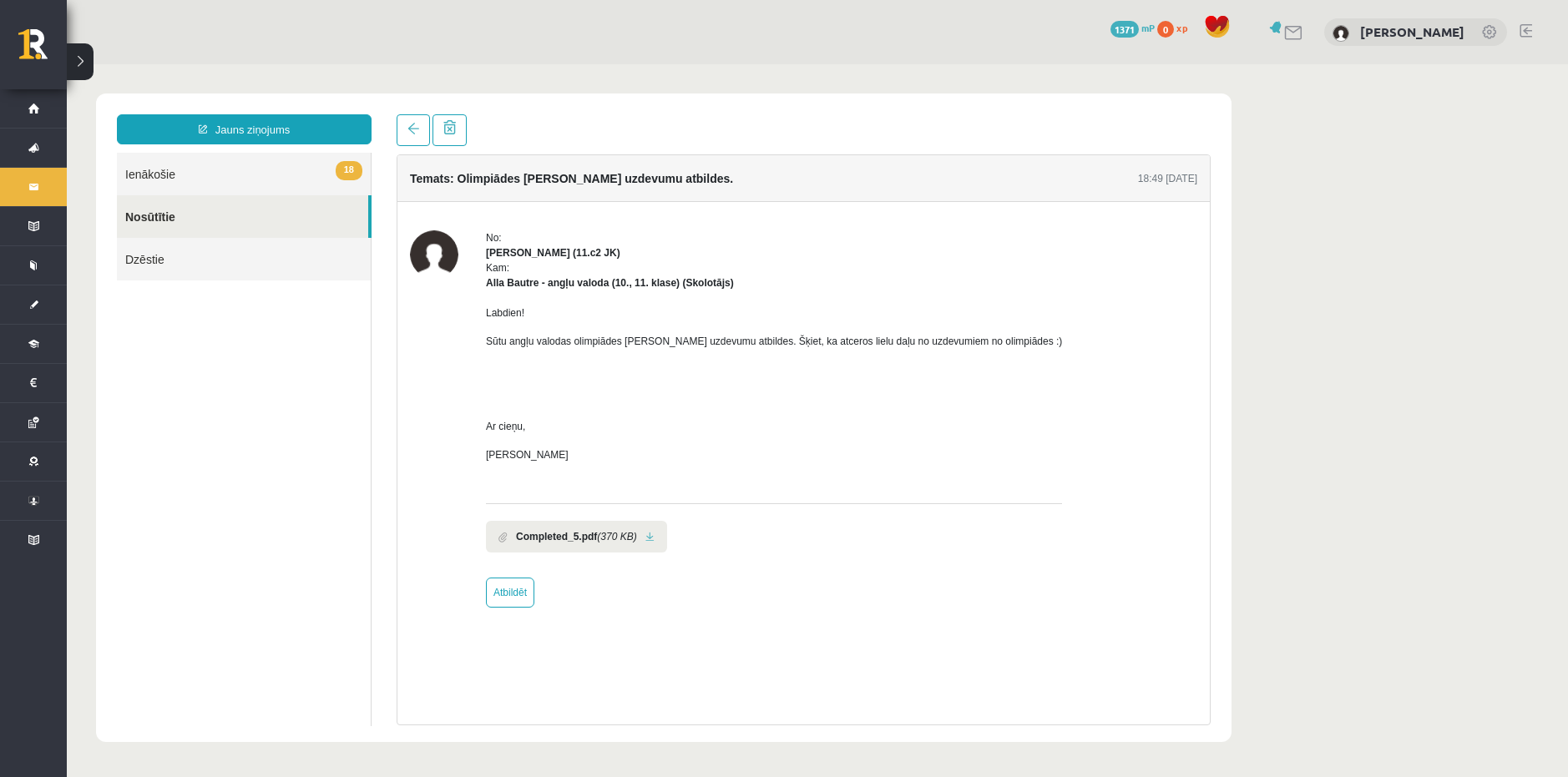
click at [197, 208] on link "Nosūtītie" at bounding box center [243, 217] width 251 height 43
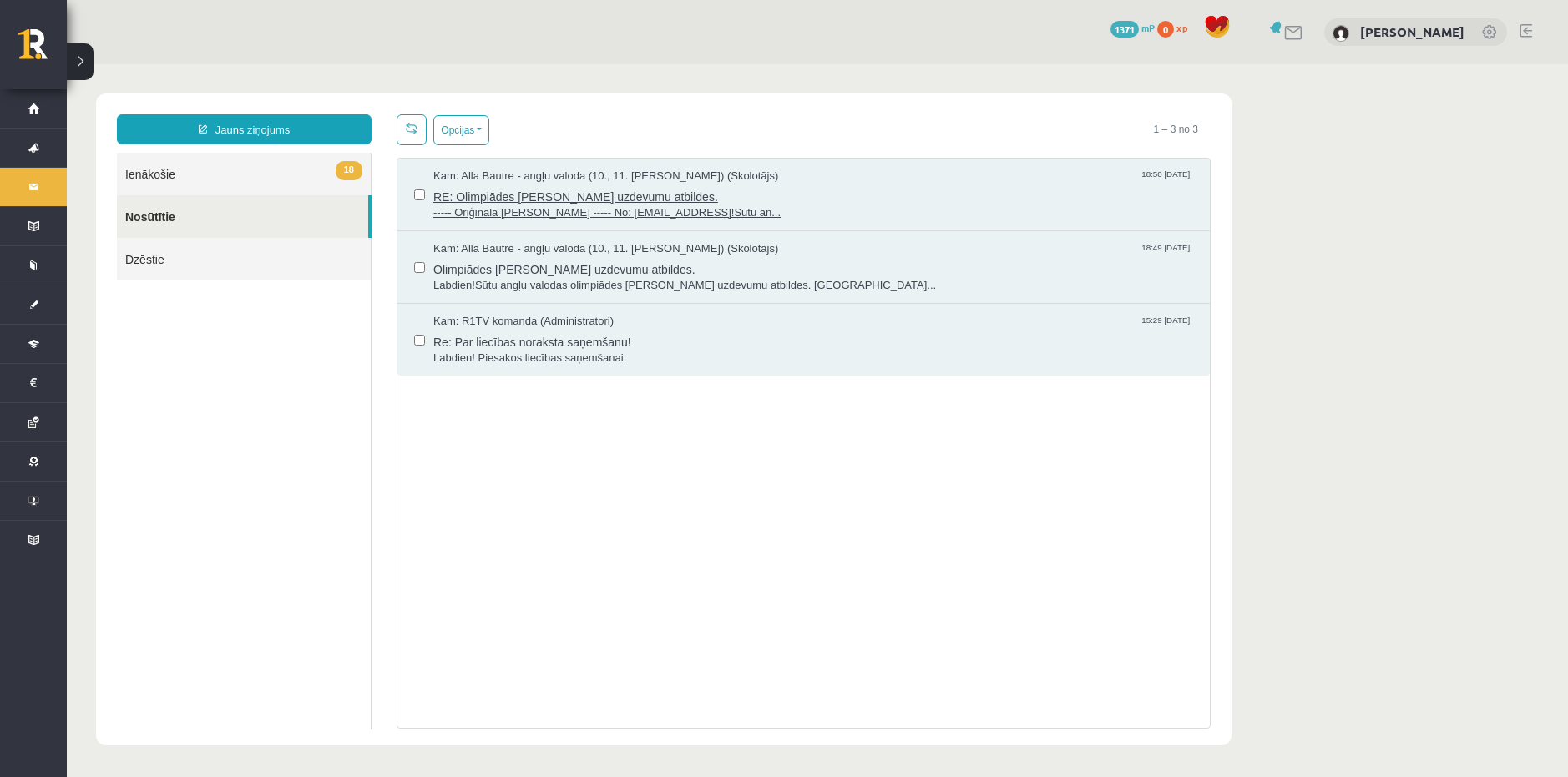
click at [544, 193] on span "RE: Olimpiādes testa uzdevumu atbildes." at bounding box center [813, 194] width 760 height 20
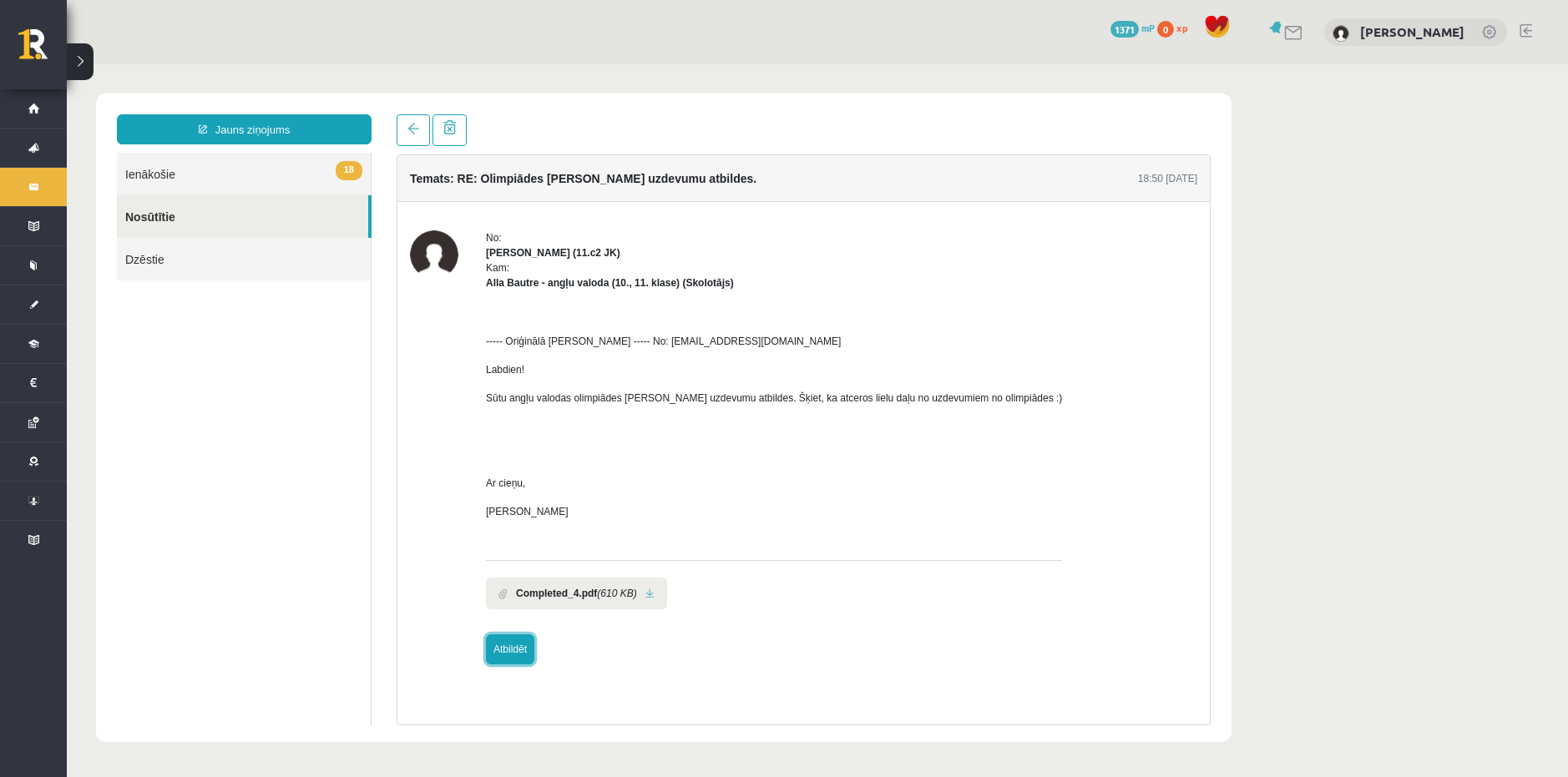
click at [508, 650] on link "Atbildēt" at bounding box center [510, 649] width 48 height 30
type input "**********"
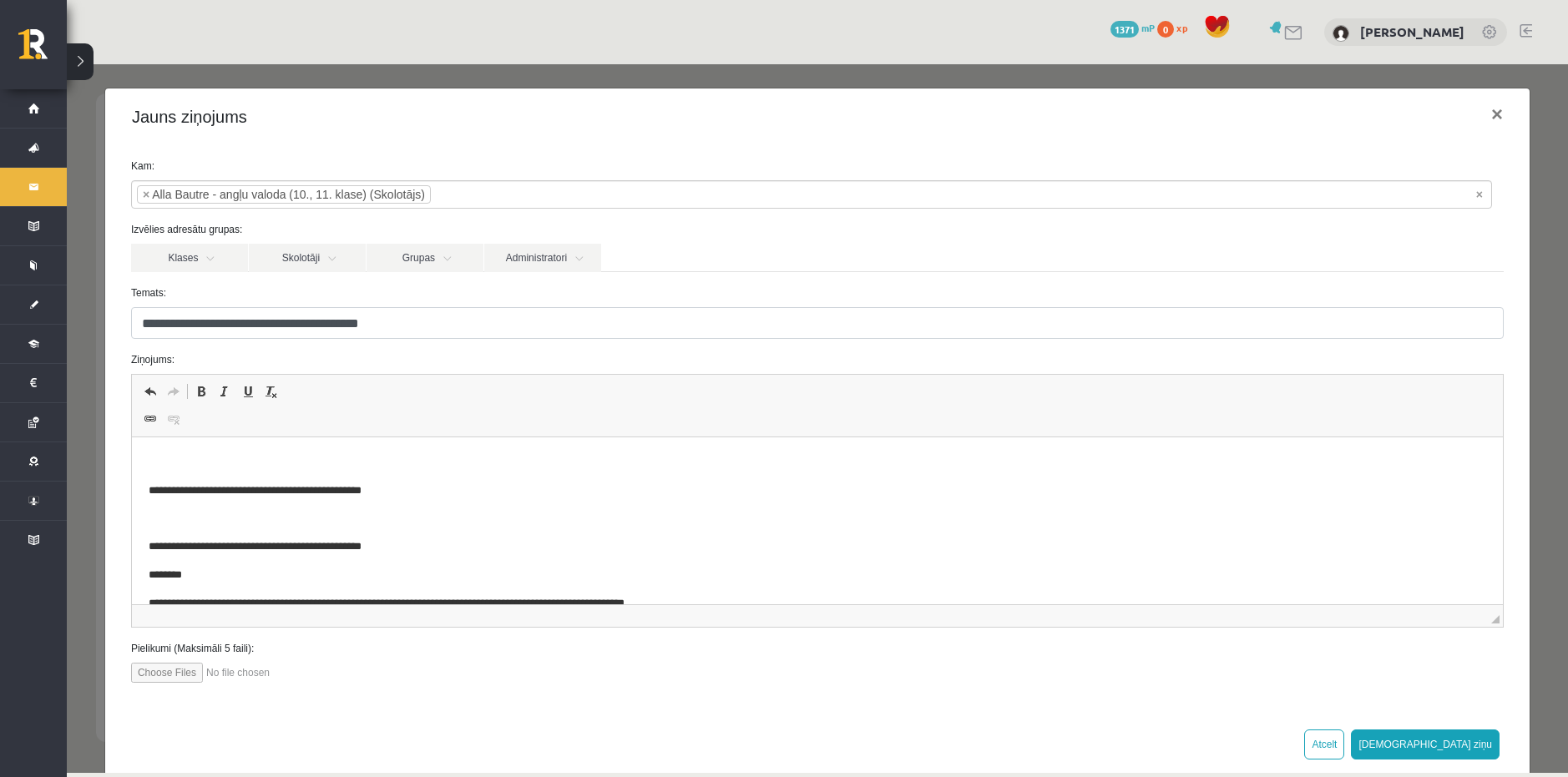
click at [155, 675] on input "file" at bounding box center [225, 673] width 189 height 20
type input "**********"
click at [1462, 745] on button "[DEMOGRAPHIC_DATA] ziņu" at bounding box center [1425, 744] width 149 height 30
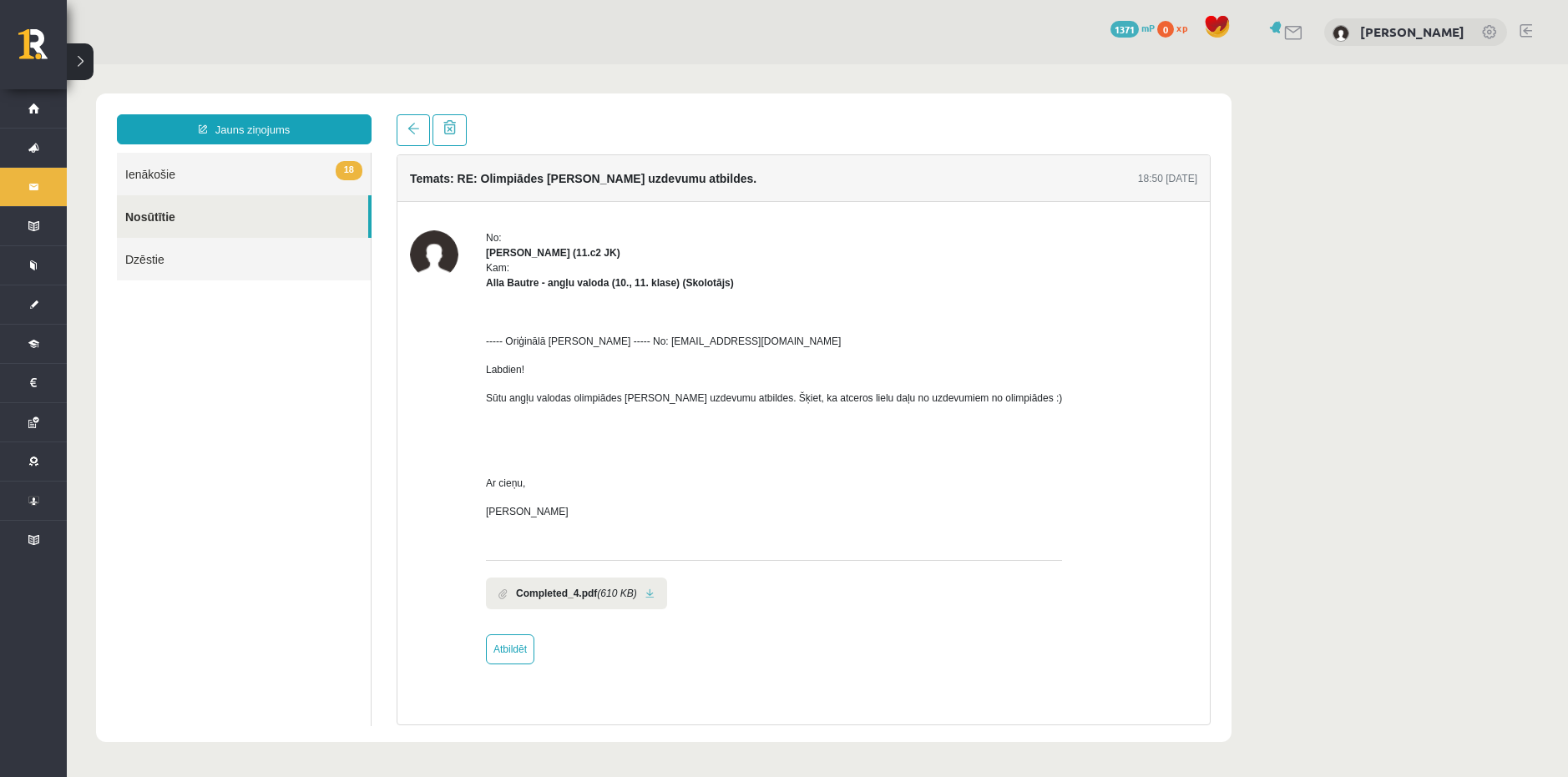
click at [210, 211] on link "Nosūtītie" at bounding box center [243, 217] width 251 height 43
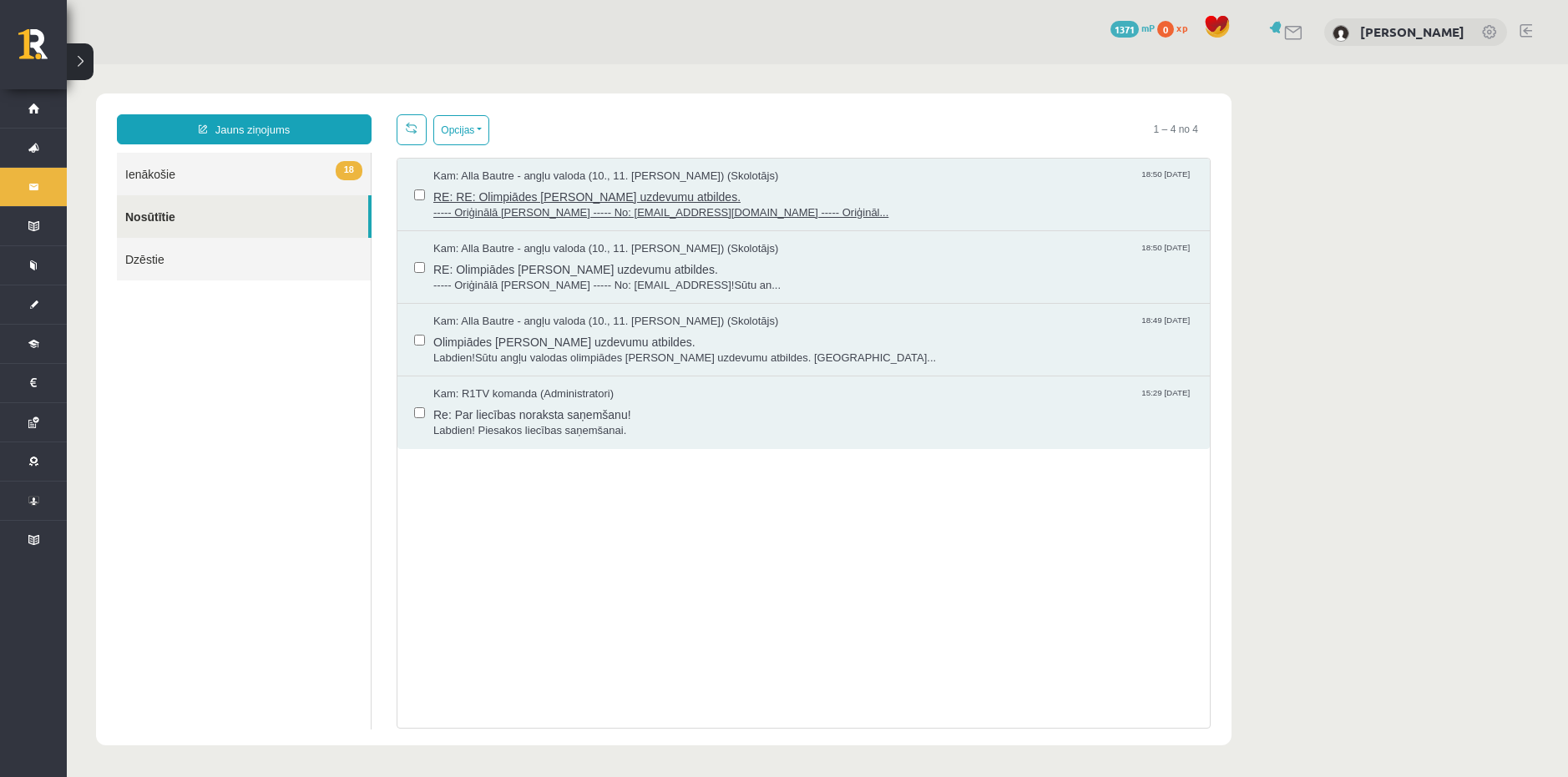
click at [711, 190] on span "RE: RE: Olimpiādes testa uzdevumu atbildes." at bounding box center [813, 194] width 760 height 20
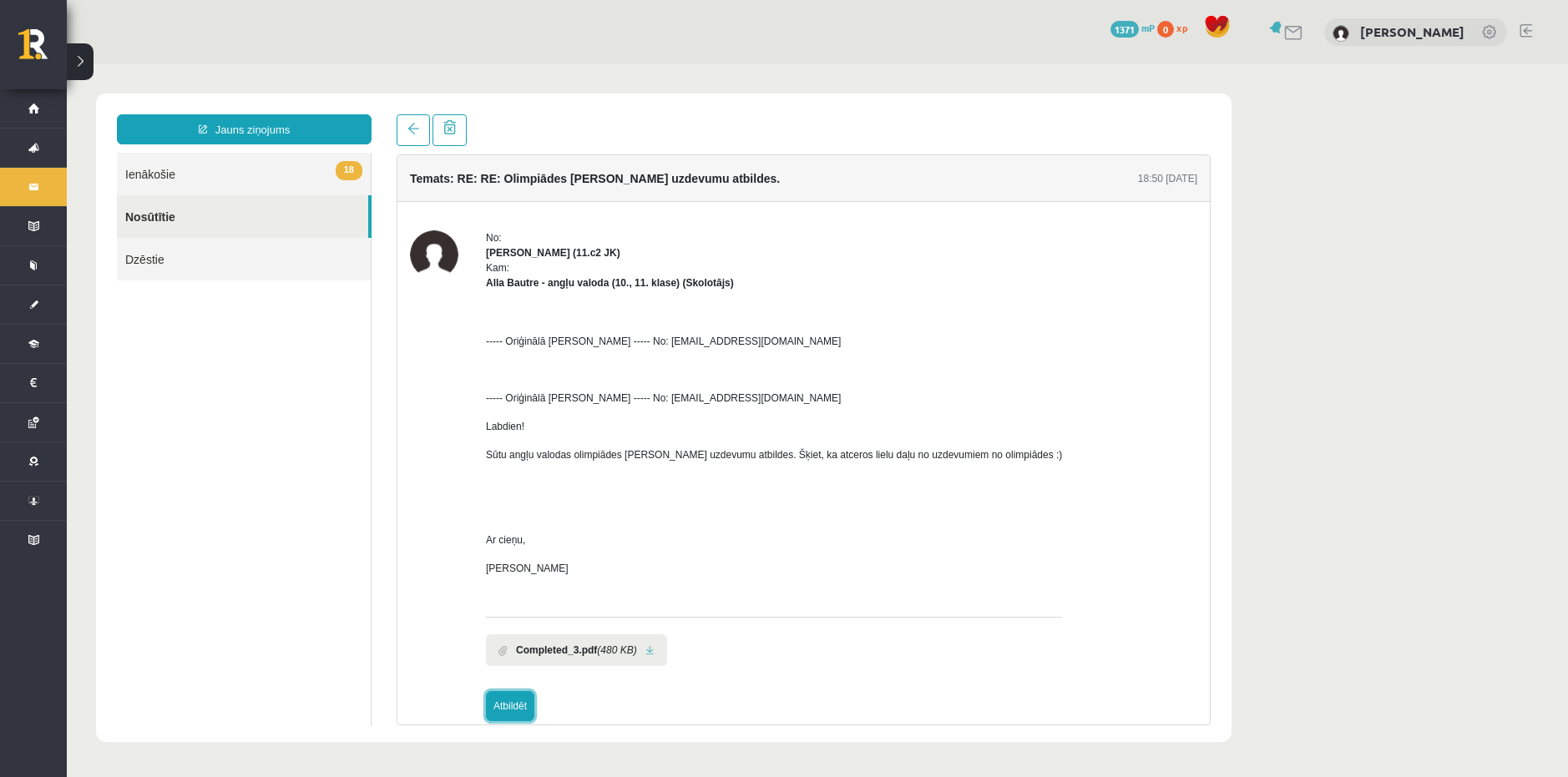
click at [512, 707] on link "Atbildēt" at bounding box center [510, 705] width 48 height 30
type input "**********"
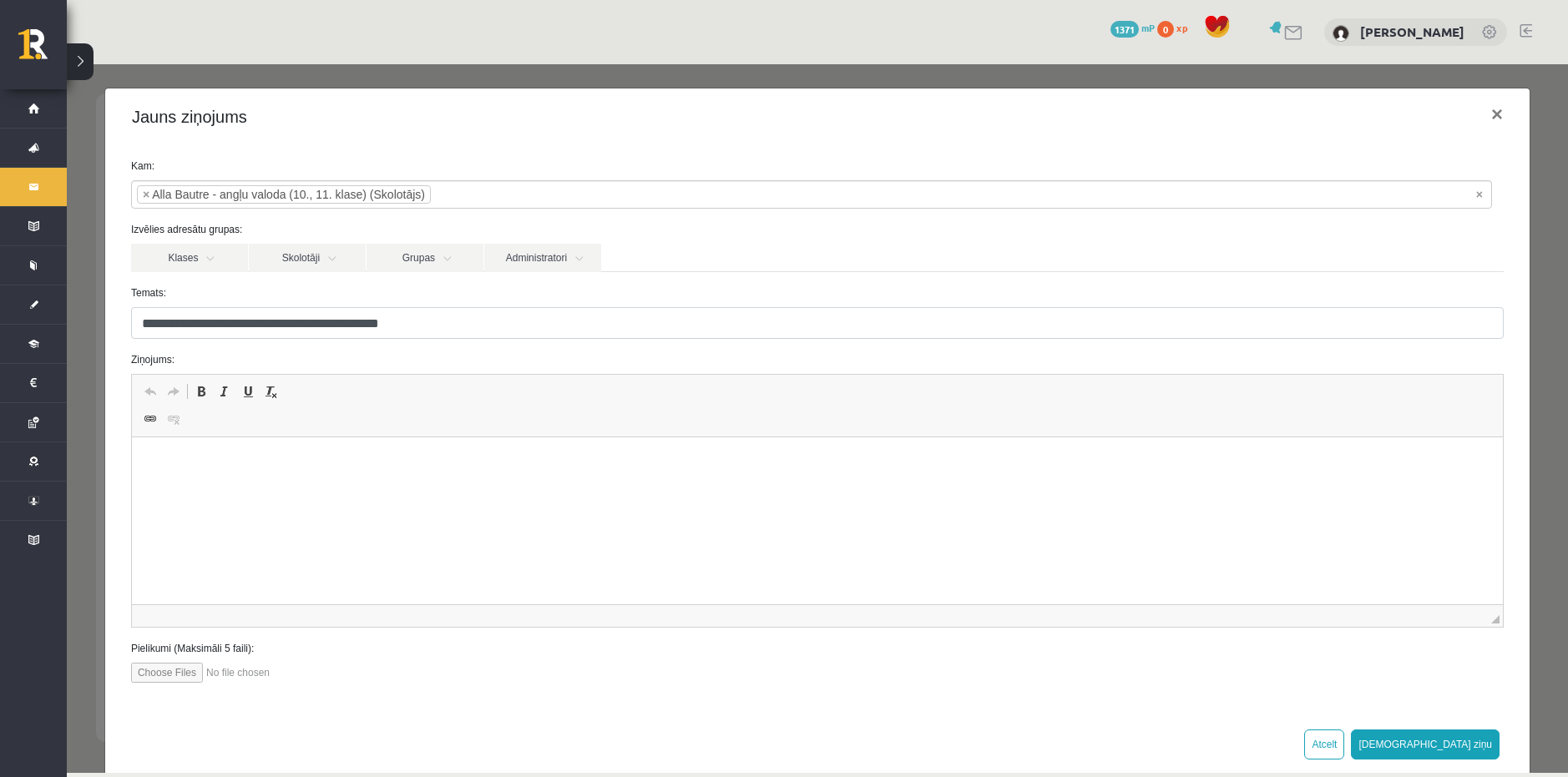
click at [157, 683] on div "**********" at bounding box center [817, 427] width 1424 height 564
click at [157, 676] on input "file" at bounding box center [225, 673] width 189 height 20
type input "**********"
click at [1471, 743] on button "[DEMOGRAPHIC_DATA] ziņu" at bounding box center [1425, 744] width 149 height 30
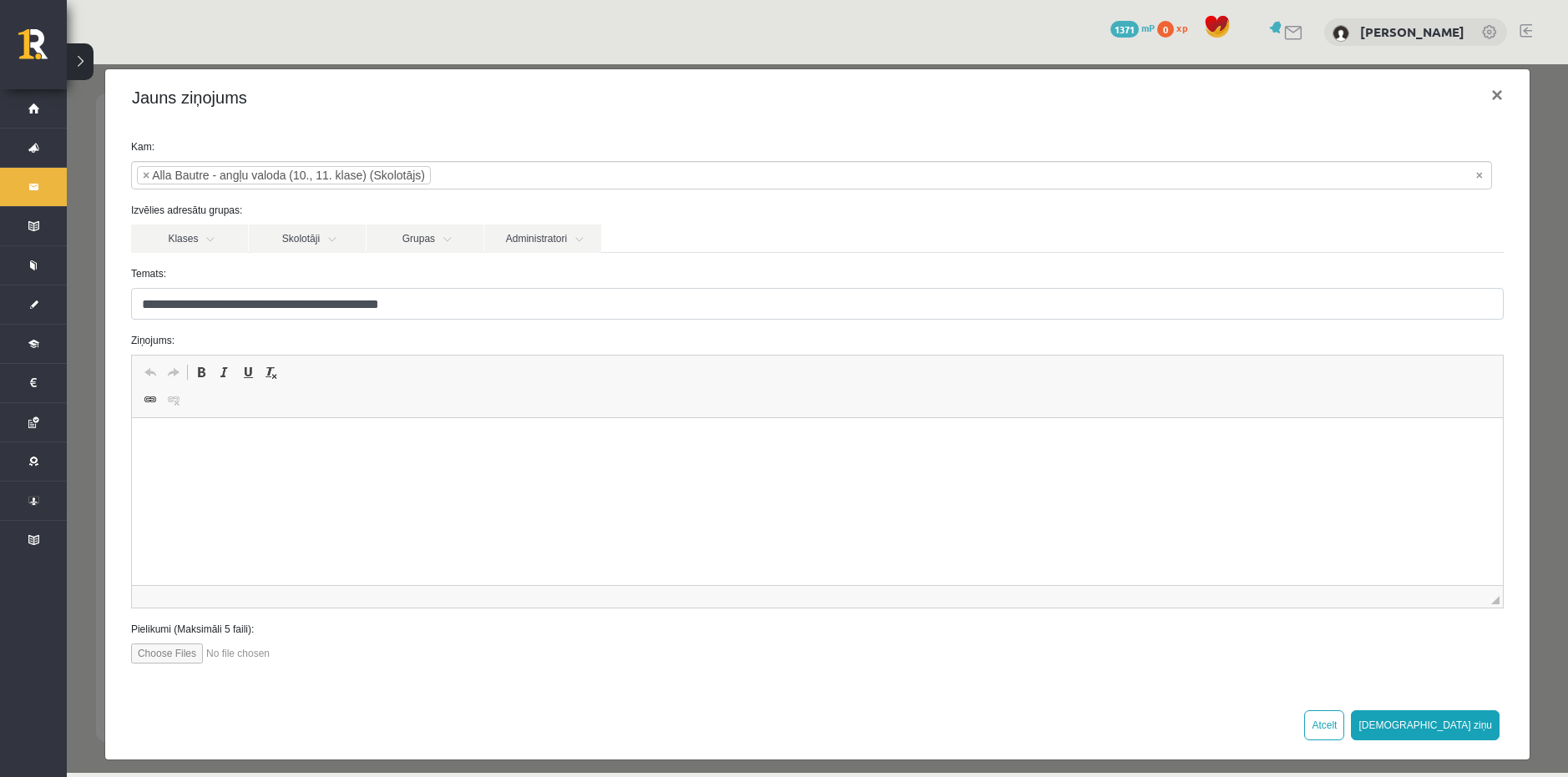
scroll to position [30, 0]
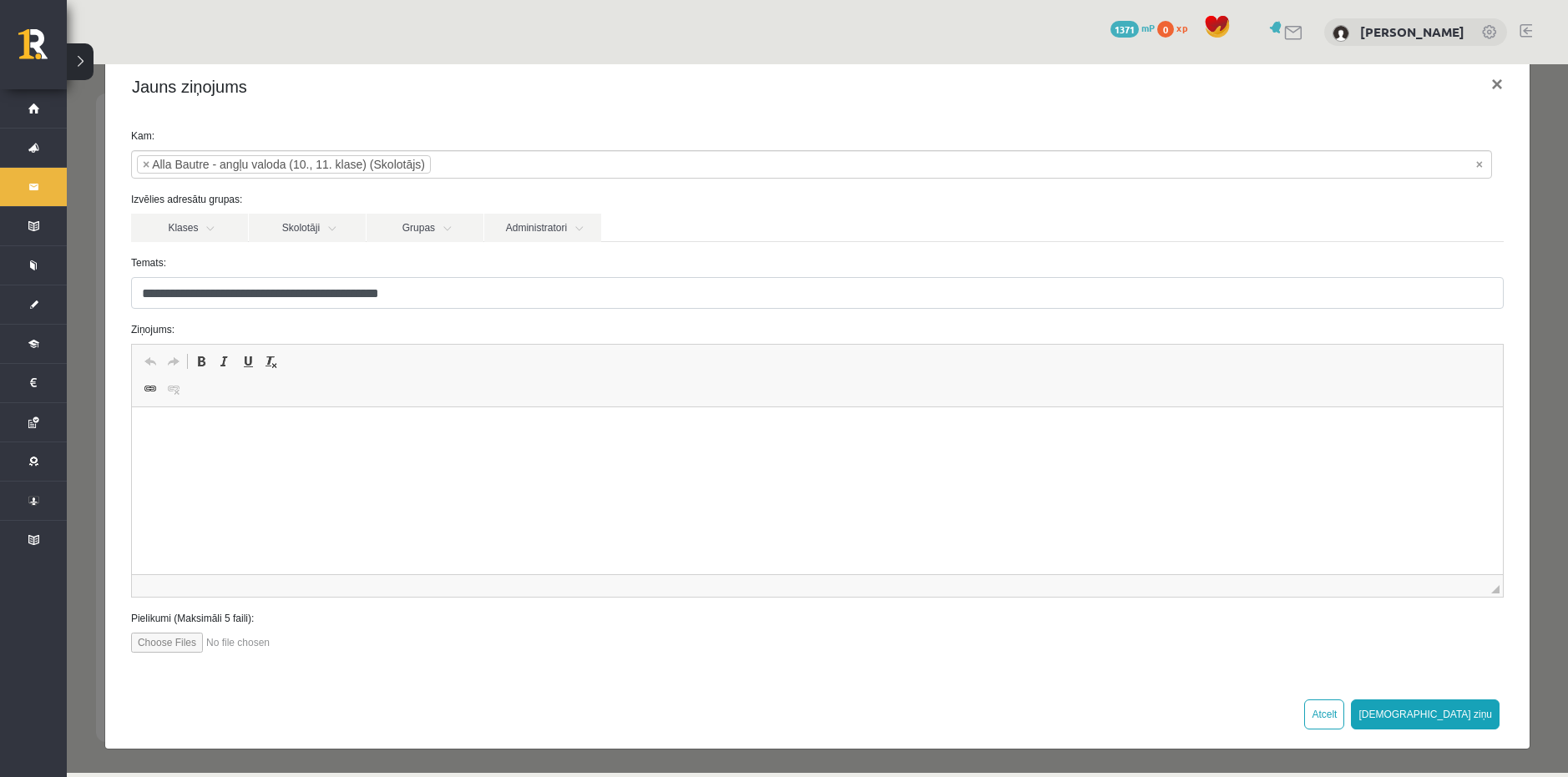
click at [277, 458] on html at bounding box center [817, 432] width 1371 height 51
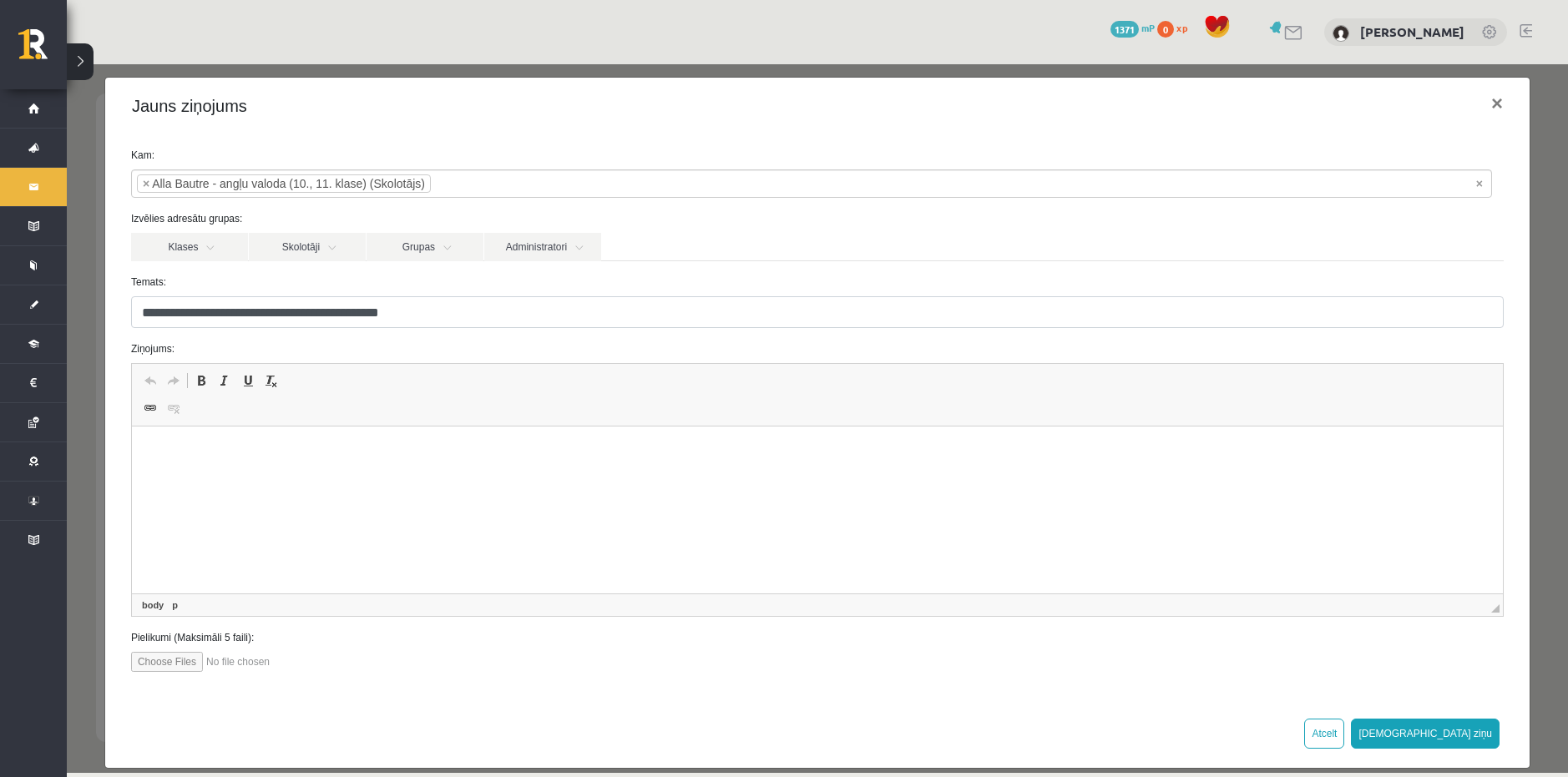
scroll to position [0, 0]
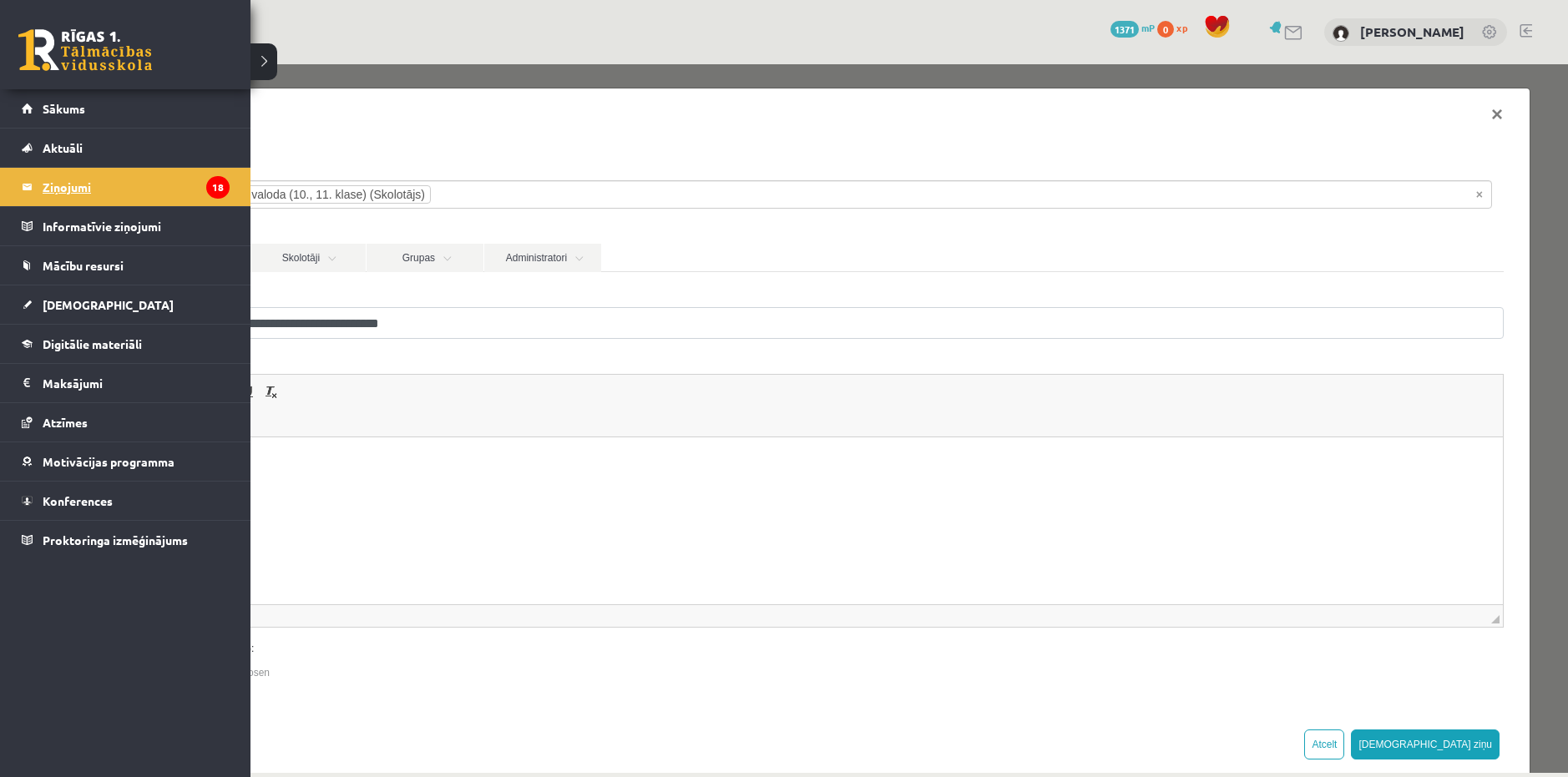
click at [90, 184] on legend "Ziņojumi 18" at bounding box center [136, 186] width 187 height 38
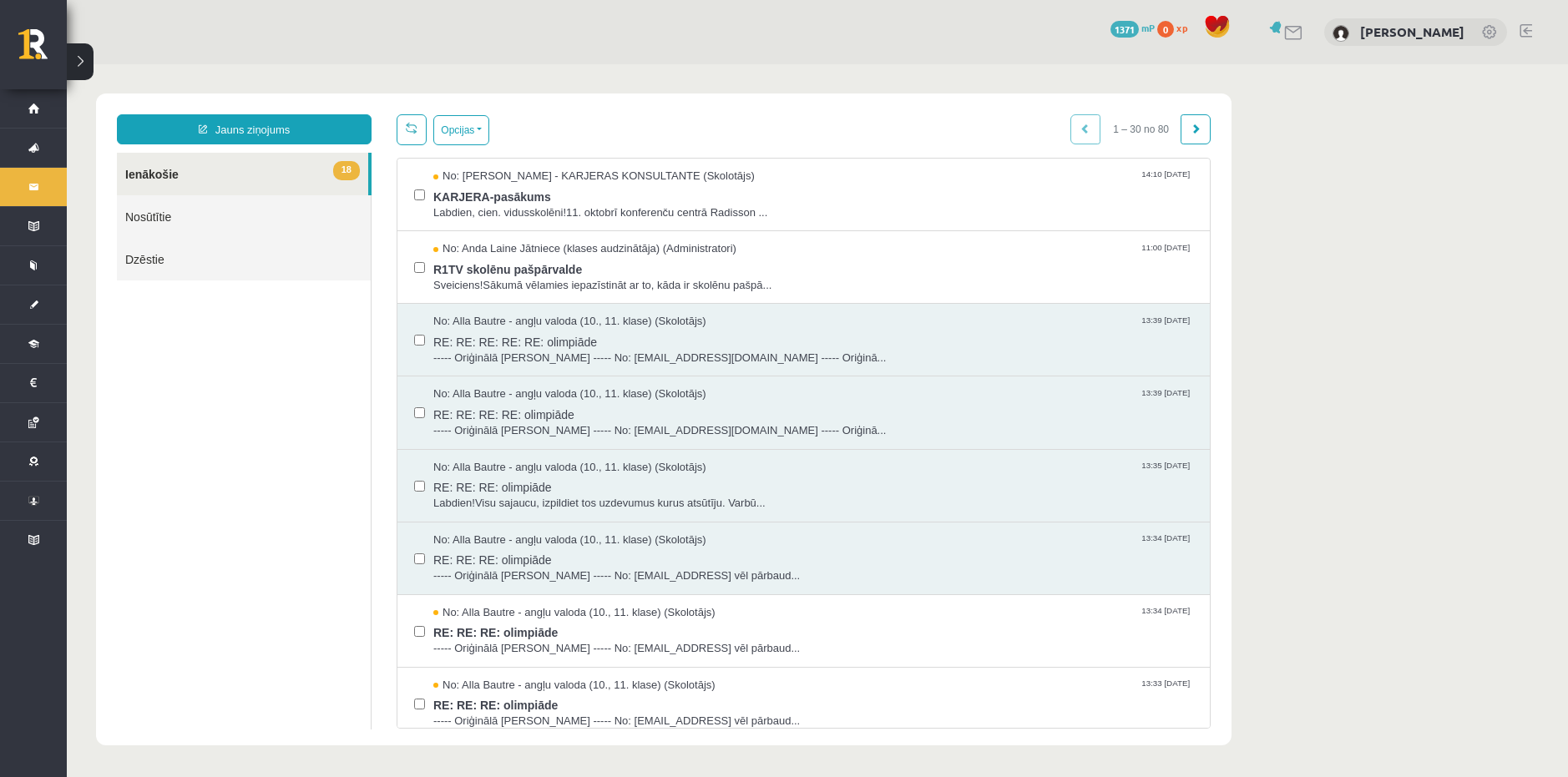
click at [225, 213] on link "Nosūtītie" at bounding box center [244, 217] width 254 height 43
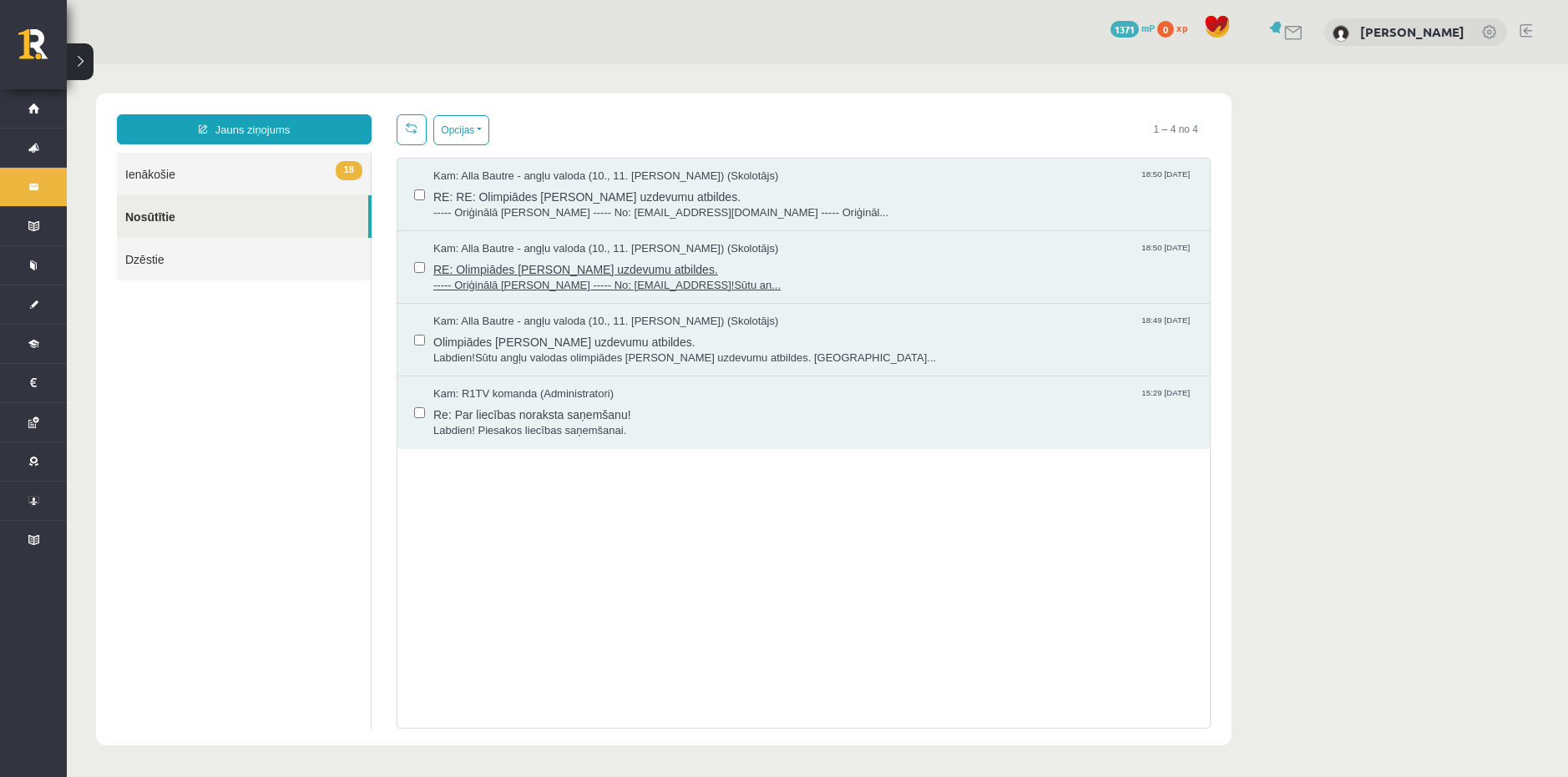
click at [520, 258] on span "RE: Olimpiādes testa uzdevumu atbildes." at bounding box center [813, 267] width 760 height 20
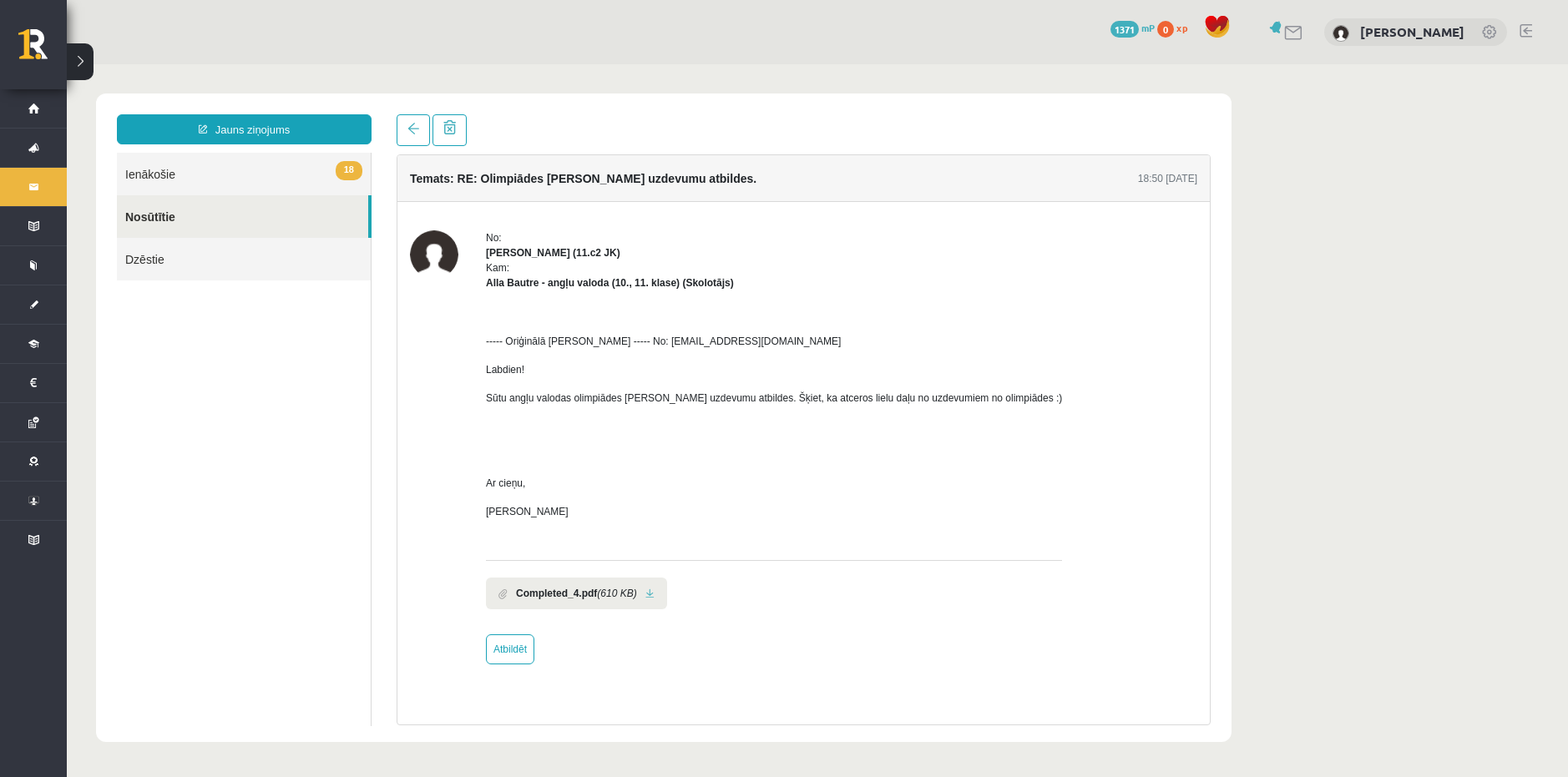
click at [222, 211] on link "Nosūtītie" at bounding box center [243, 217] width 251 height 43
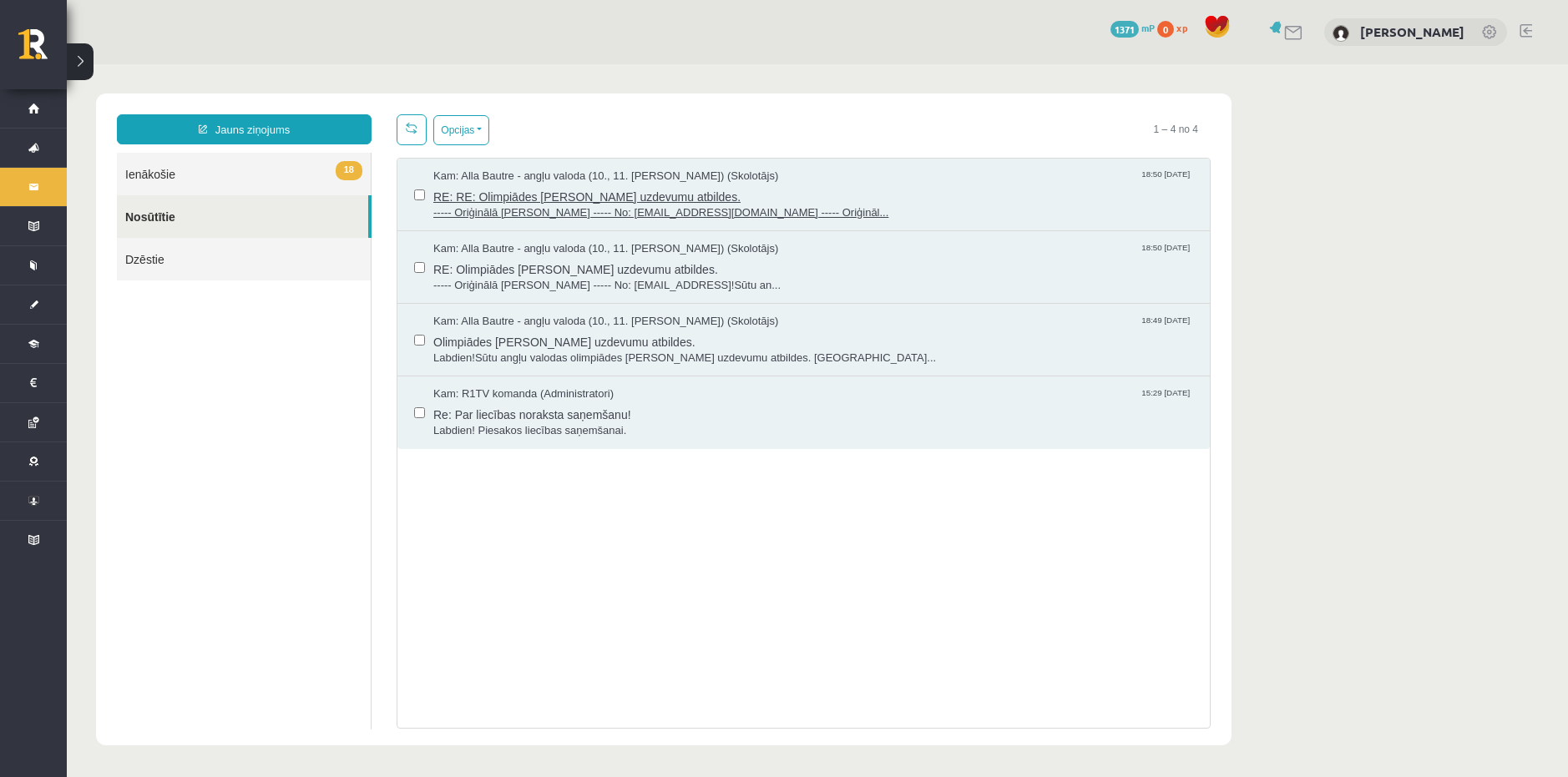
click at [610, 181] on span "Kam: Alla Bautre - angļu valoda (10., 11. klase) (Skolotājs)" at bounding box center [605, 176] width 345 height 16
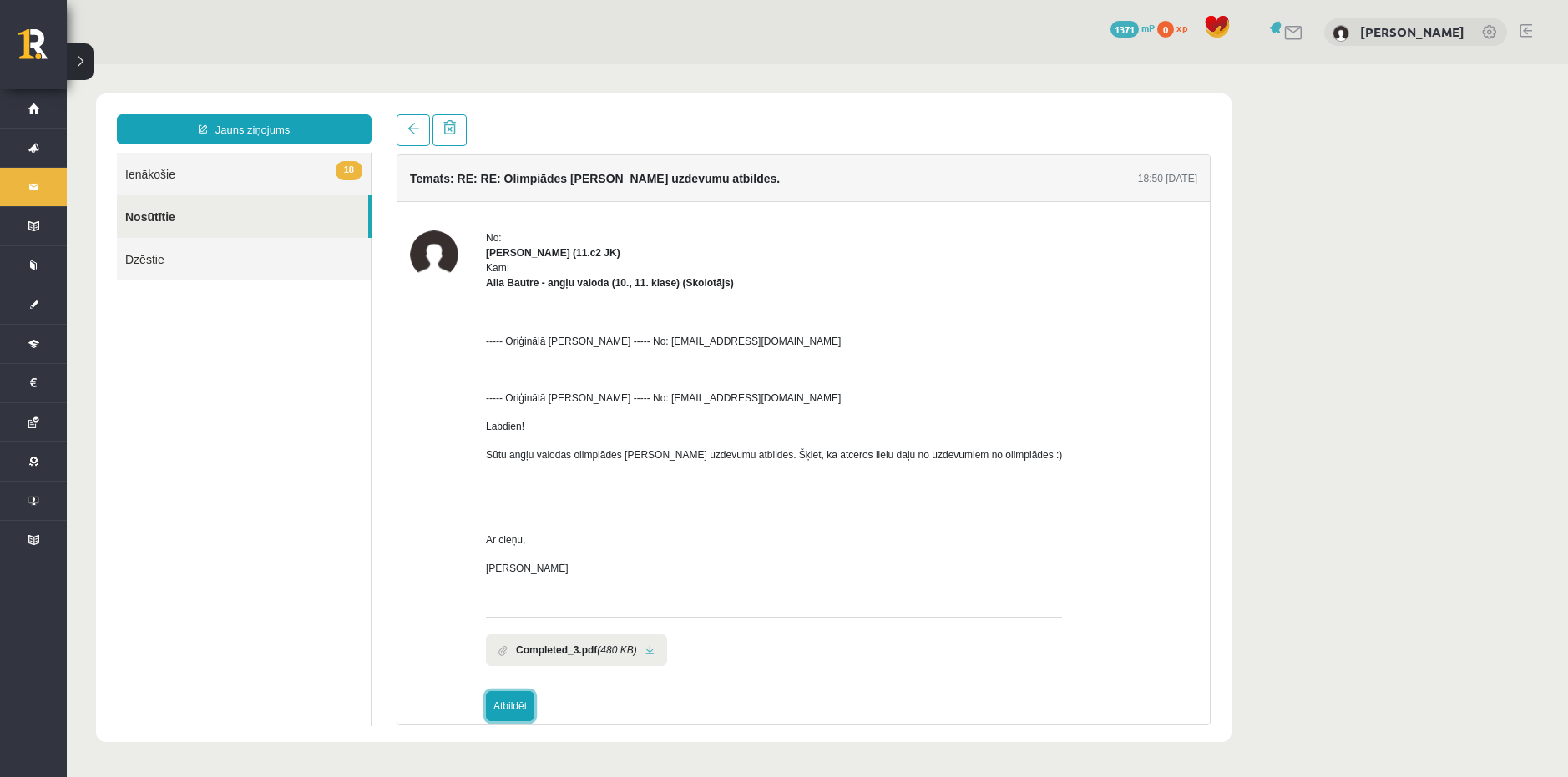
click at [516, 705] on link "Atbildēt" at bounding box center [510, 705] width 48 height 30
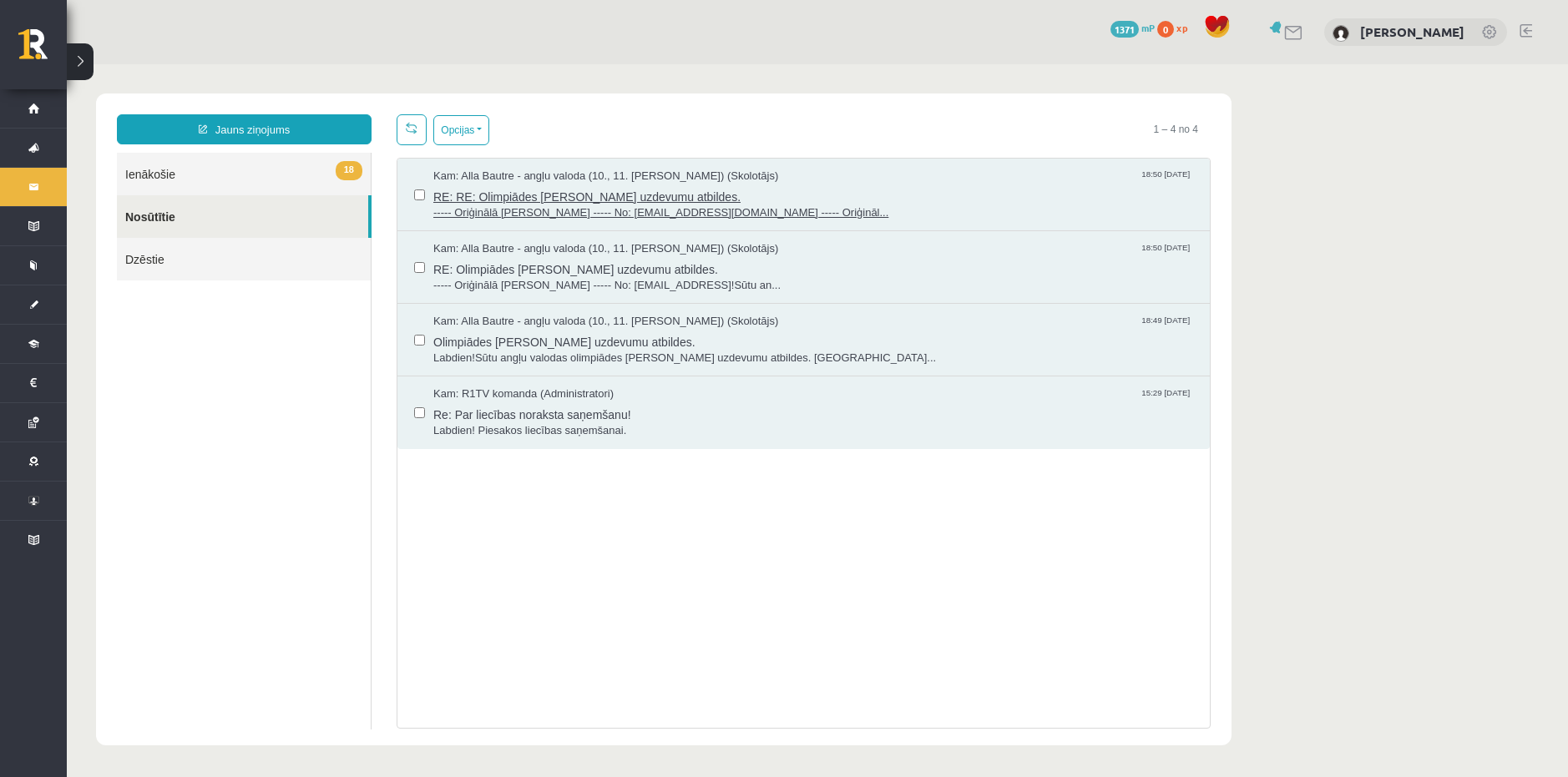
click at [552, 195] on span "RE: RE: Olimpiādes testa uzdevumu atbildes." at bounding box center [813, 194] width 760 height 20
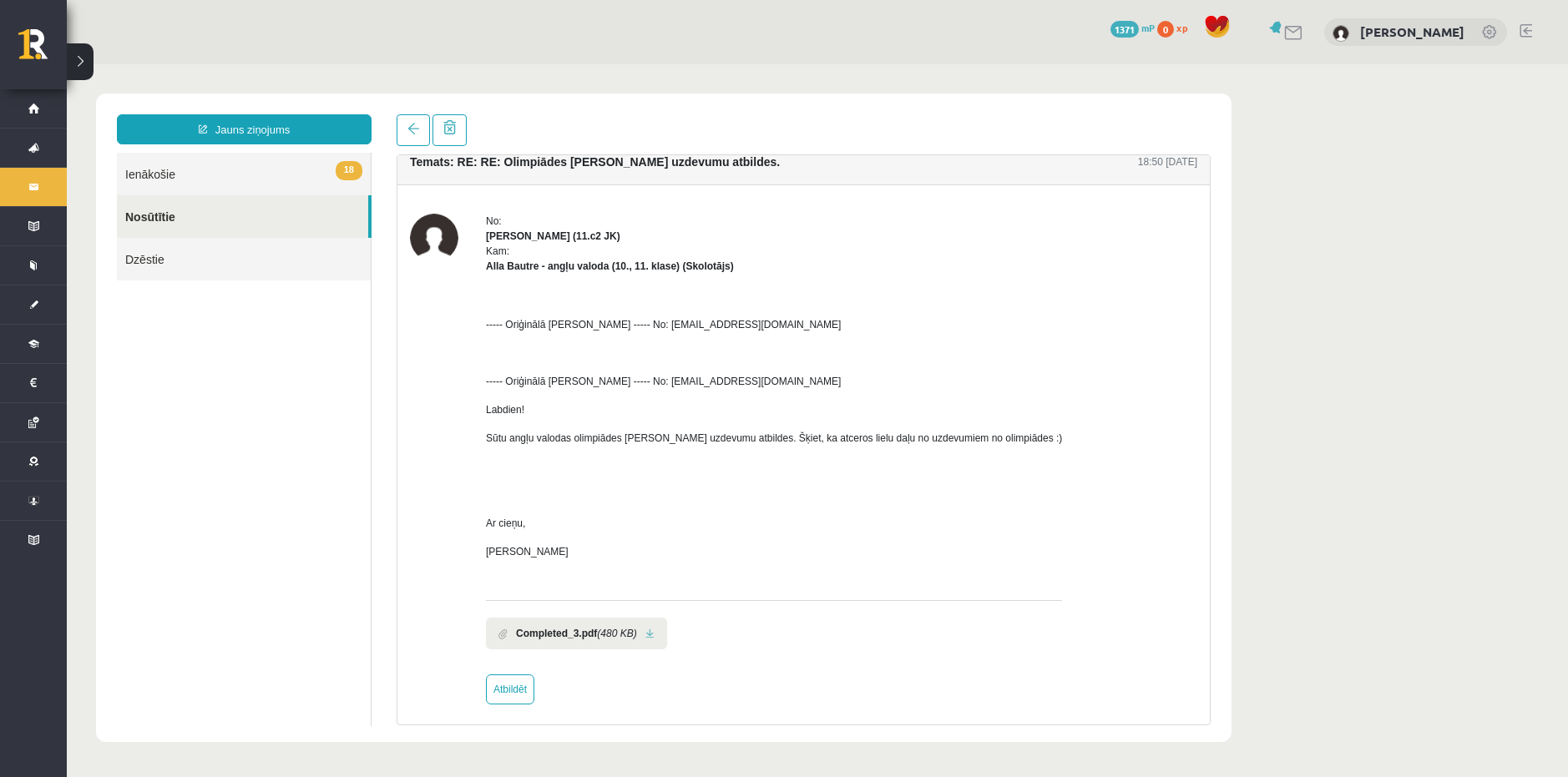
scroll to position [25, 0]
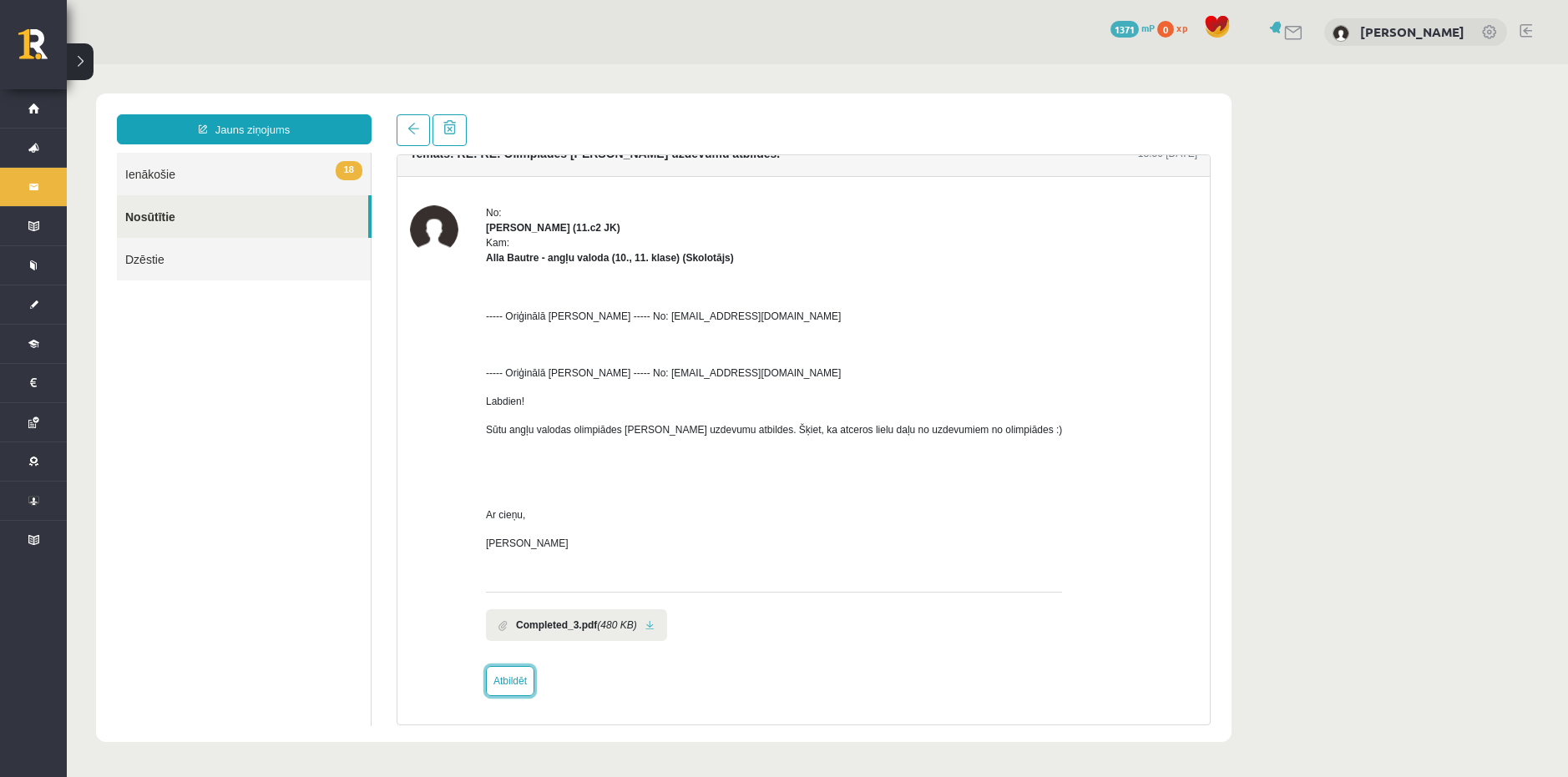
click at [506, 678] on link "Atbildēt" at bounding box center [510, 680] width 48 height 30
type input "**********"
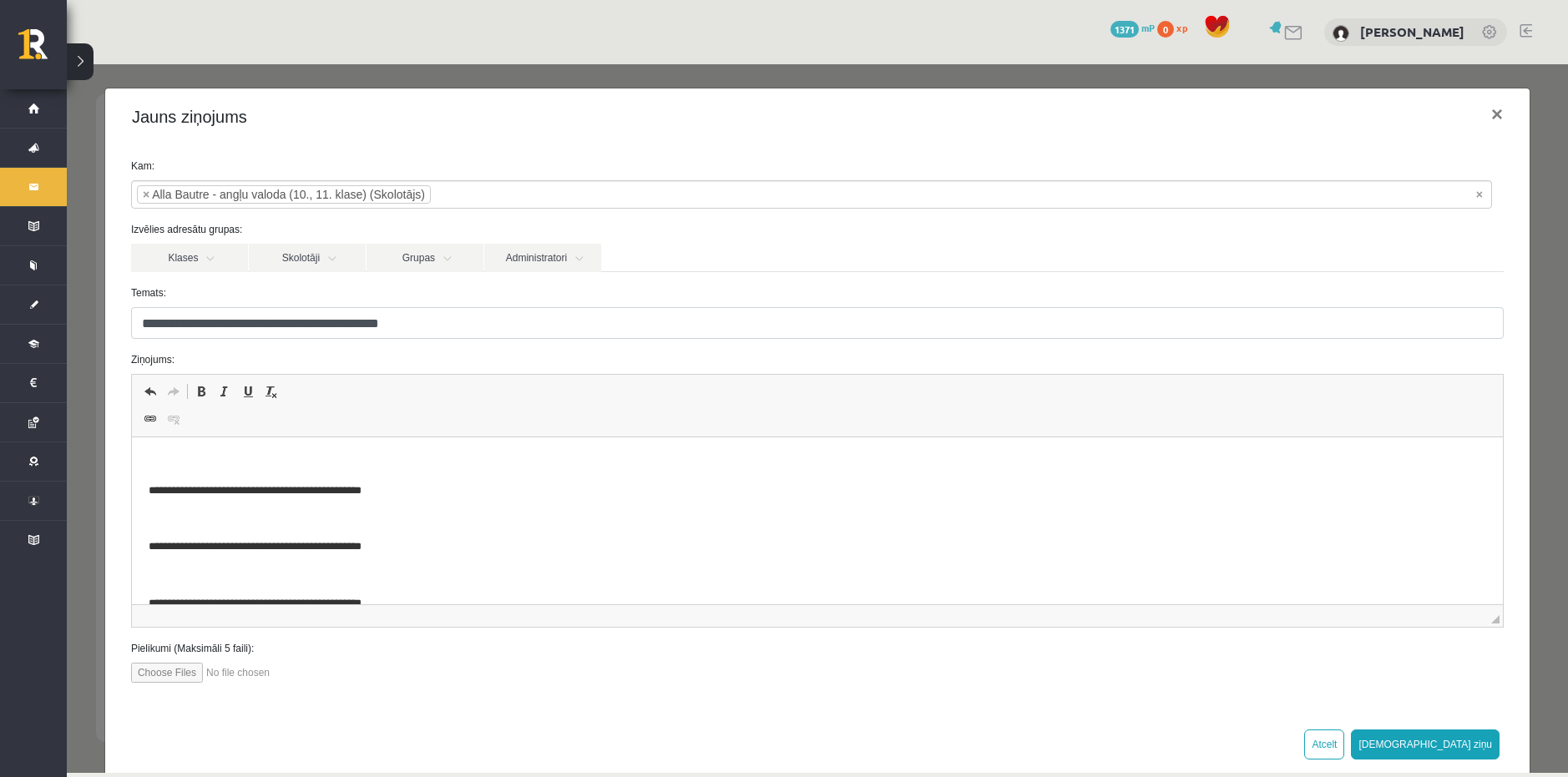
scroll to position [0, 0]
click at [182, 670] on input "file" at bounding box center [225, 673] width 189 height 20
type input "**********"
click at [1457, 748] on button "[DEMOGRAPHIC_DATA] ziņu" at bounding box center [1425, 744] width 149 height 30
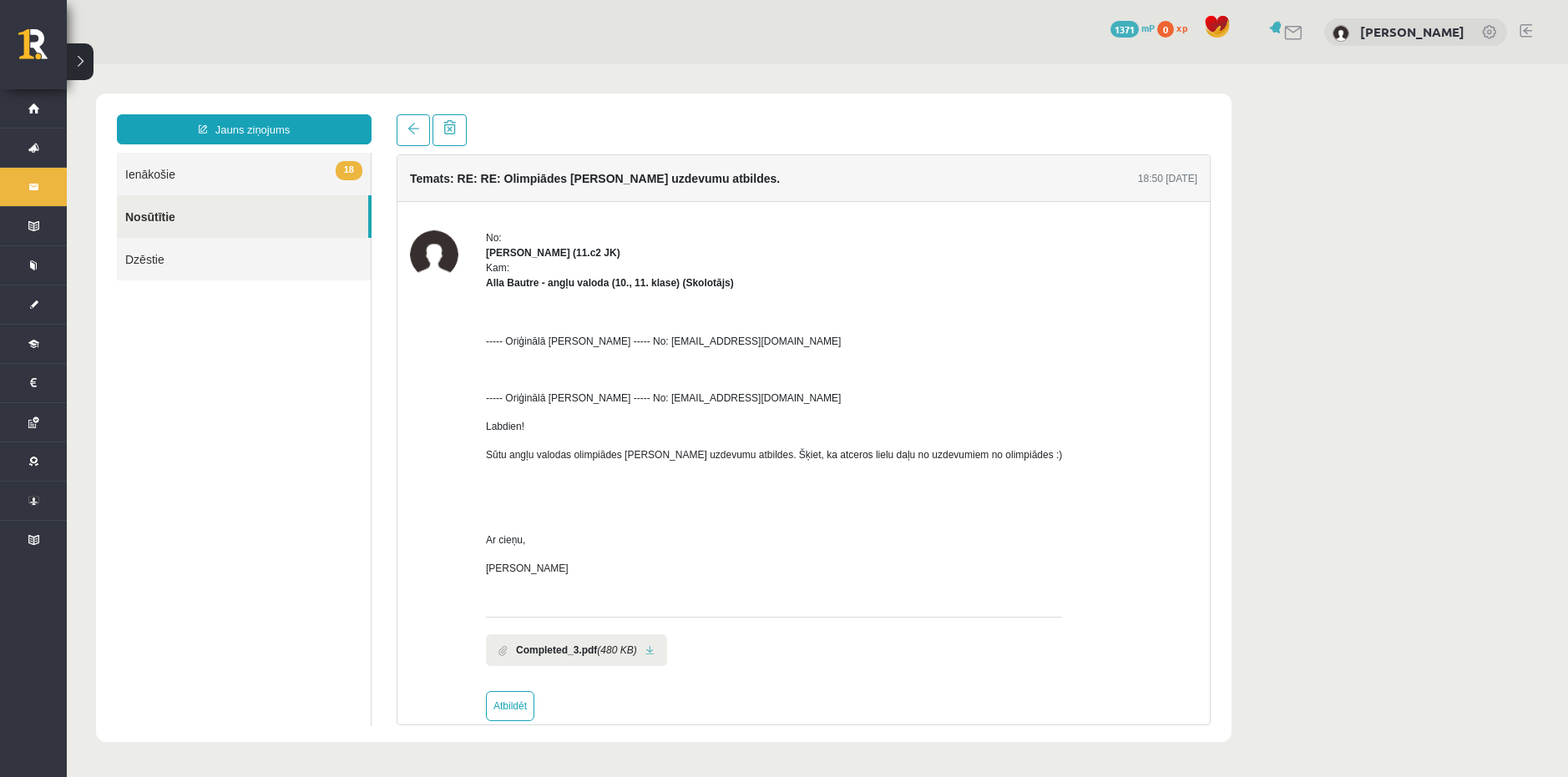
click at [237, 213] on link "Nosūtītie" at bounding box center [243, 217] width 251 height 43
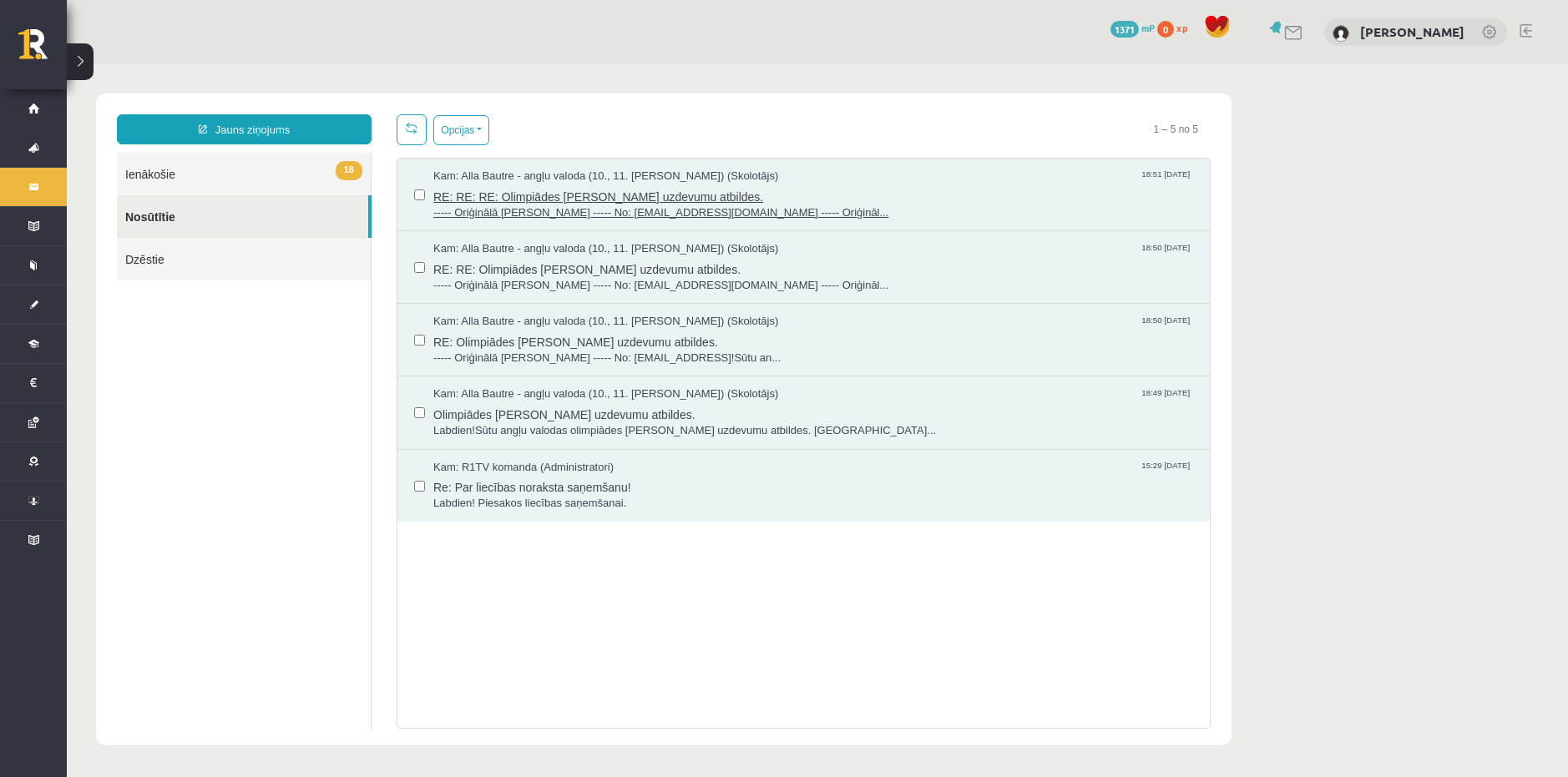
click at [584, 181] on span "Kam: Alla Bautre - angļu valoda (10., 11. klase) (Skolotājs)" at bounding box center [605, 176] width 345 height 16
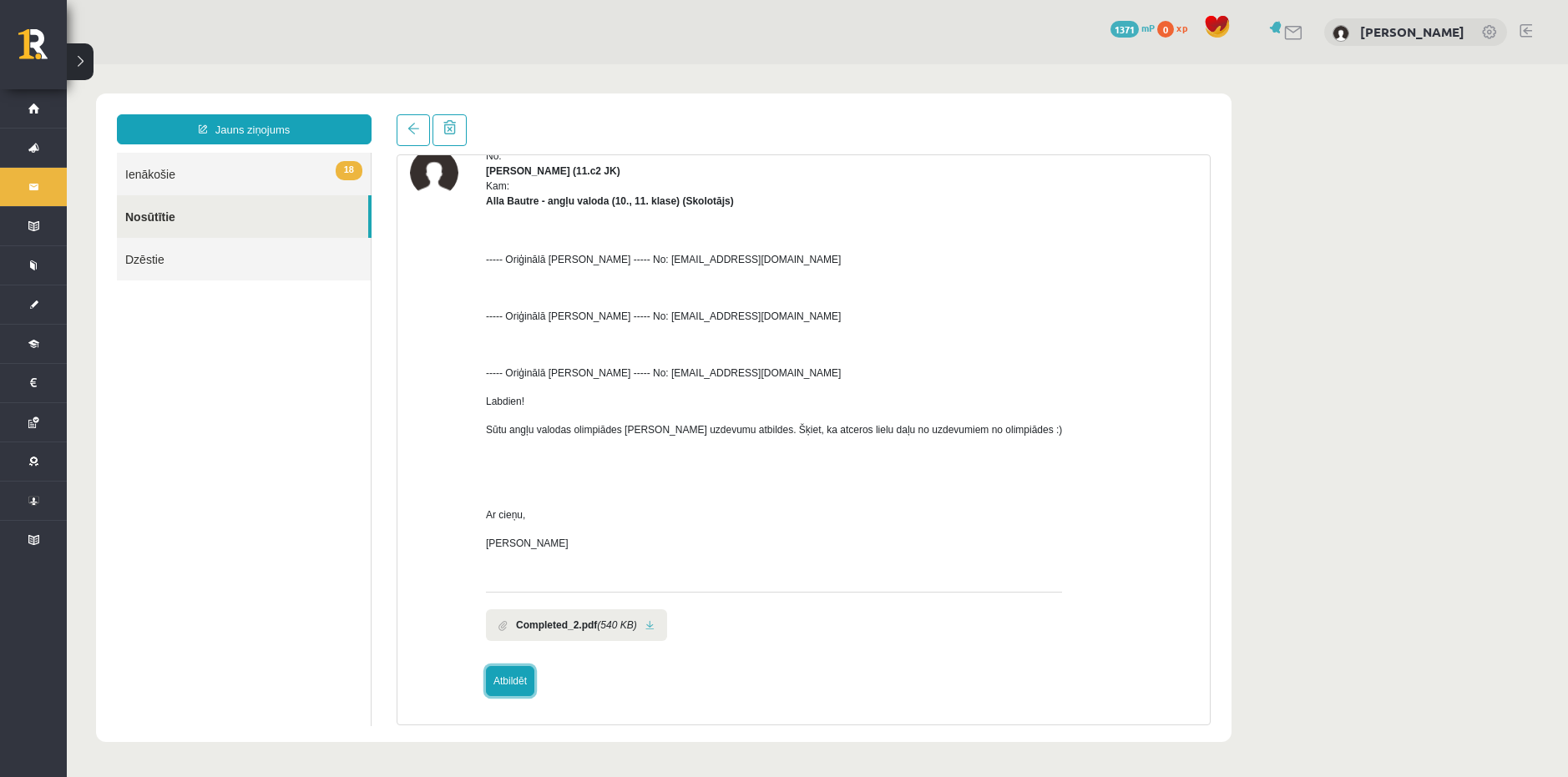
click at [502, 683] on link "Atbildēt" at bounding box center [510, 680] width 48 height 30
type input "**********"
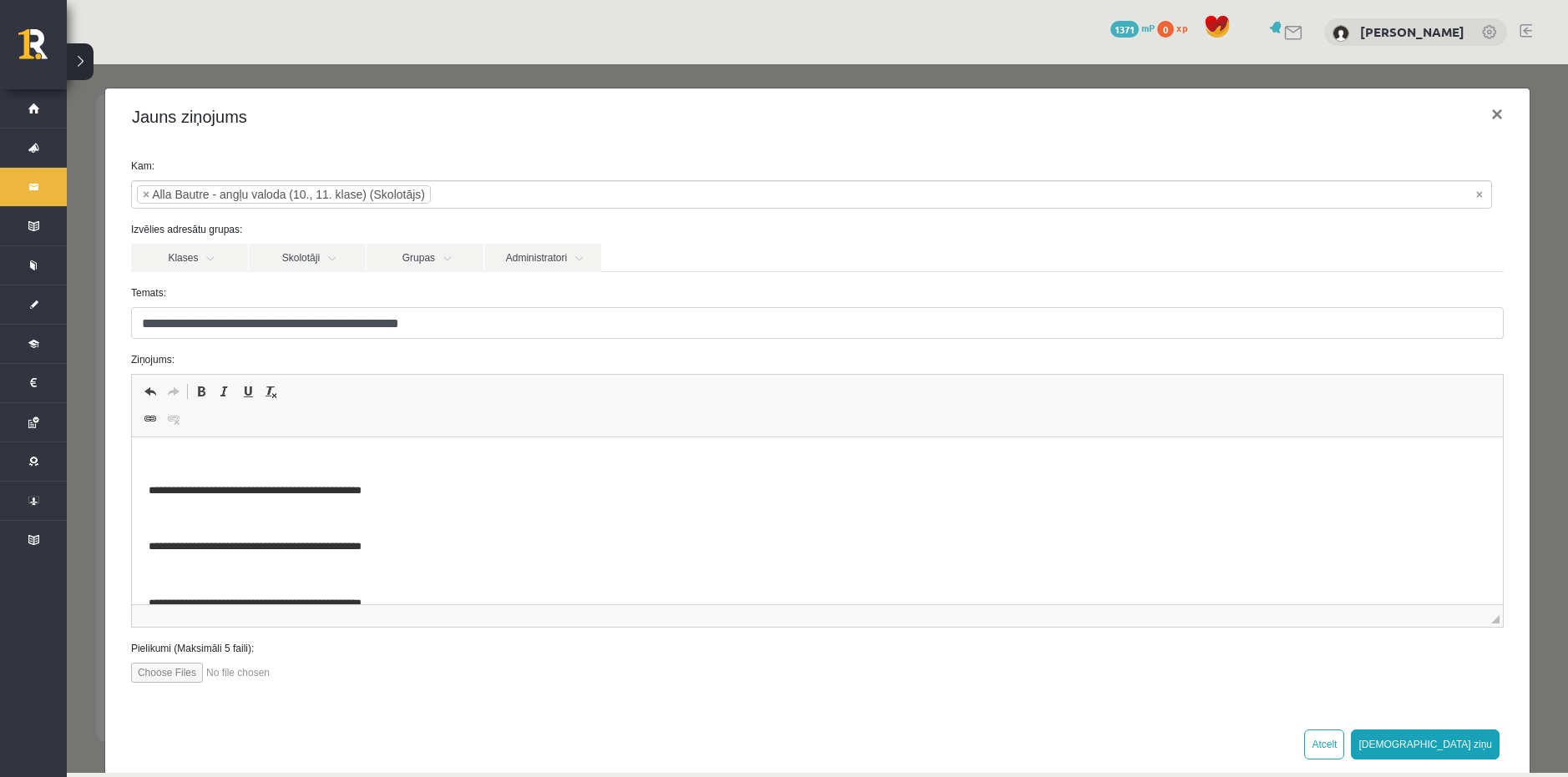
click at [166, 683] on div "**********" at bounding box center [817, 427] width 1424 height 564
click at [158, 677] on input "file" at bounding box center [225, 673] width 189 height 20
type input "**********"
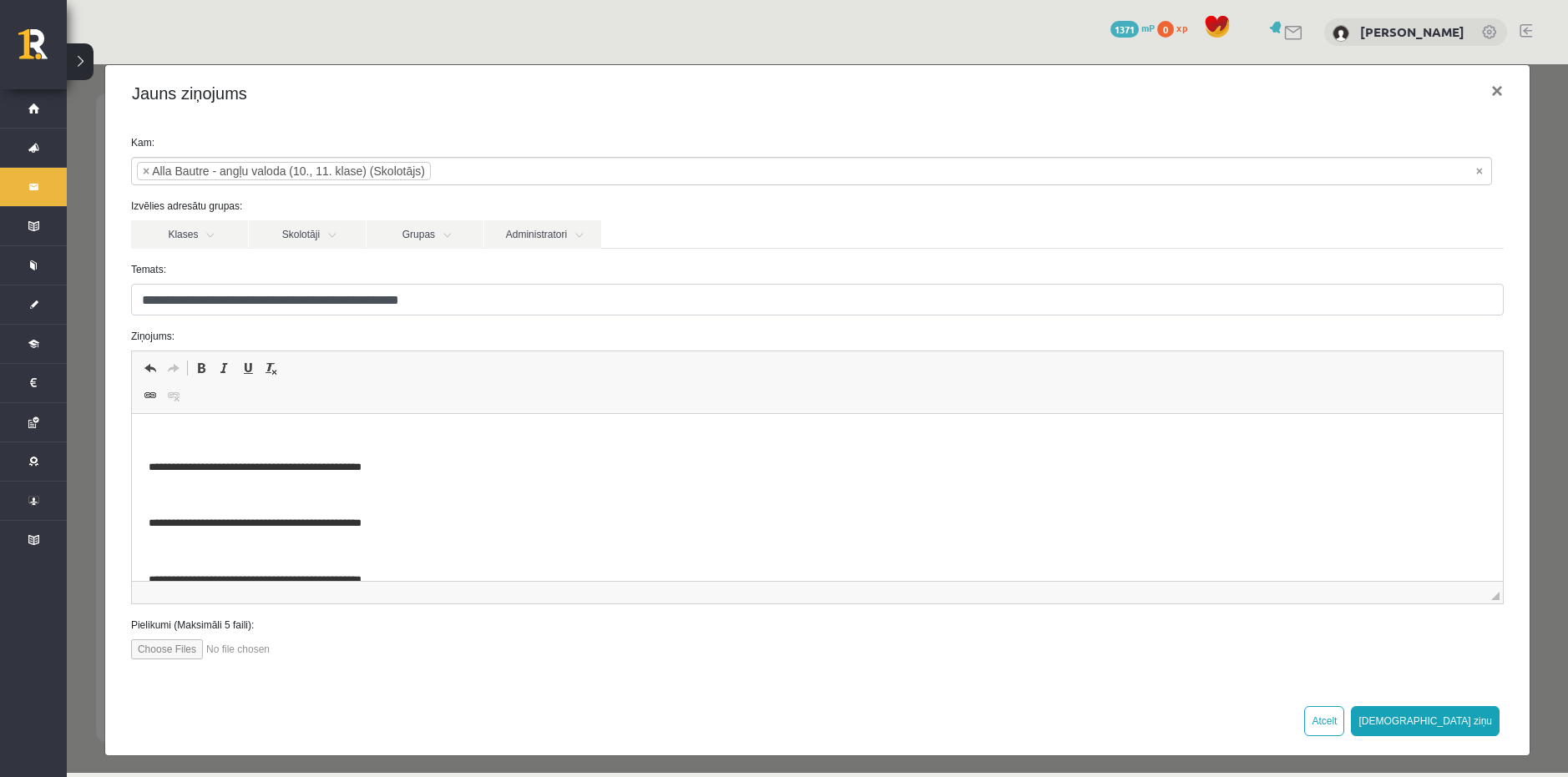
scroll to position [30, 0]
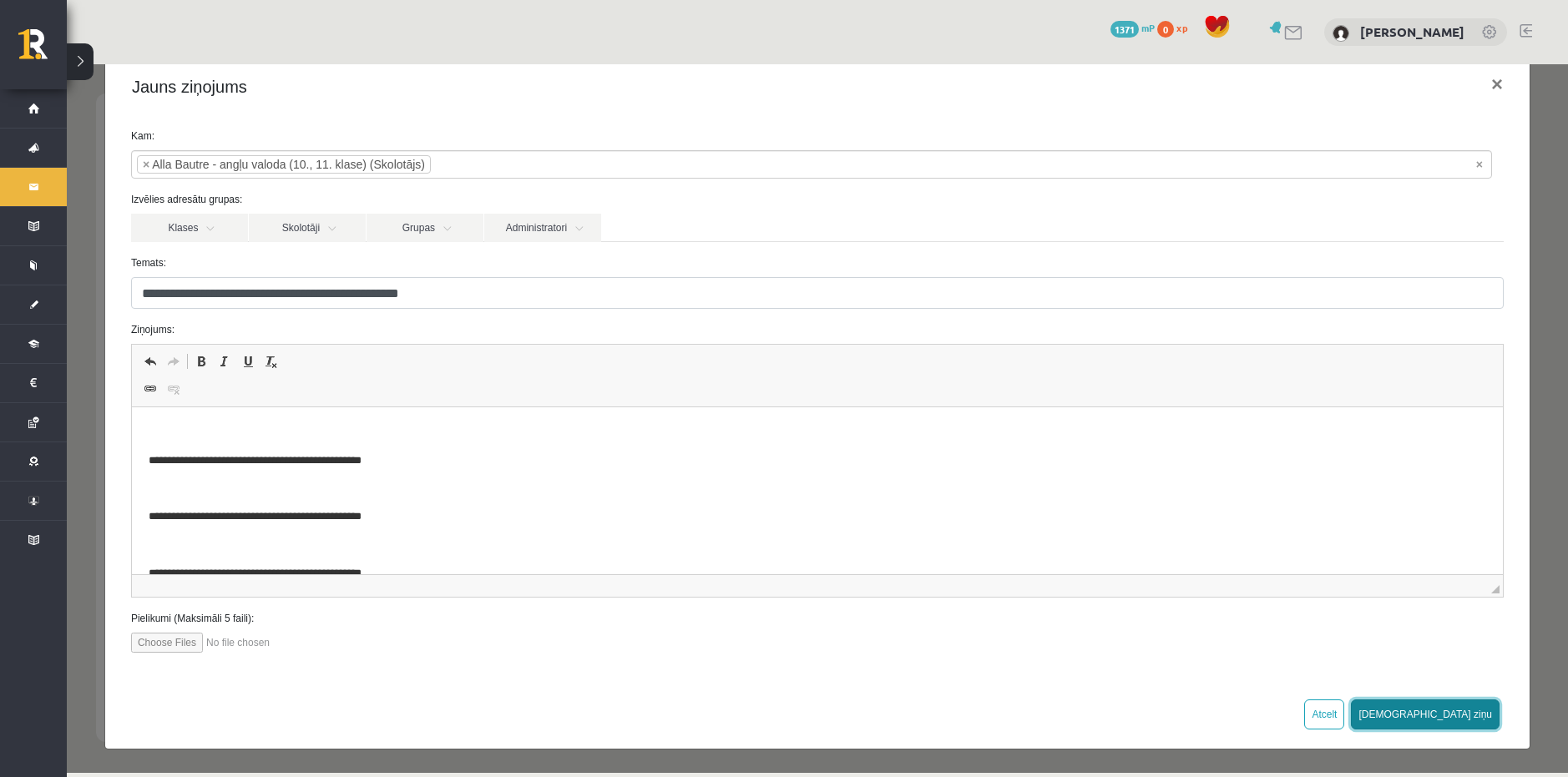
click at [1452, 714] on button "[DEMOGRAPHIC_DATA] ziņu" at bounding box center [1425, 714] width 149 height 30
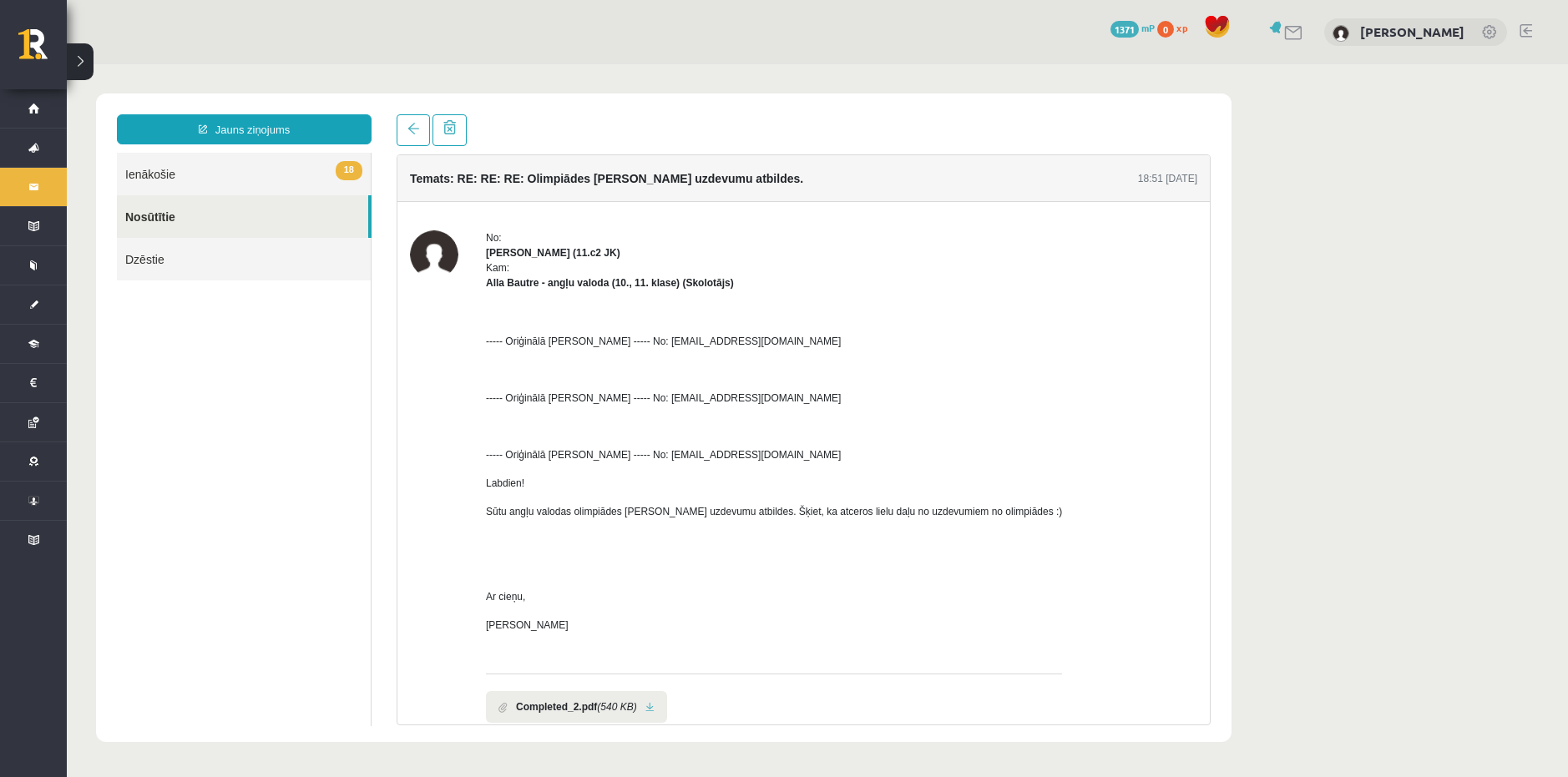
scroll to position [0, 0]
click at [197, 222] on link "Nosūtītie" at bounding box center [243, 217] width 251 height 43
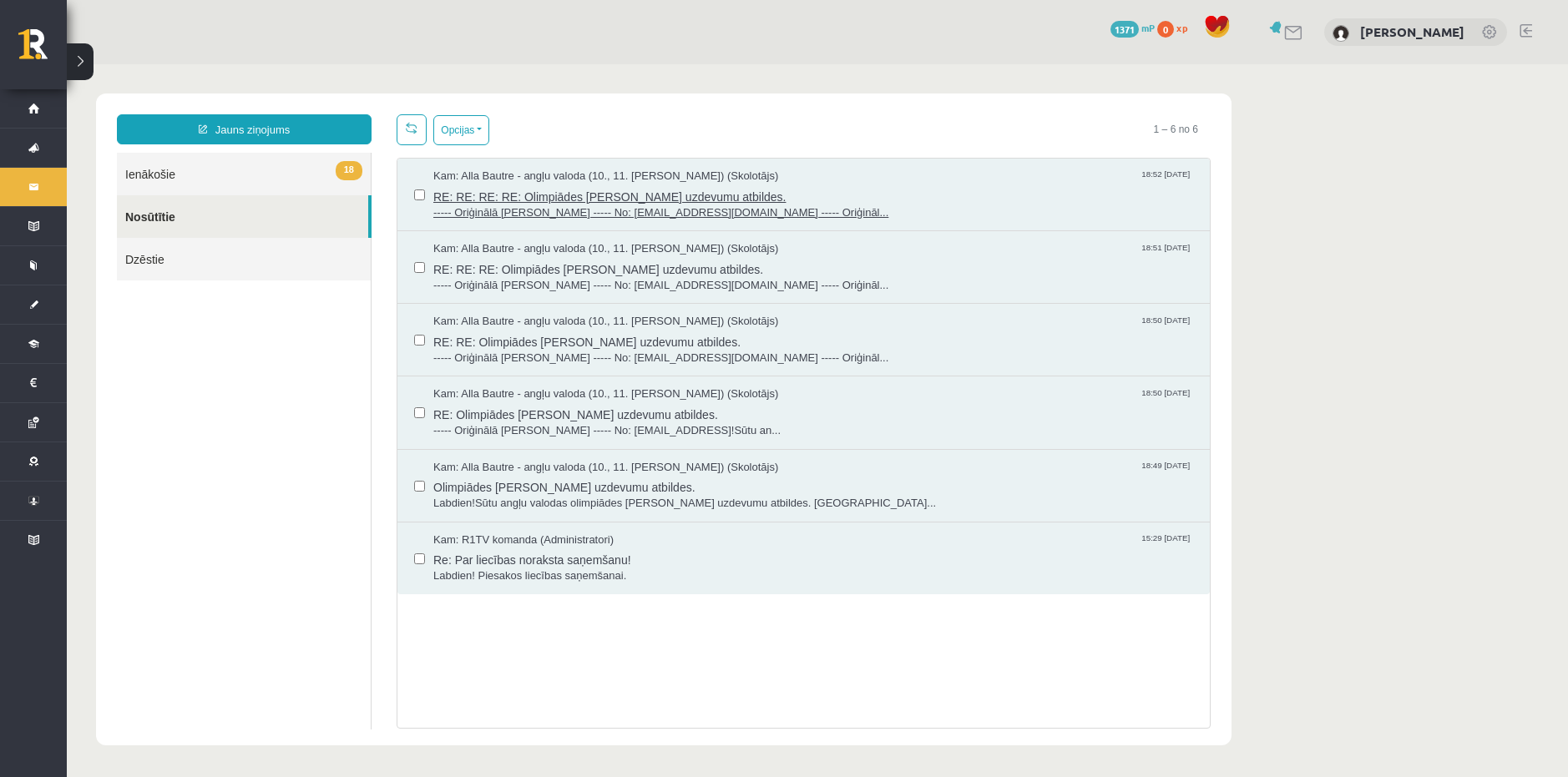
click at [561, 176] on span "Kam: Alla Bautre - angļu valoda (10., 11. klase) (Skolotājs)" at bounding box center [605, 176] width 345 height 16
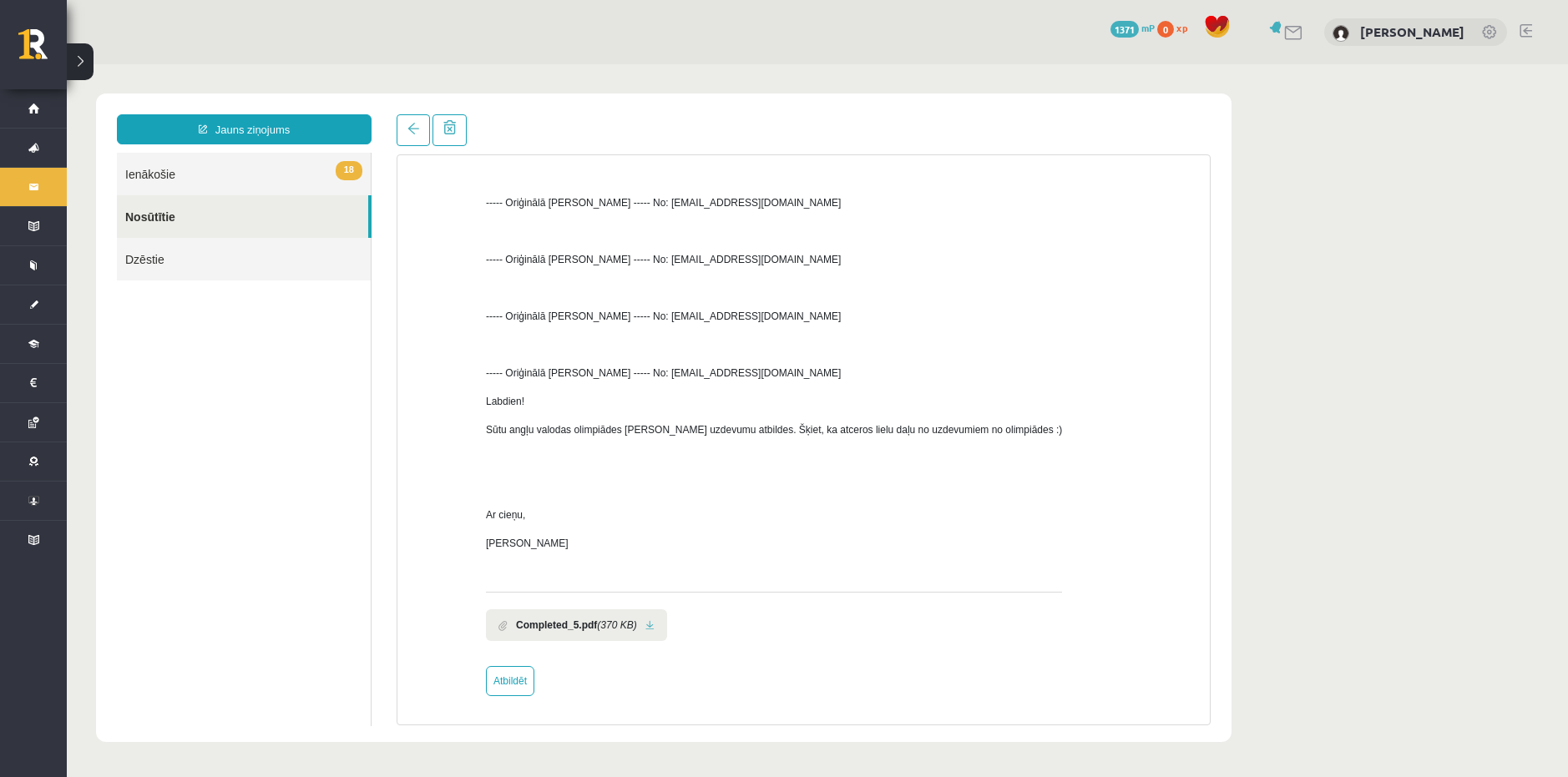
click at [160, 213] on link "Nosūtītie" at bounding box center [243, 217] width 251 height 43
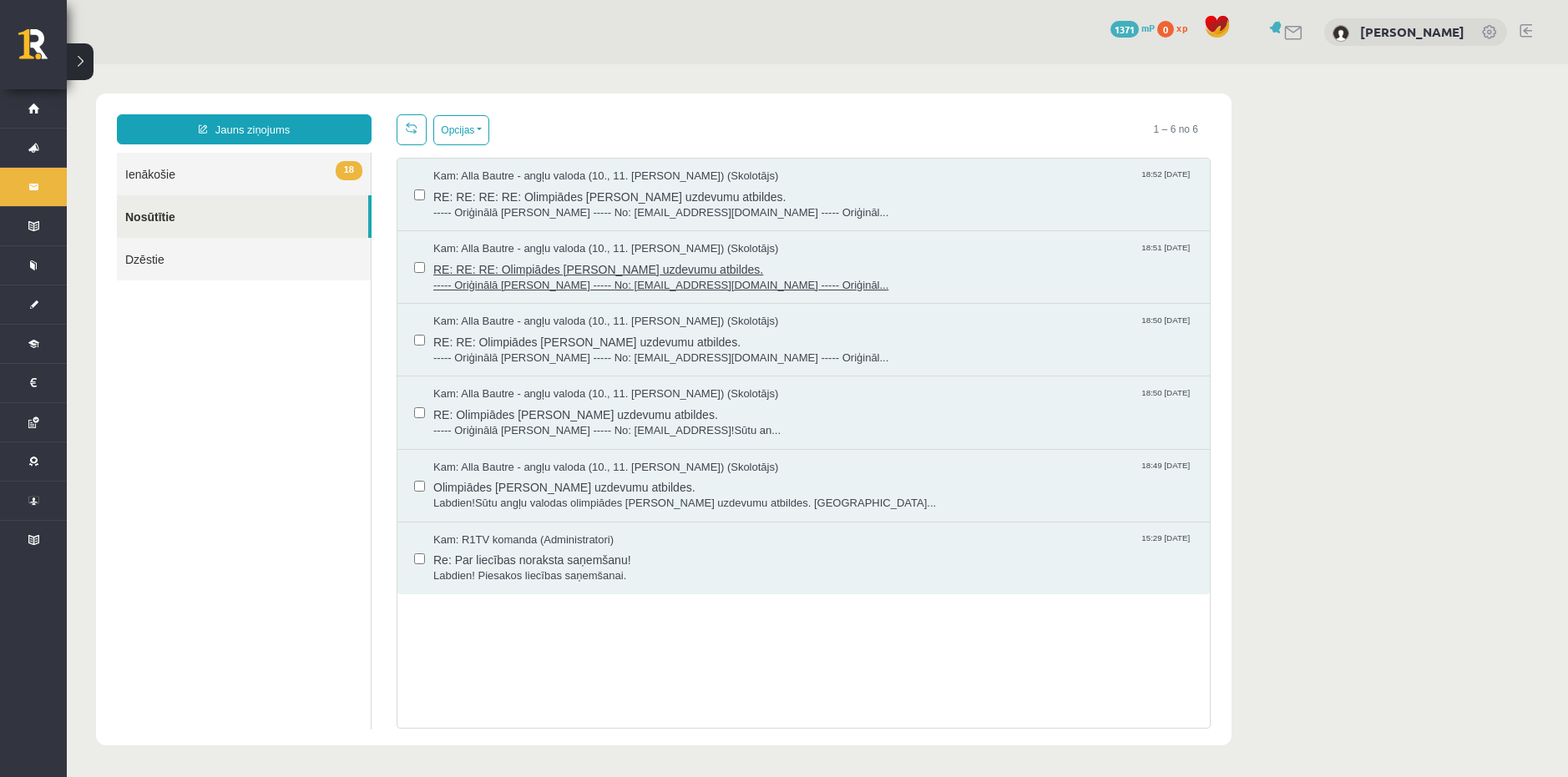
click at [534, 272] on span "RE: RE: RE: Olimpiādes testa uzdevumu atbildes." at bounding box center [813, 267] width 760 height 20
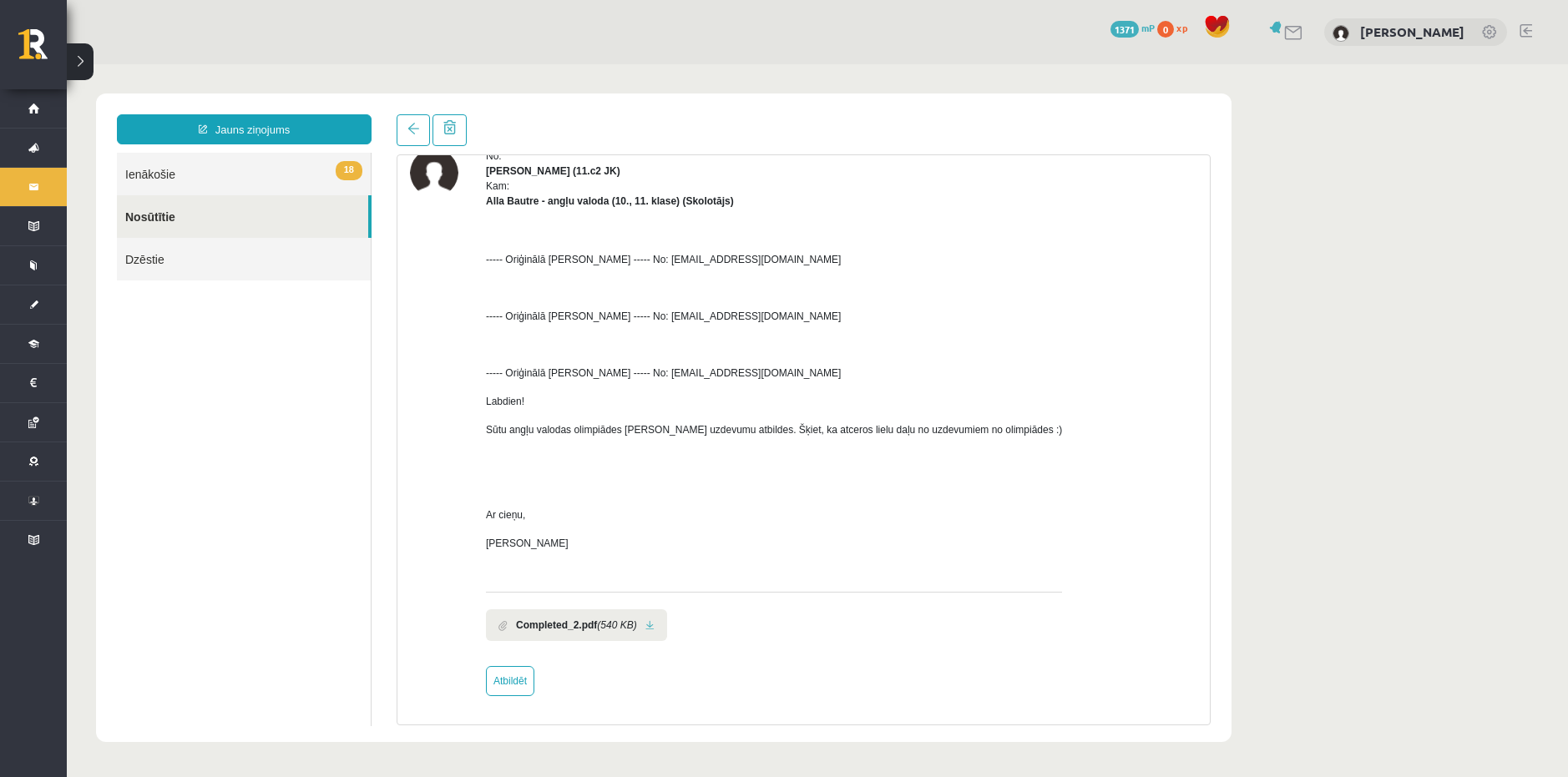
click at [192, 210] on link "Nosūtītie" at bounding box center [243, 217] width 251 height 43
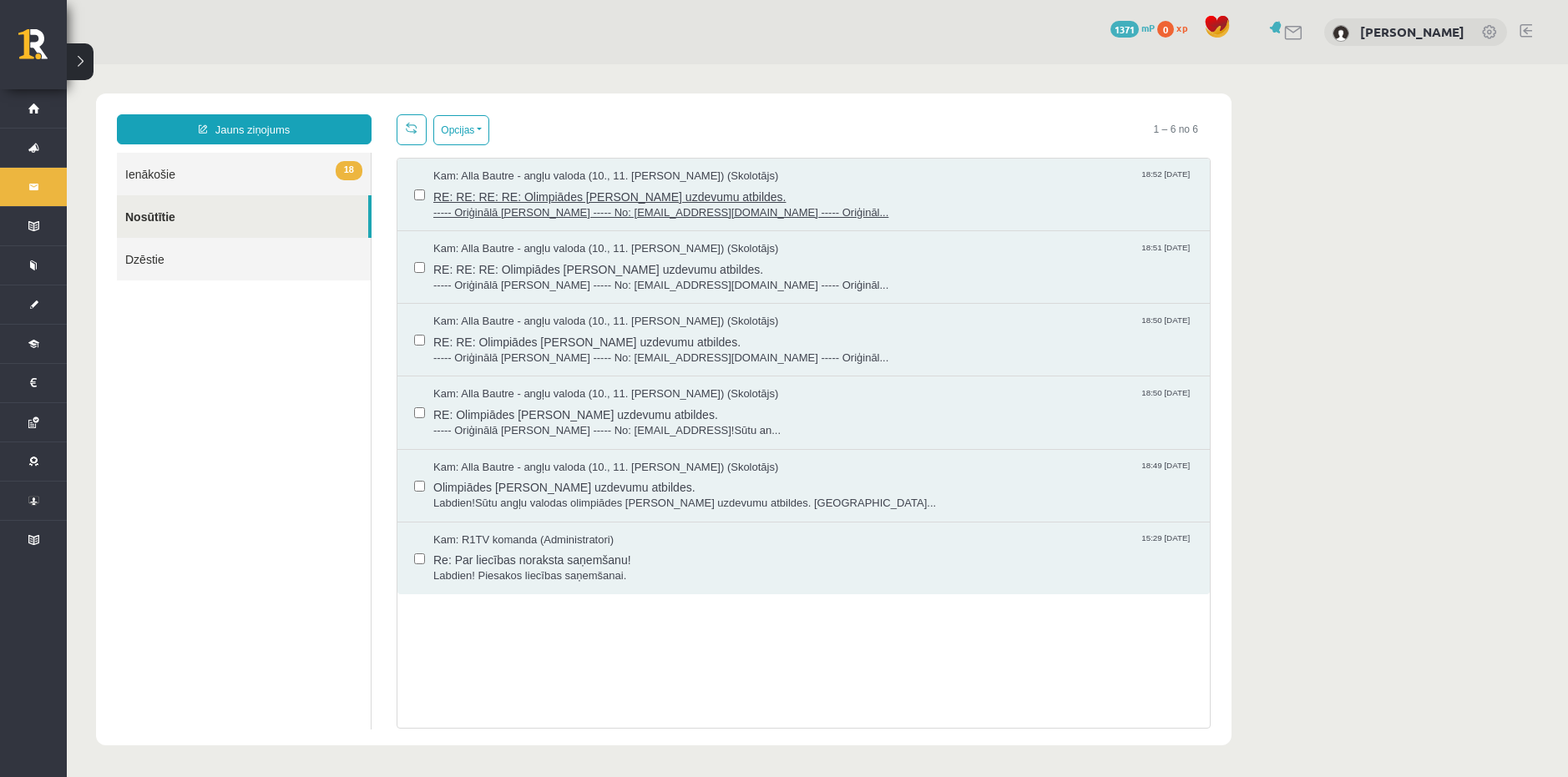
click at [552, 187] on span "RE: RE: RE: RE: Olimpiādes testa uzdevumu atbildes." at bounding box center [813, 194] width 760 height 20
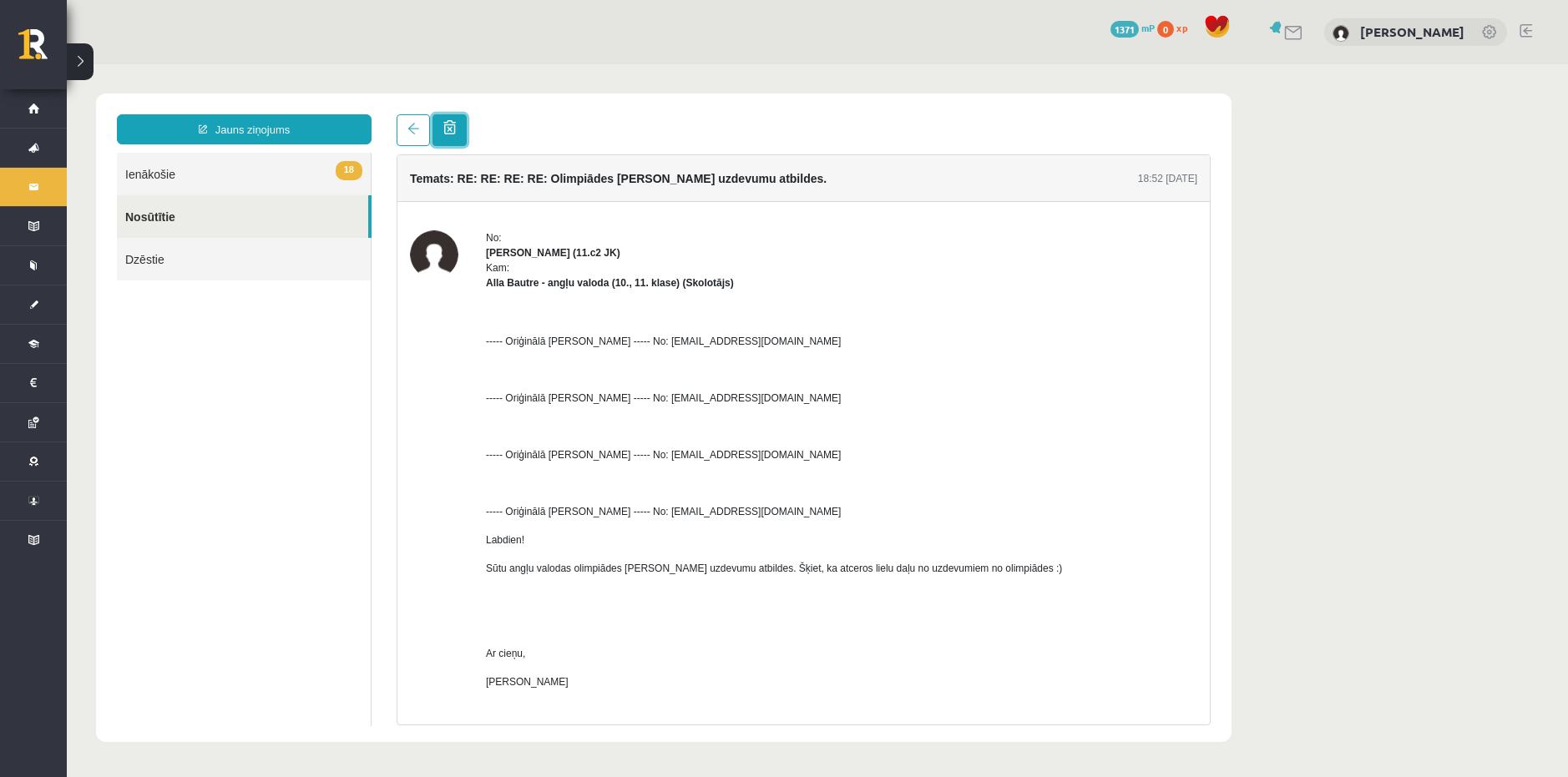
click at [455, 134] on span at bounding box center [449, 127] width 12 height 14
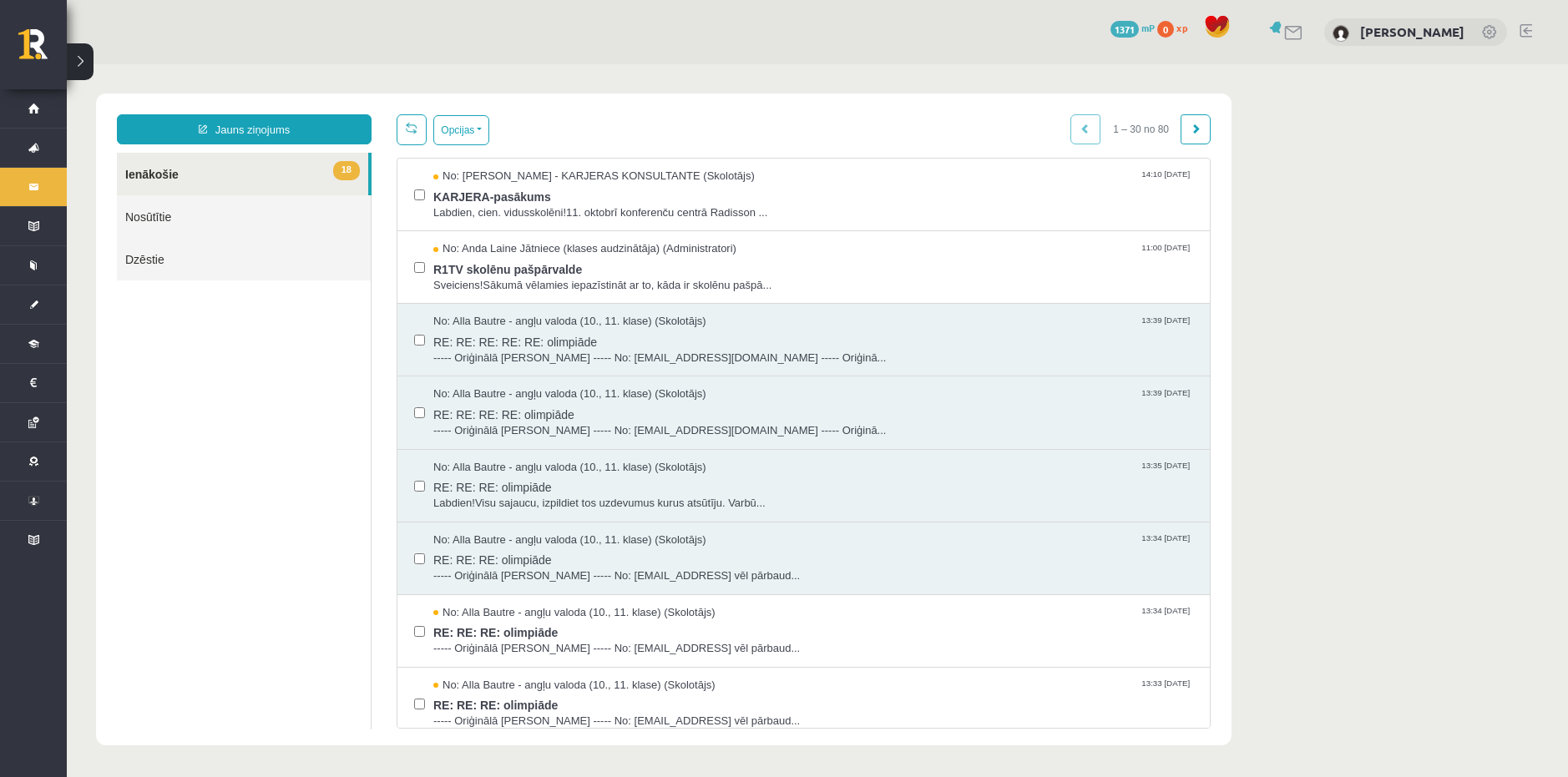
click at [183, 206] on link "Nosūtītie" at bounding box center [244, 217] width 254 height 43
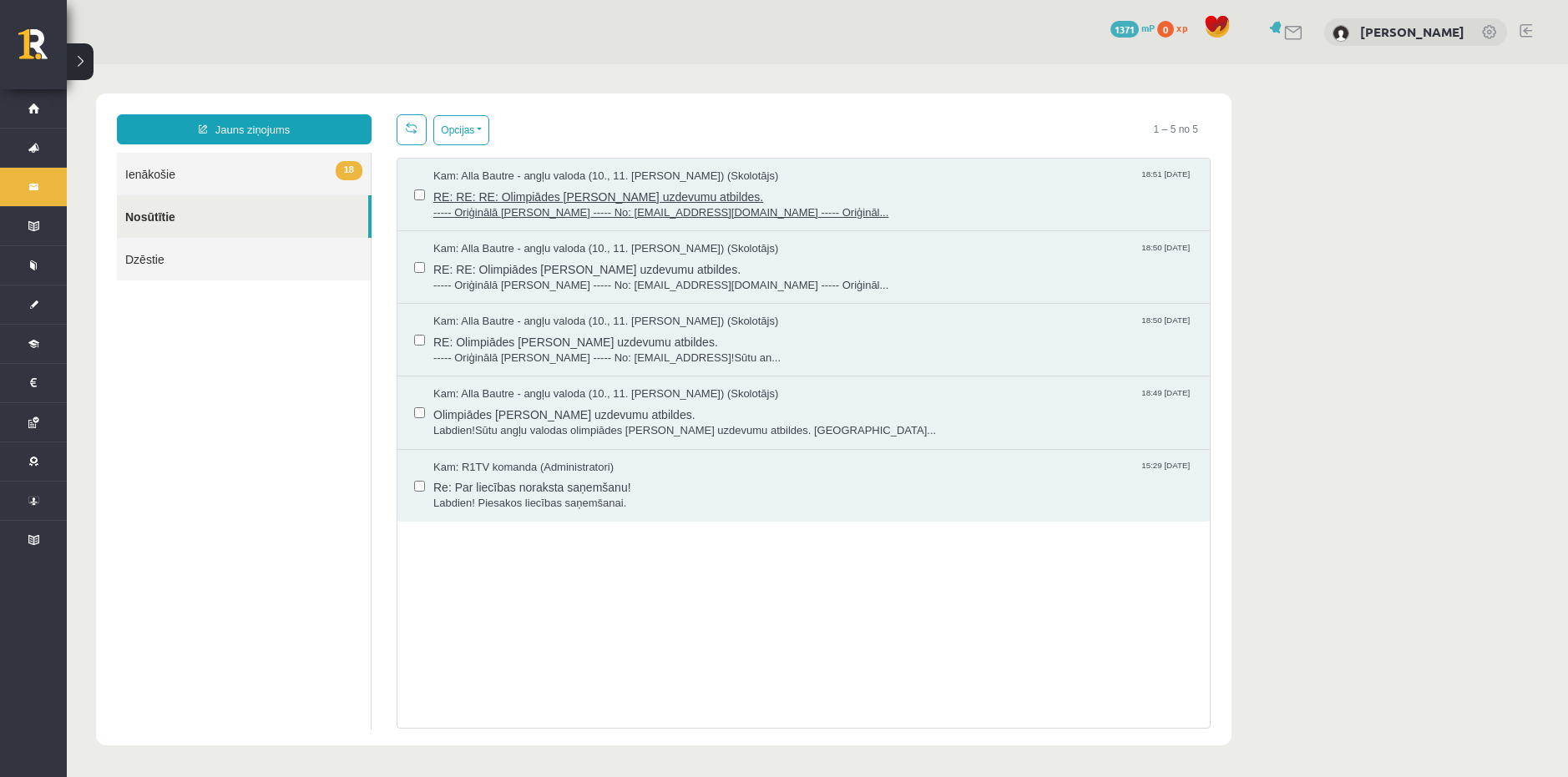
click at [585, 194] on span "RE: RE: RE: Olimpiādes testa uzdevumu atbildes." at bounding box center [813, 194] width 760 height 20
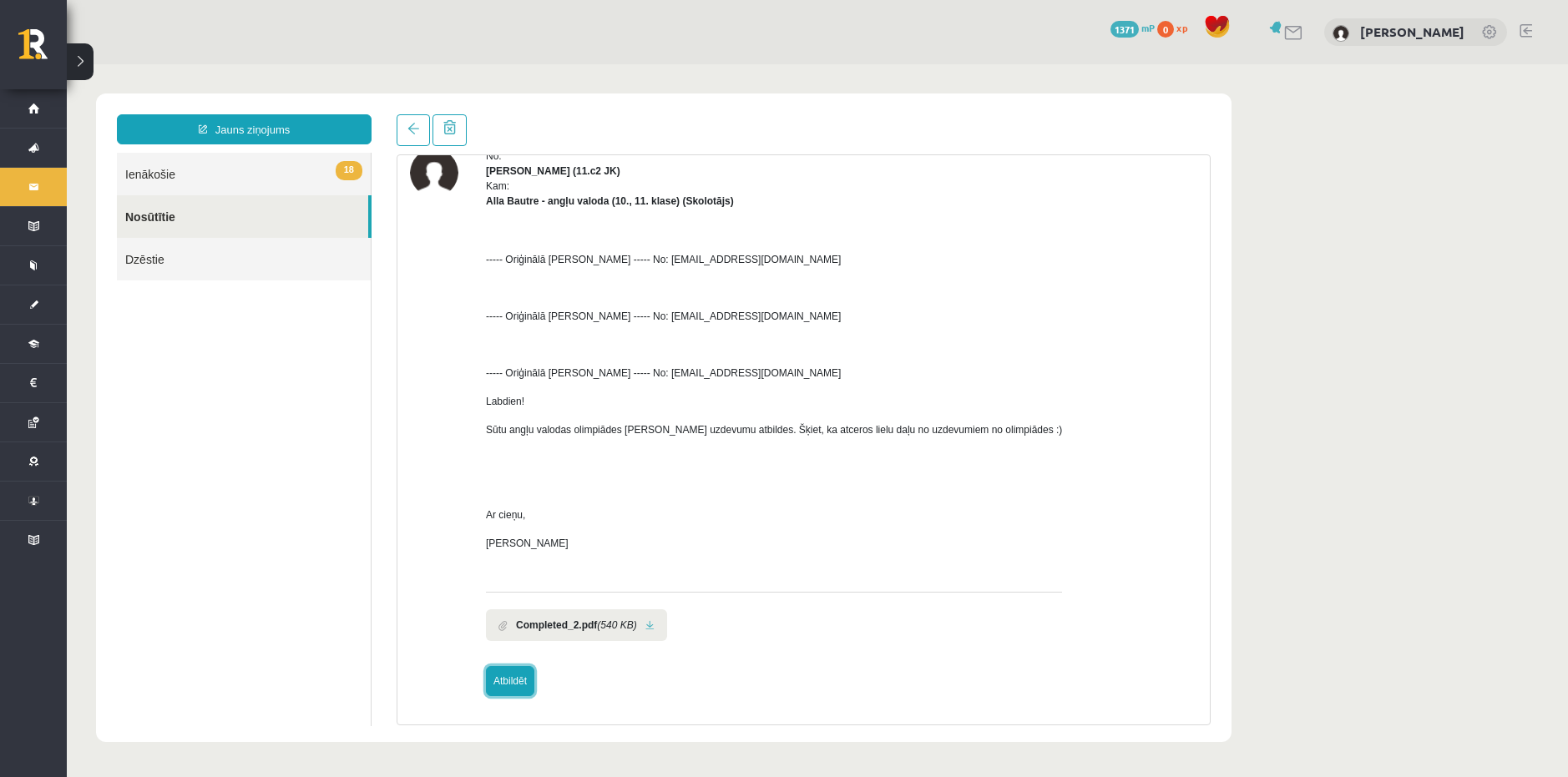
click at [507, 681] on link "Atbildēt" at bounding box center [510, 680] width 48 height 30
type input "**********"
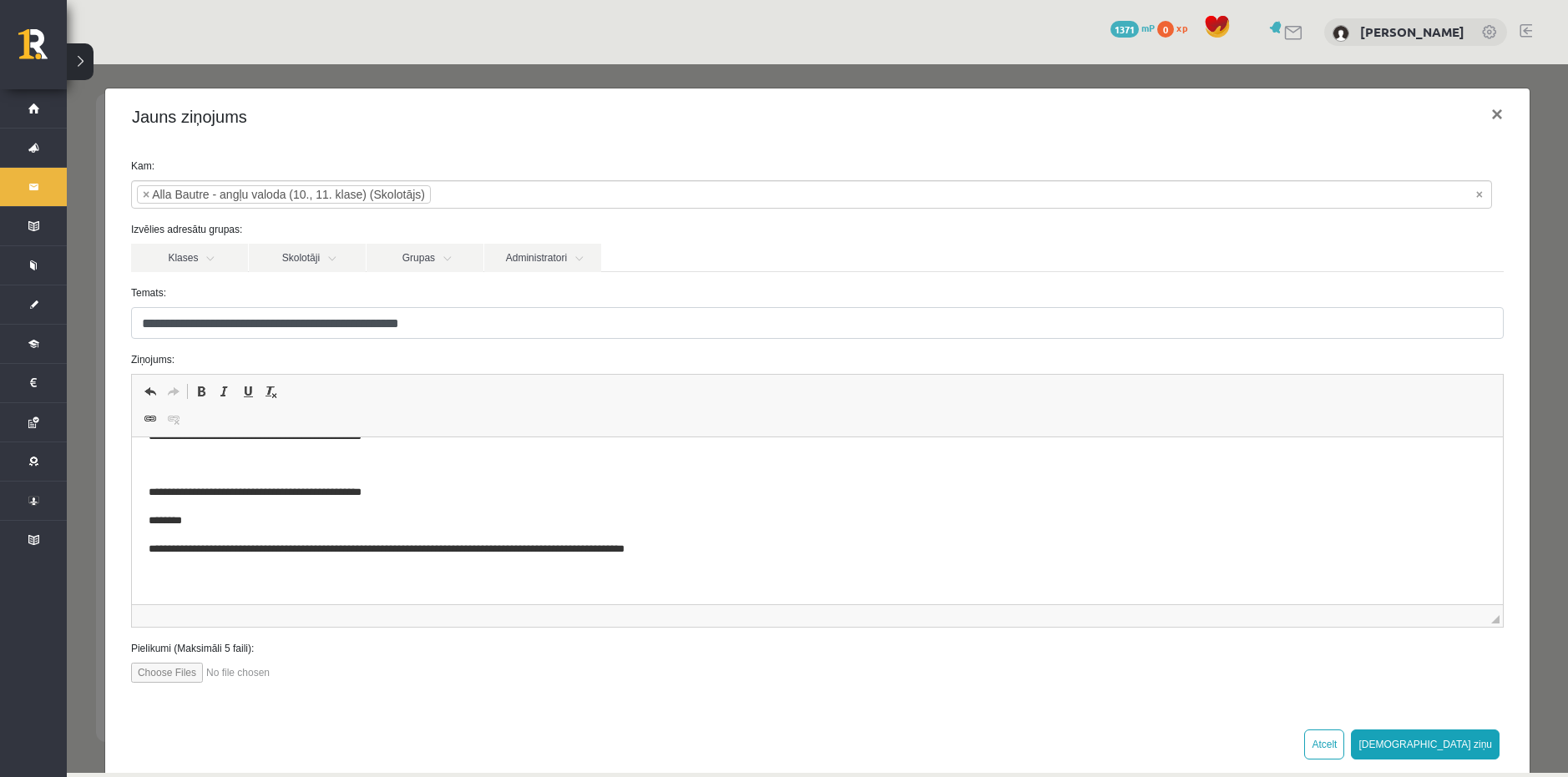
click at [170, 668] on input "file" at bounding box center [225, 673] width 189 height 20
type input "**********"
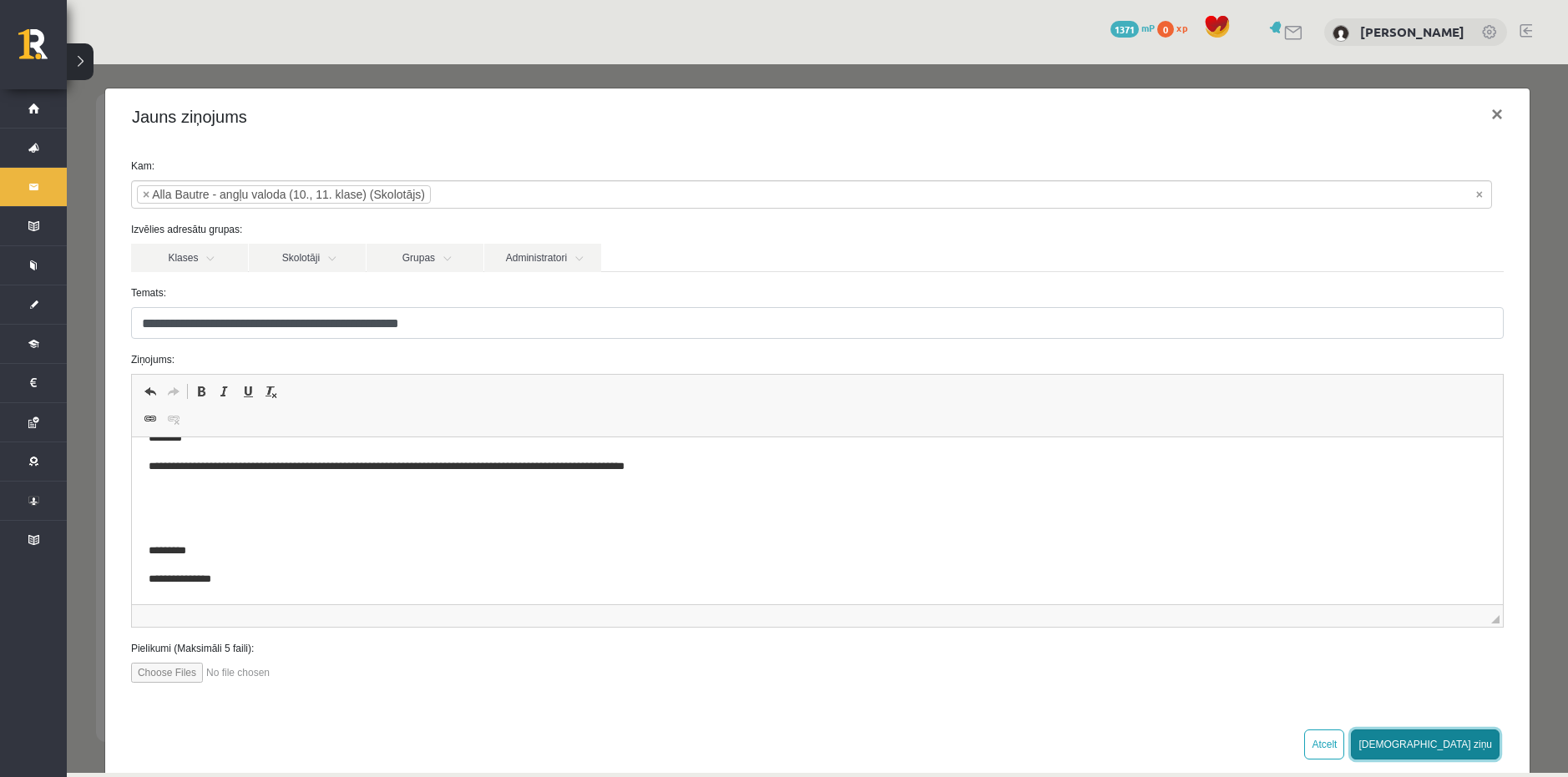
click at [1455, 743] on button "[DEMOGRAPHIC_DATA] ziņu" at bounding box center [1425, 744] width 149 height 30
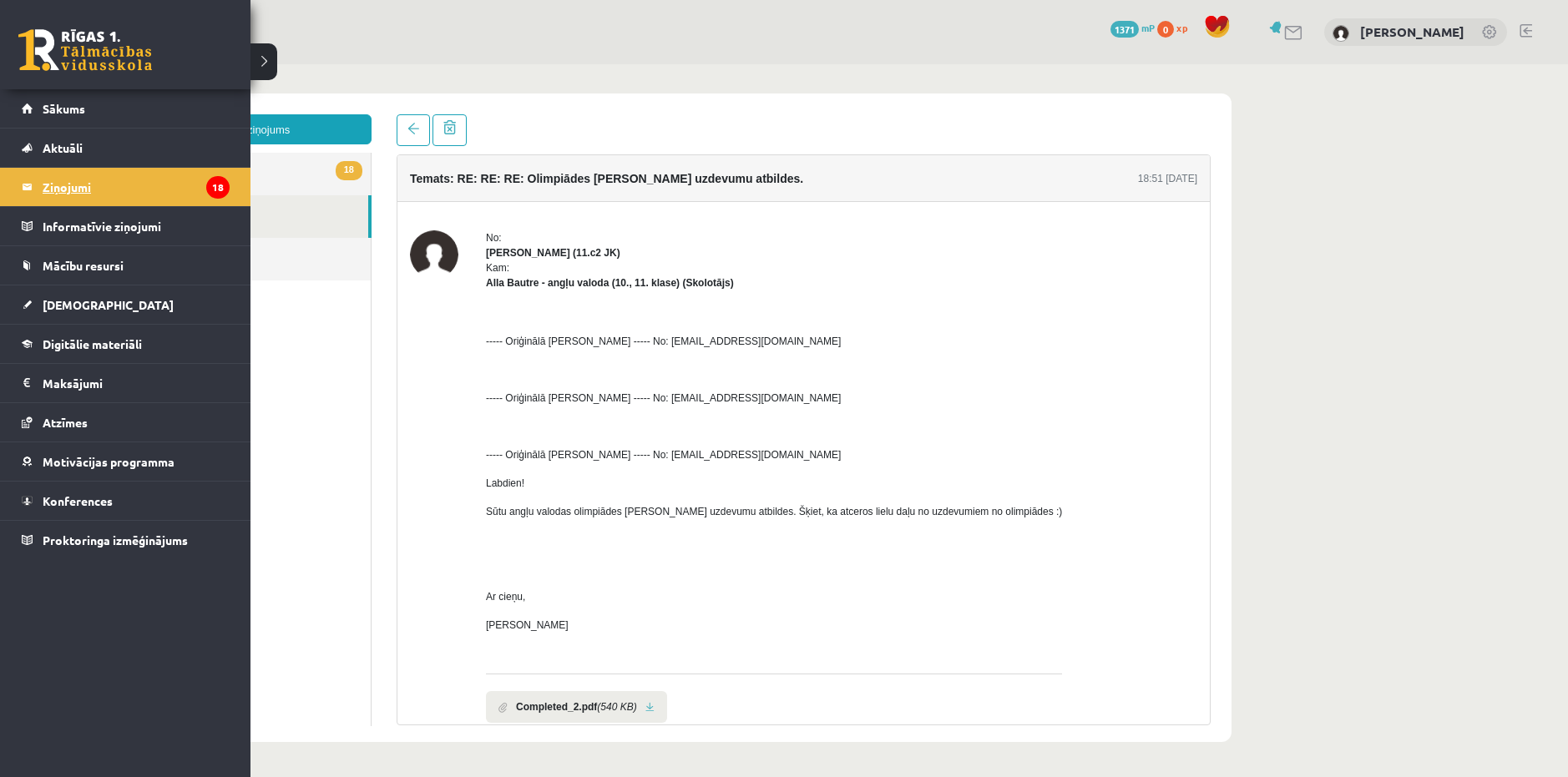
click at [85, 183] on legend "Ziņojumi 18" at bounding box center [136, 186] width 187 height 38
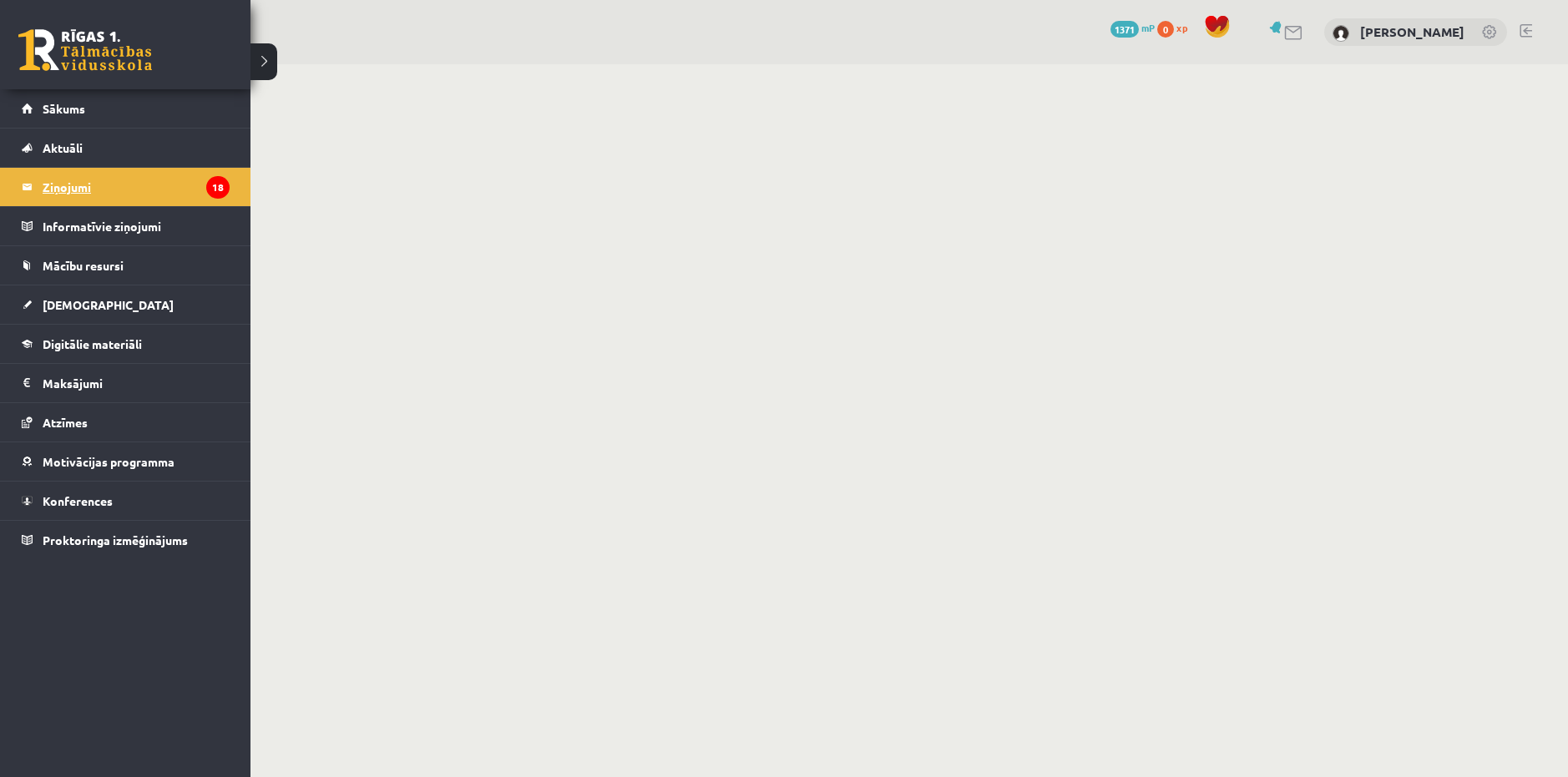
click at [83, 184] on legend "Ziņojumi 18" at bounding box center [136, 186] width 187 height 38
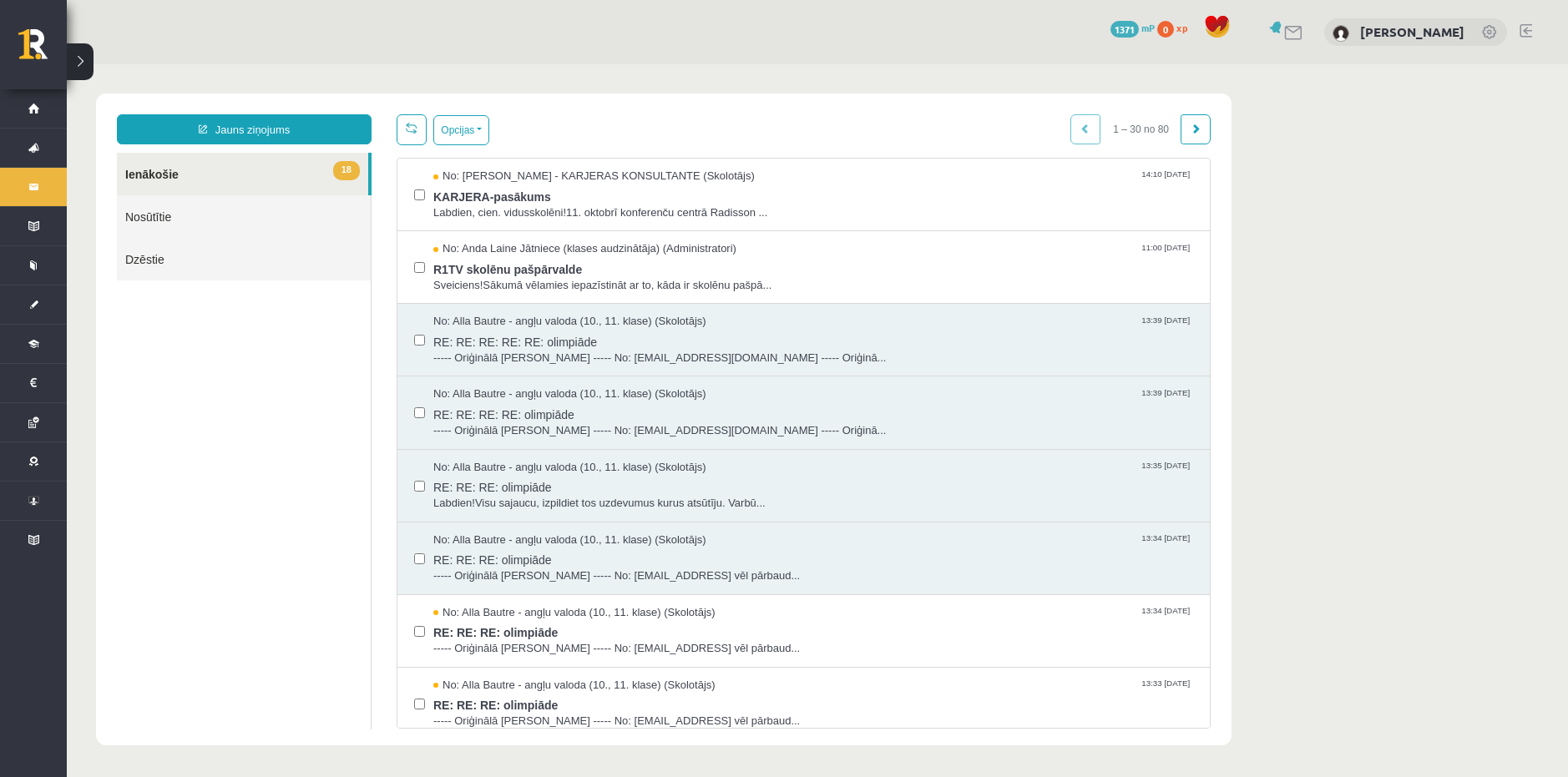
click at [251, 214] on link "Nosūtītie" at bounding box center [244, 217] width 254 height 43
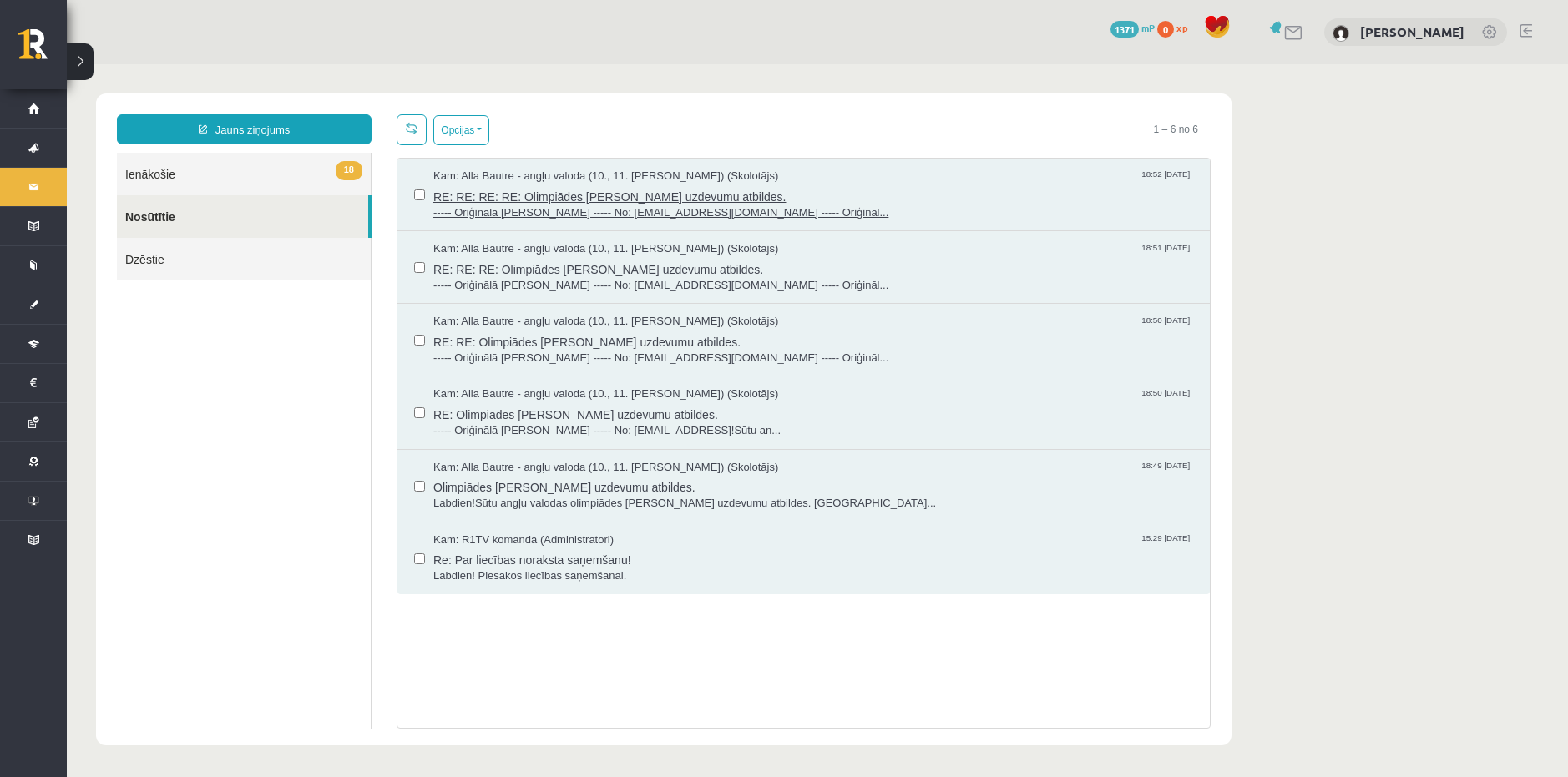
click at [567, 197] on span "RE: RE: RE: RE: Olimpiādes testa uzdevumu atbildes." at bounding box center [813, 194] width 760 height 20
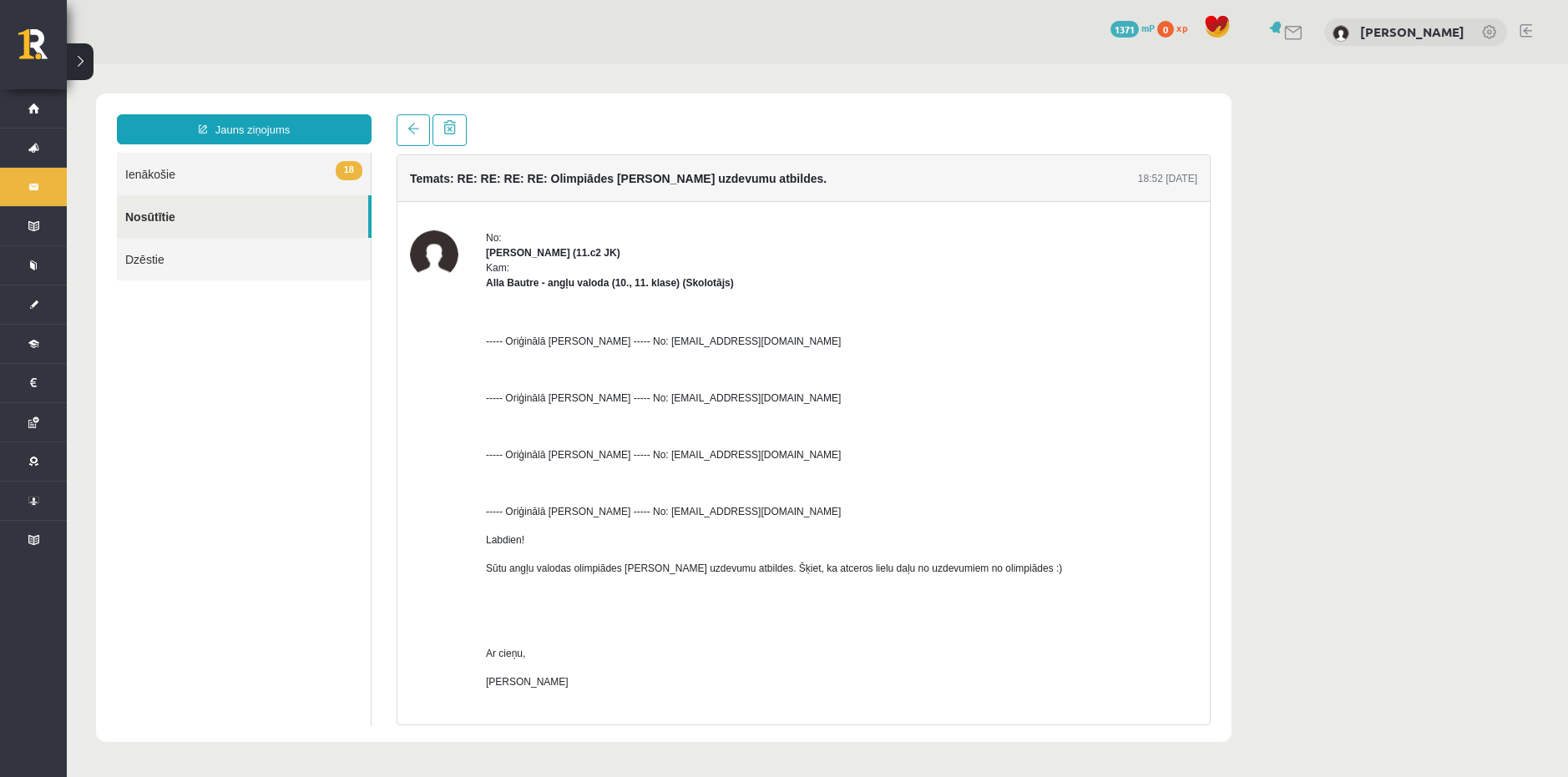
click at [206, 215] on link "Nosūtītie" at bounding box center [243, 217] width 251 height 43
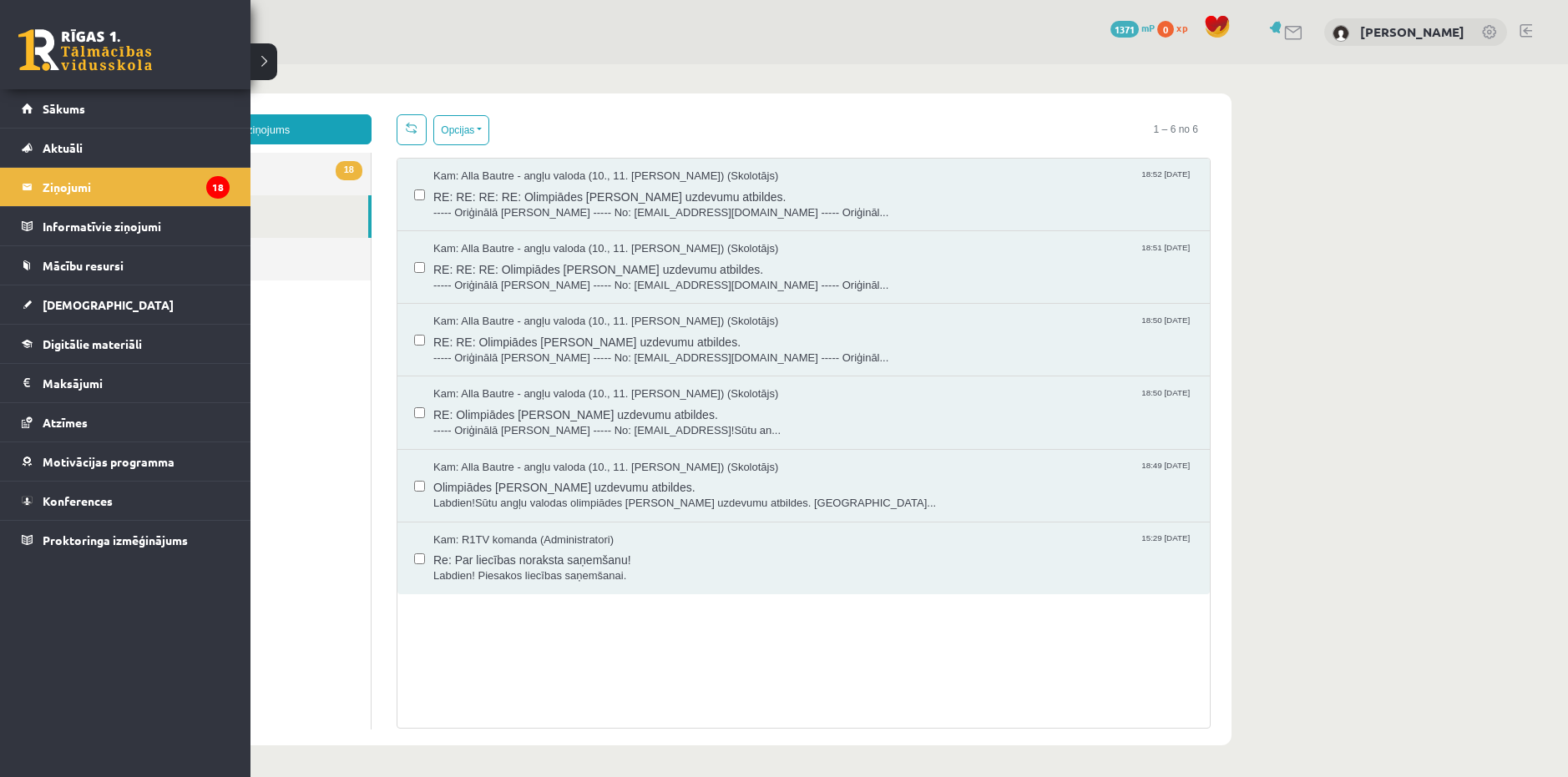
click at [51, 55] on link at bounding box center [85, 49] width 133 height 42
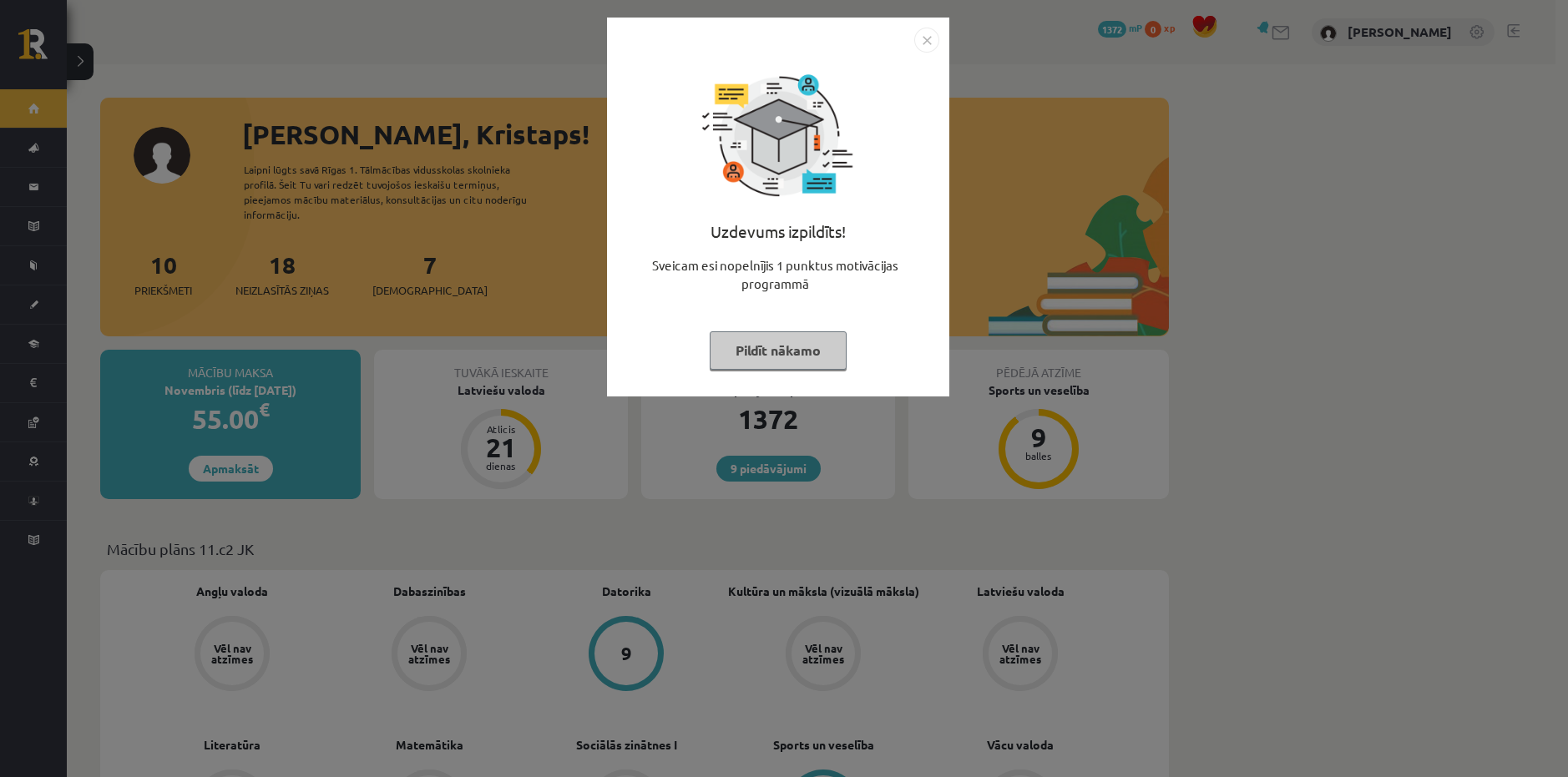
click at [751, 365] on button "Pildīt nākamo" at bounding box center [777, 350] width 137 height 38
